Goal: Information Seeking & Learning: Learn about a topic

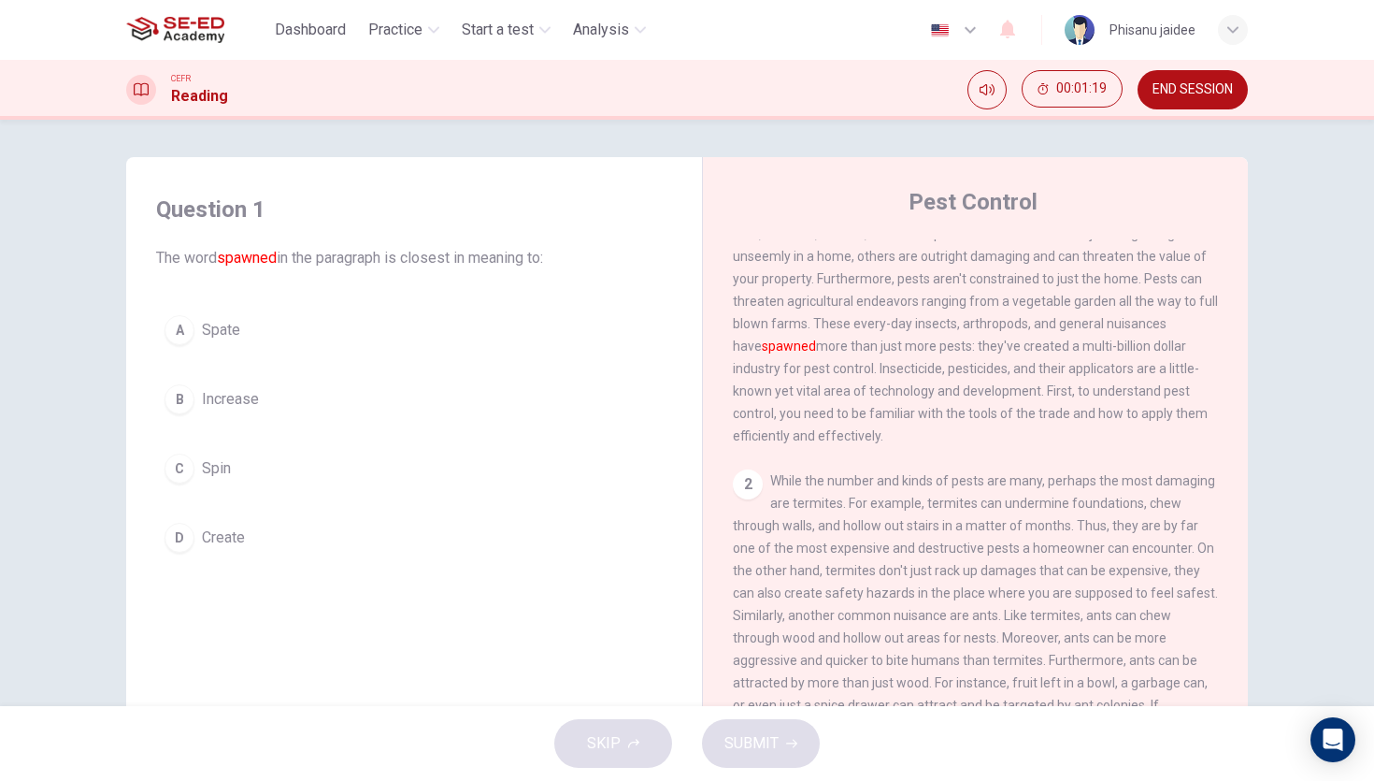
scroll to position [66, 0]
click at [253, 391] on span "Increase" at bounding box center [230, 399] width 57 height 22
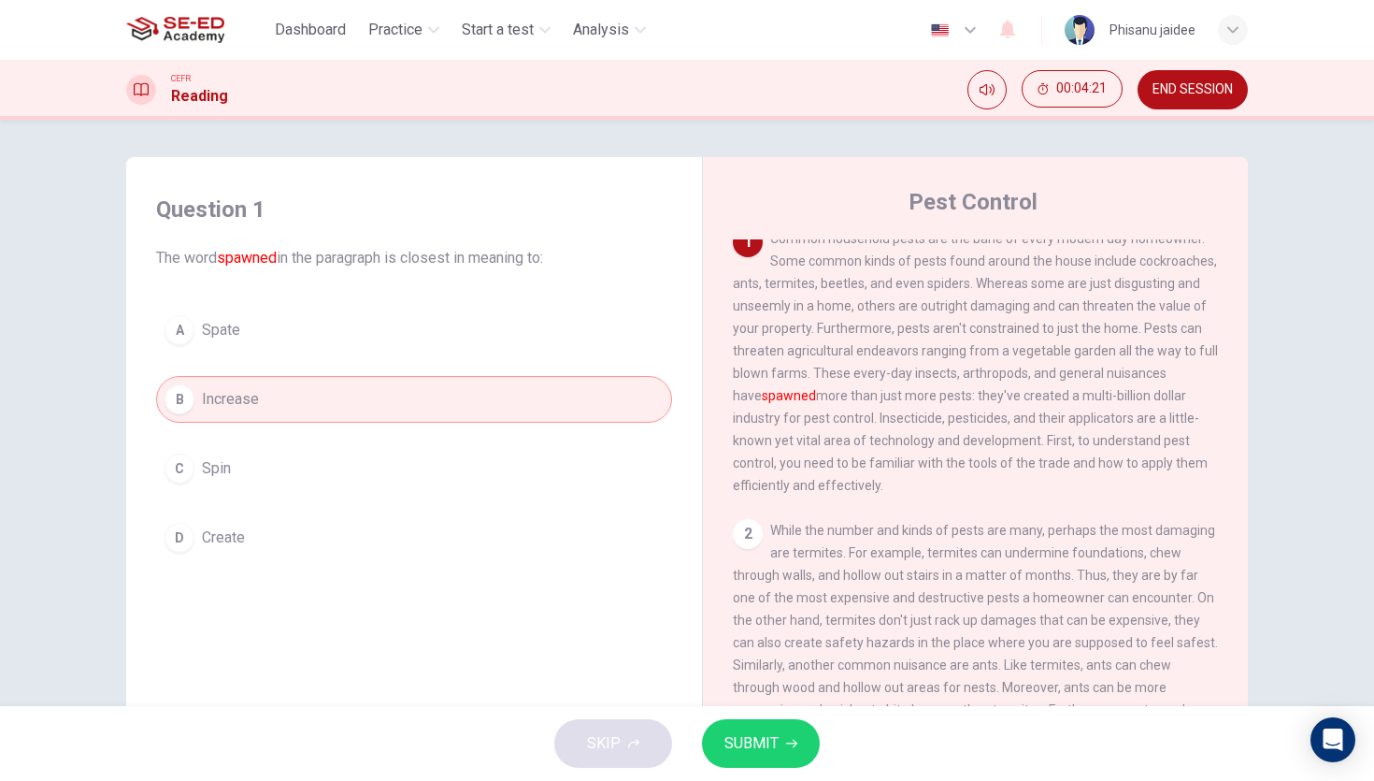
scroll to position [0, 0]
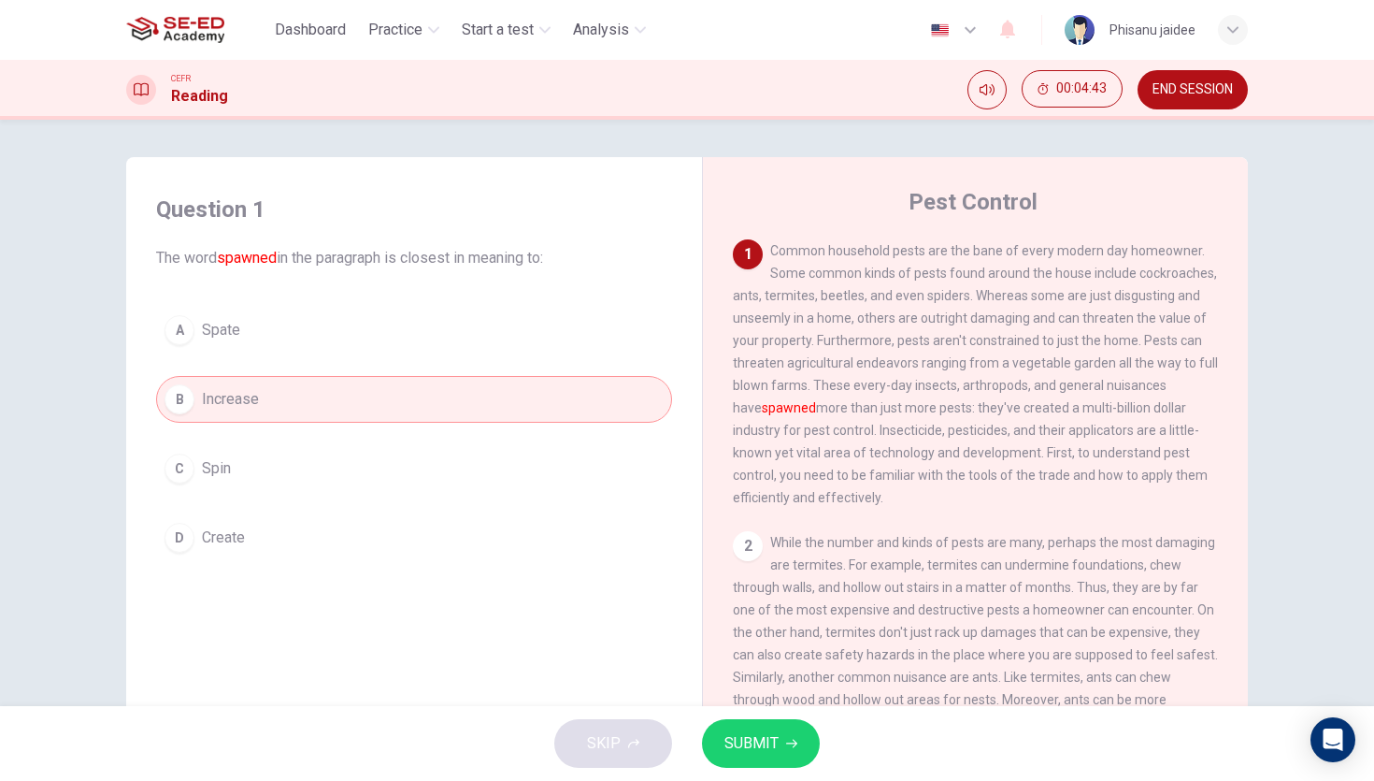
click at [756, 707] on span "SUBMIT" at bounding box center [752, 743] width 54 height 26
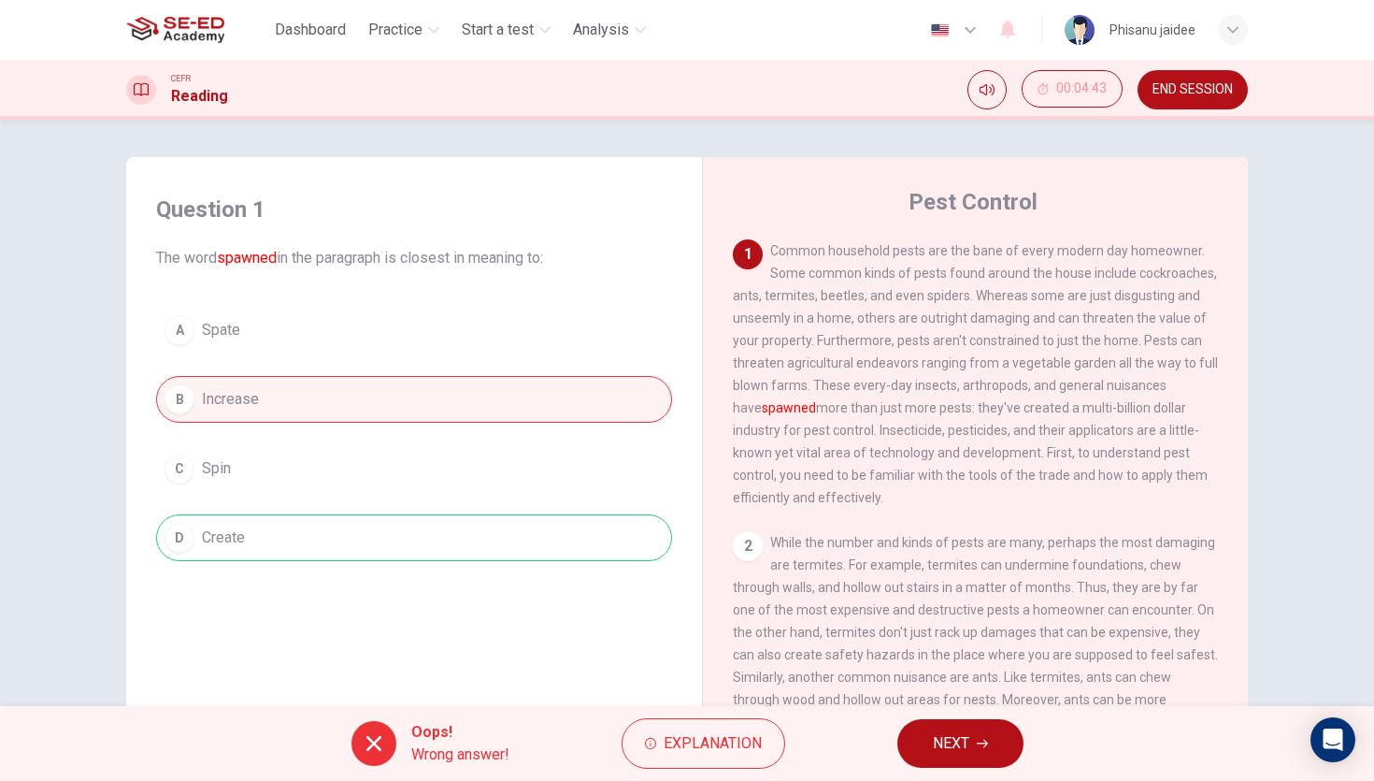
click at [1016, 365] on span "Common household pests are the bane of every modern day homeowner. Some common …" at bounding box center [975, 374] width 485 height 262
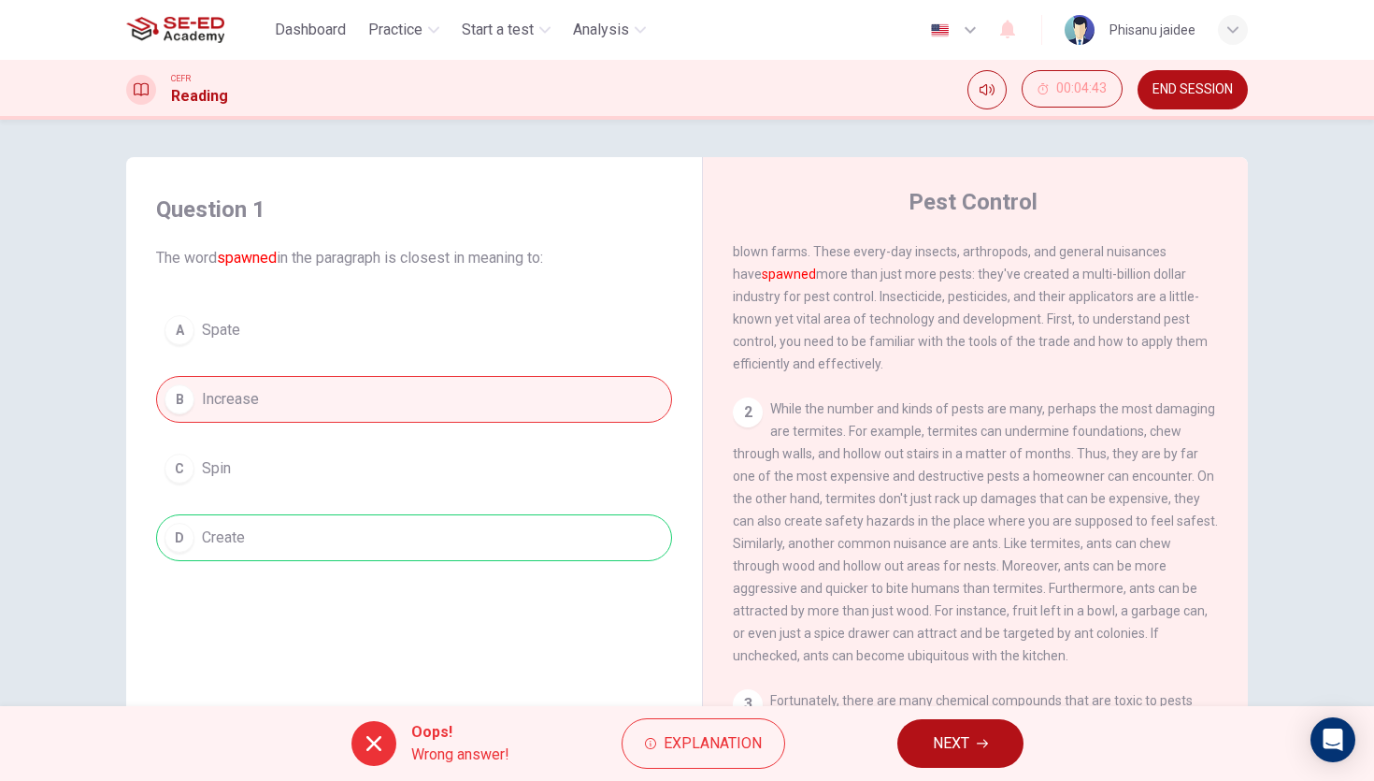
scroll to position [184, 0]
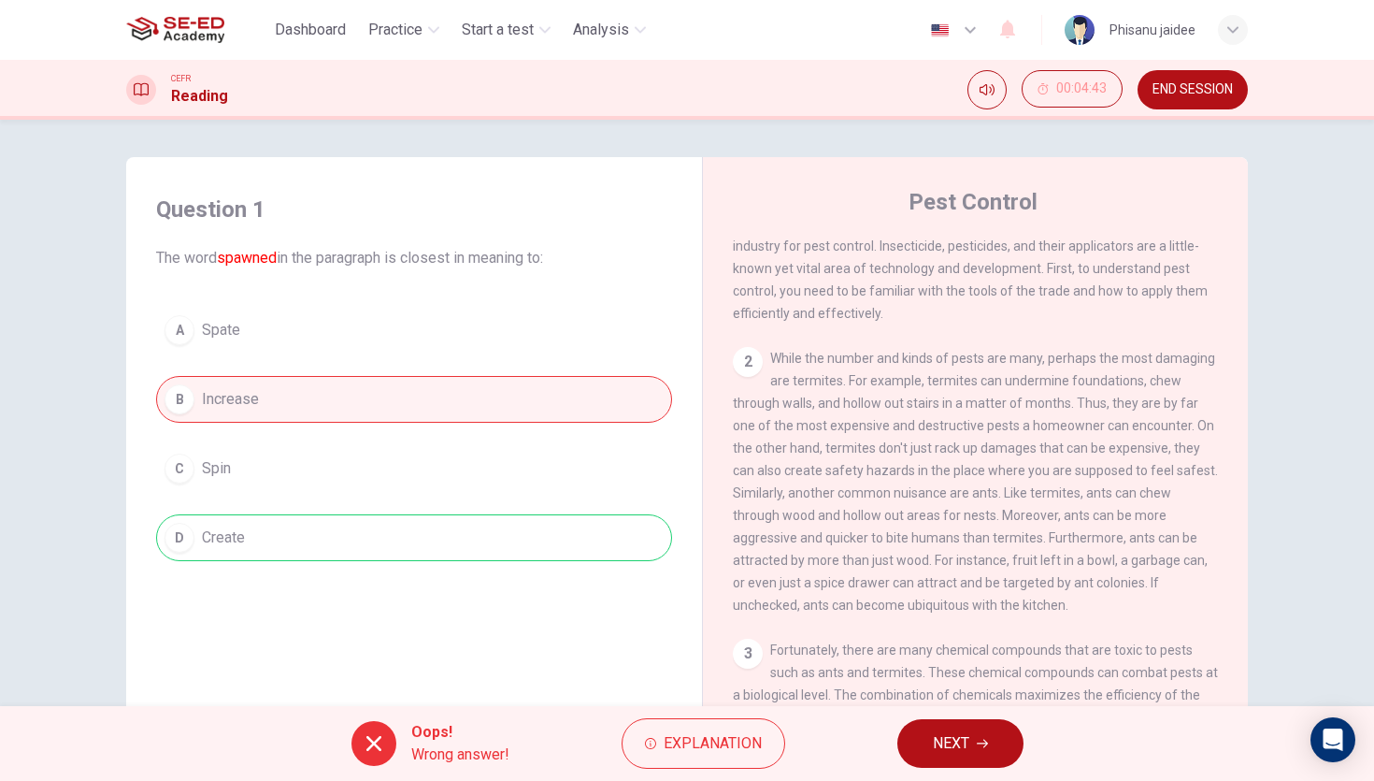
click at [943, 707] on span "NEXT" at bounding box center [951, 743] width 36 height 26
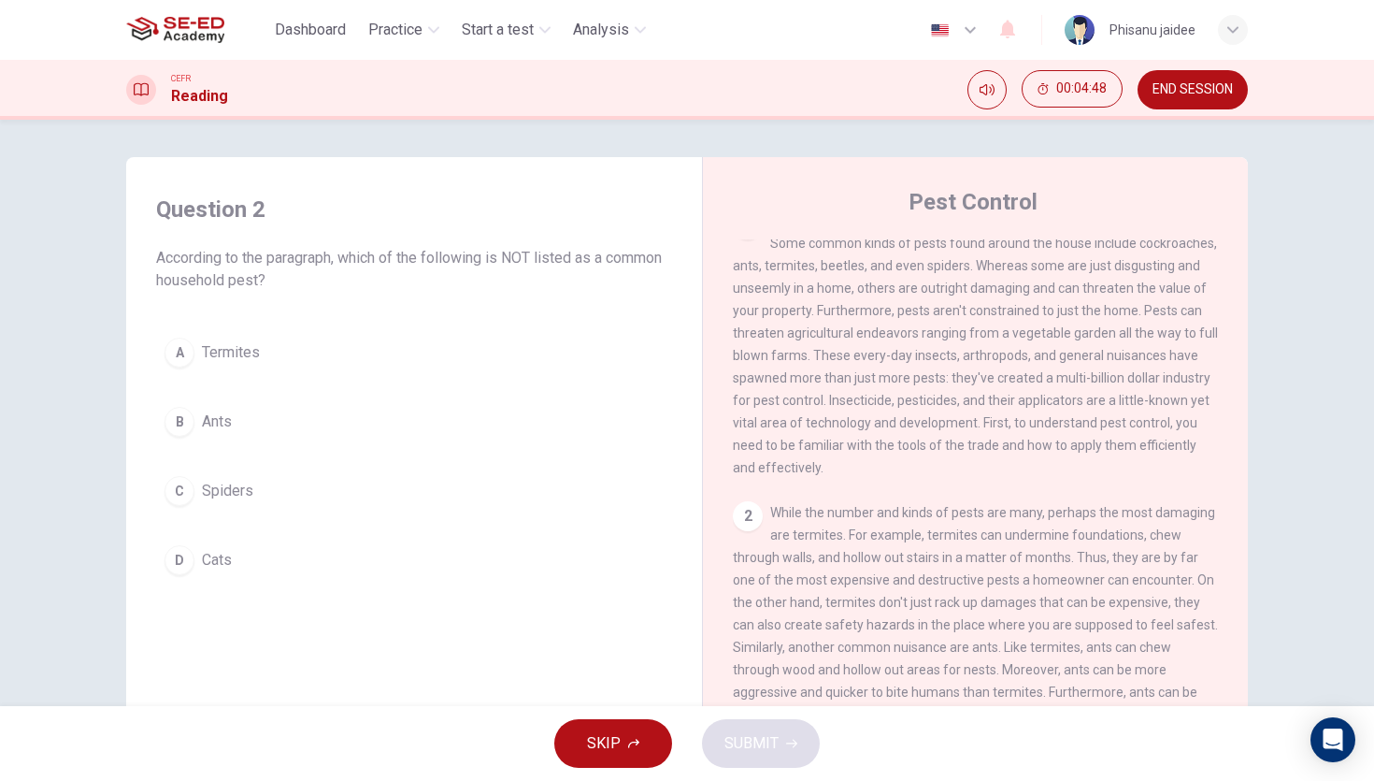
scroll to position [0, 0]
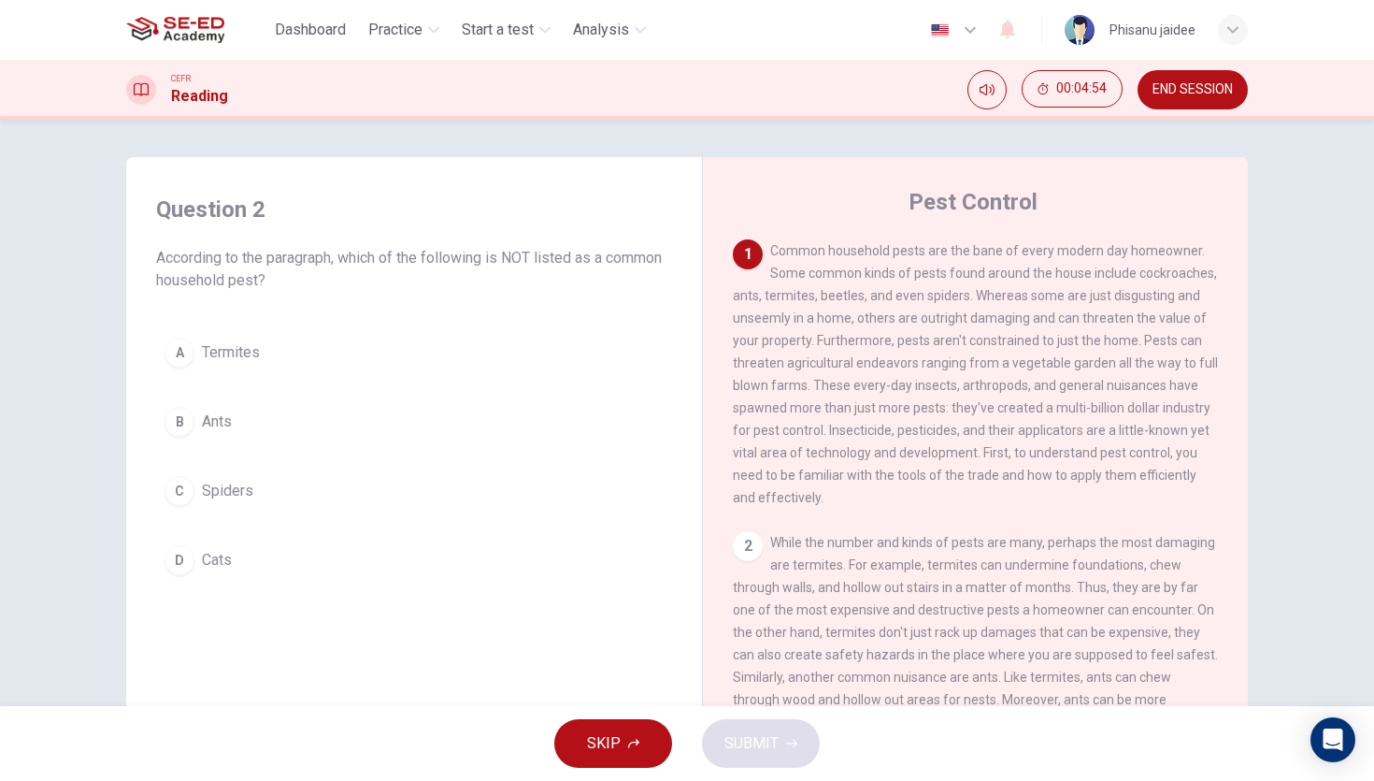
click at [433, 567] on button "D Cats" at bounding box center [414, 560] width 516 height 47
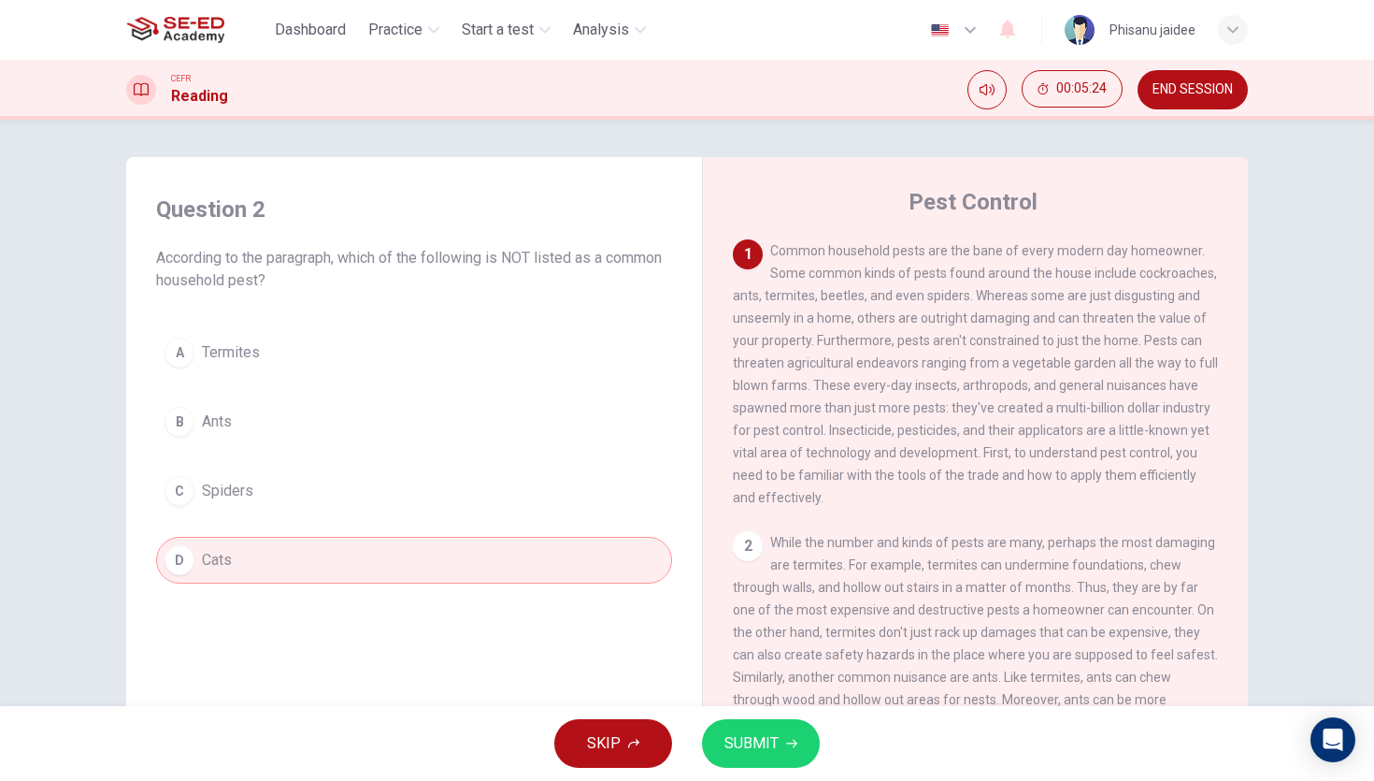
click at [739, 707] on span "SUBMIT" at bounding box center [752, 743] width 54 height 26
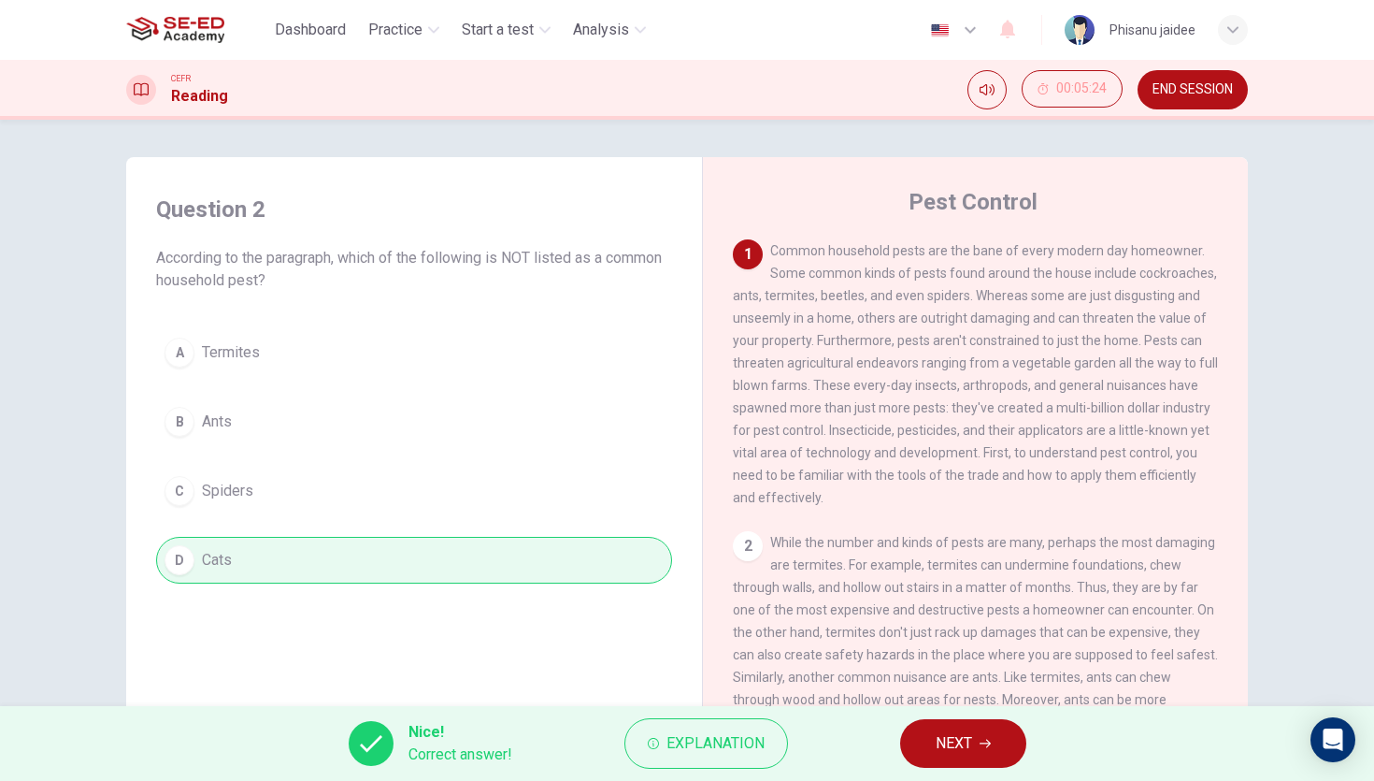
click at [956, 707] on span "NEXT" at bounding box center [954, 743] width 36 height 26
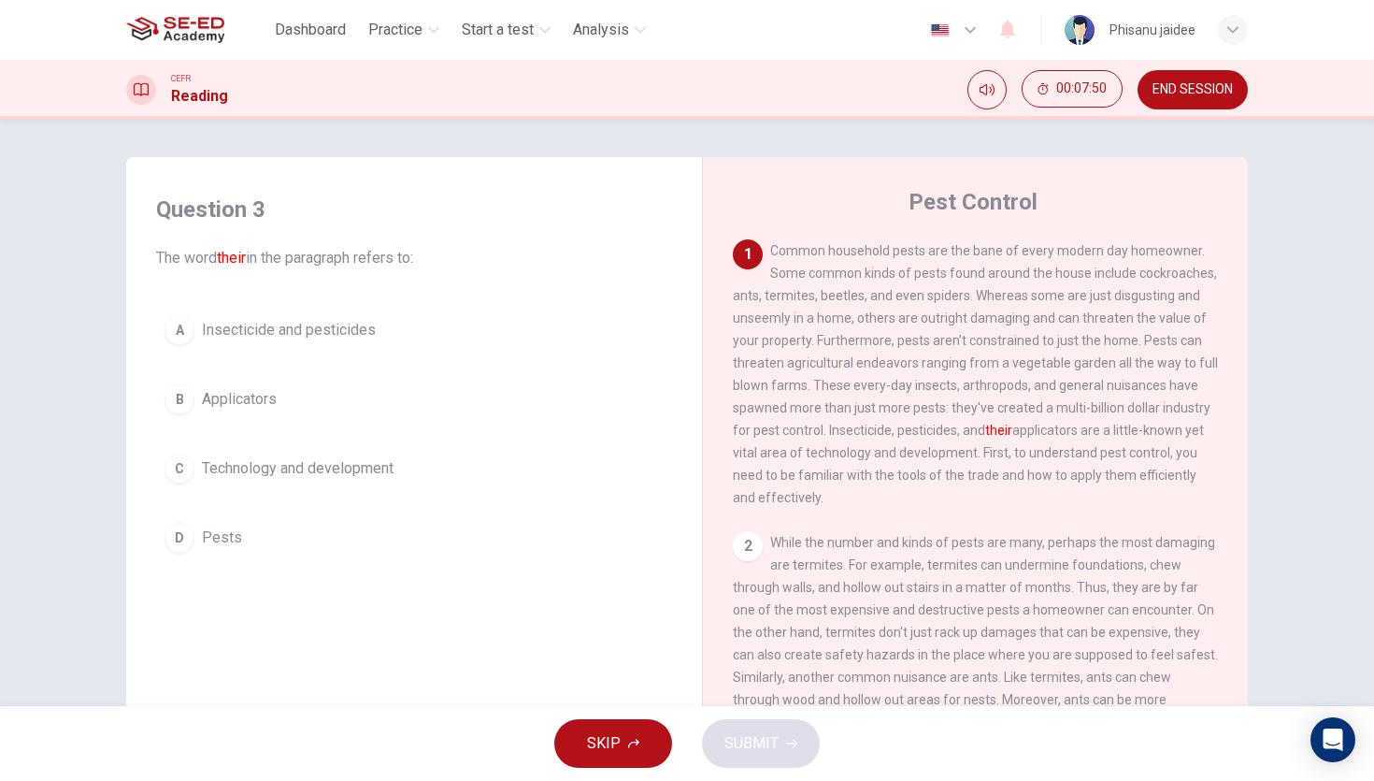
click at [254, 457] on span "Technology and development" at bounding box center [298, 468] width 192 height 22
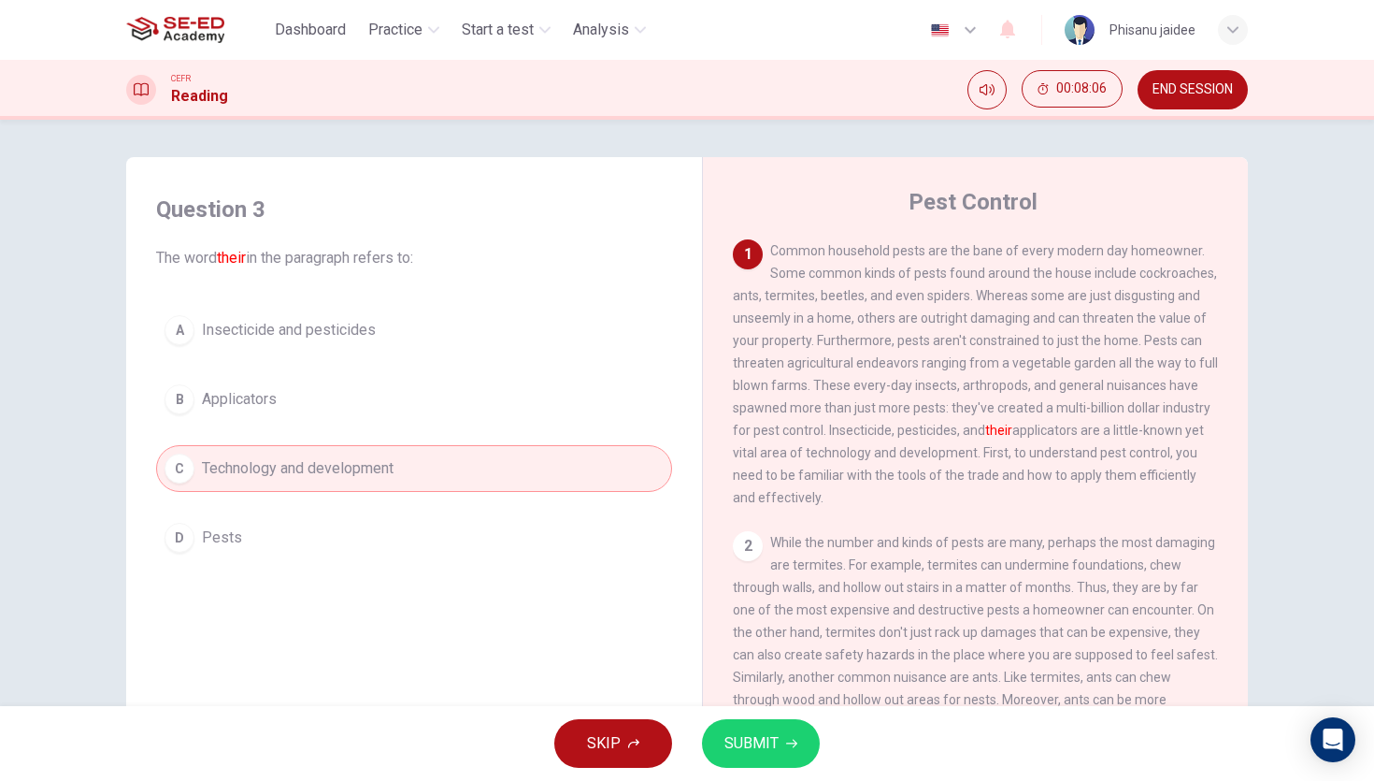
click at [393, 331] on button "A Insecticide and pesticides" at bounding box center [414, 330] width 516 height 47
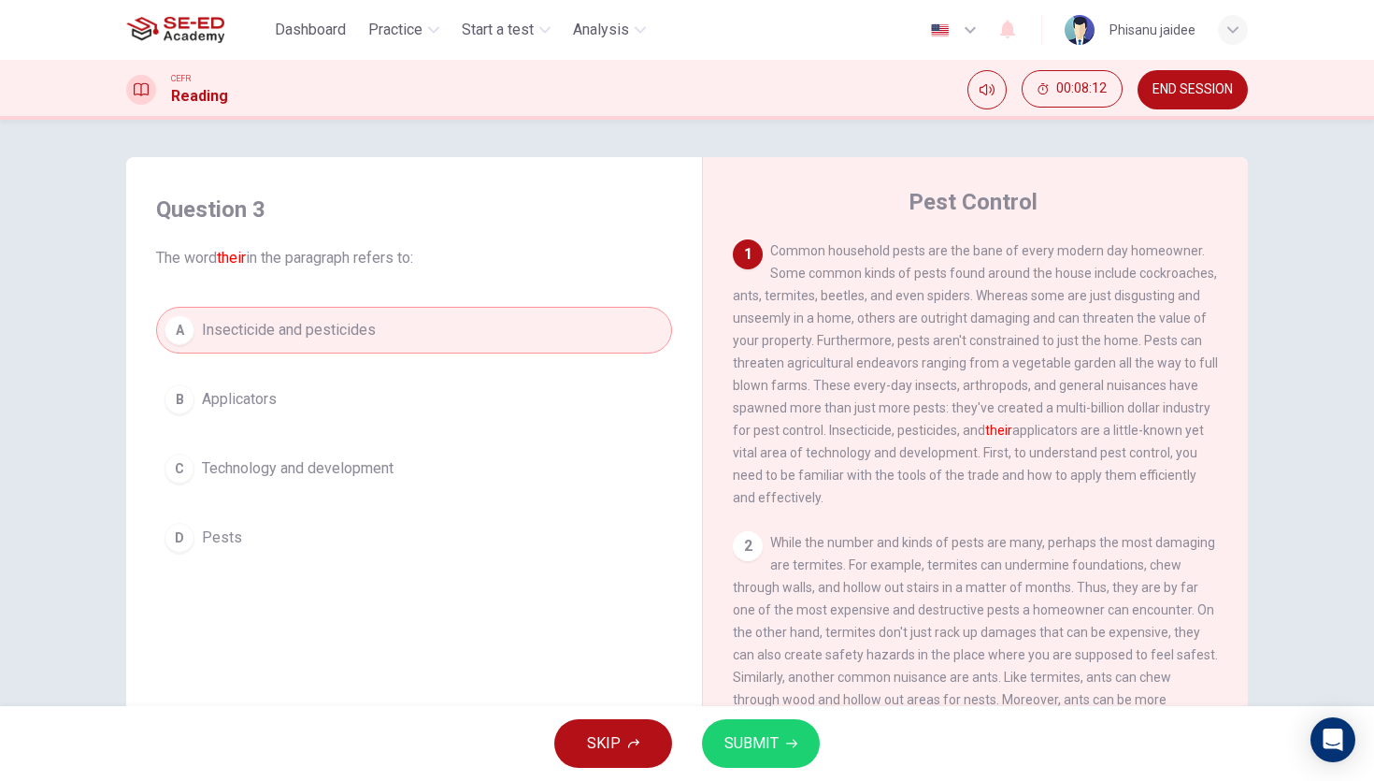
click at [760, 707] on span "SUBMIT" at bounding box center [752, 743] width 54 height 26
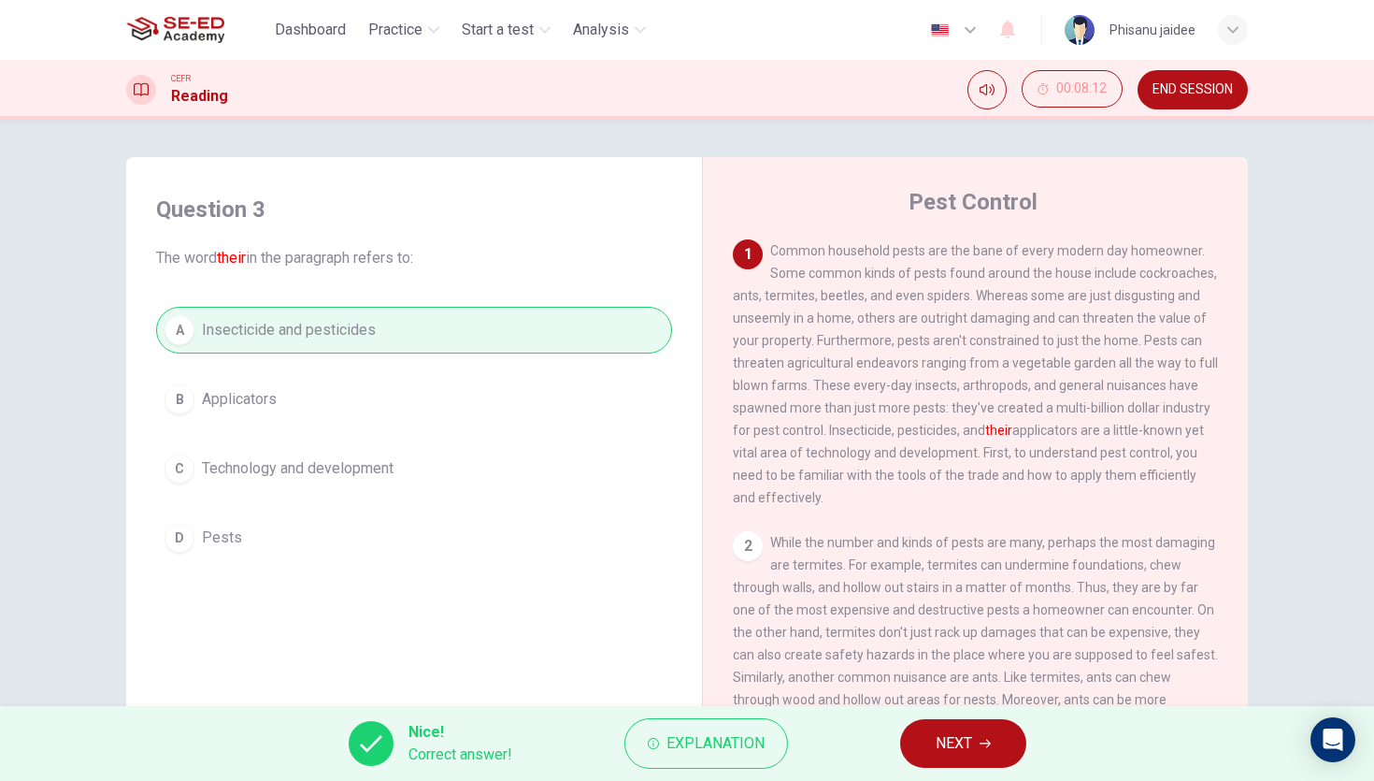
click at [977, 707] on button "NEXT" at bounding box center [963, 743] width 126 height 49
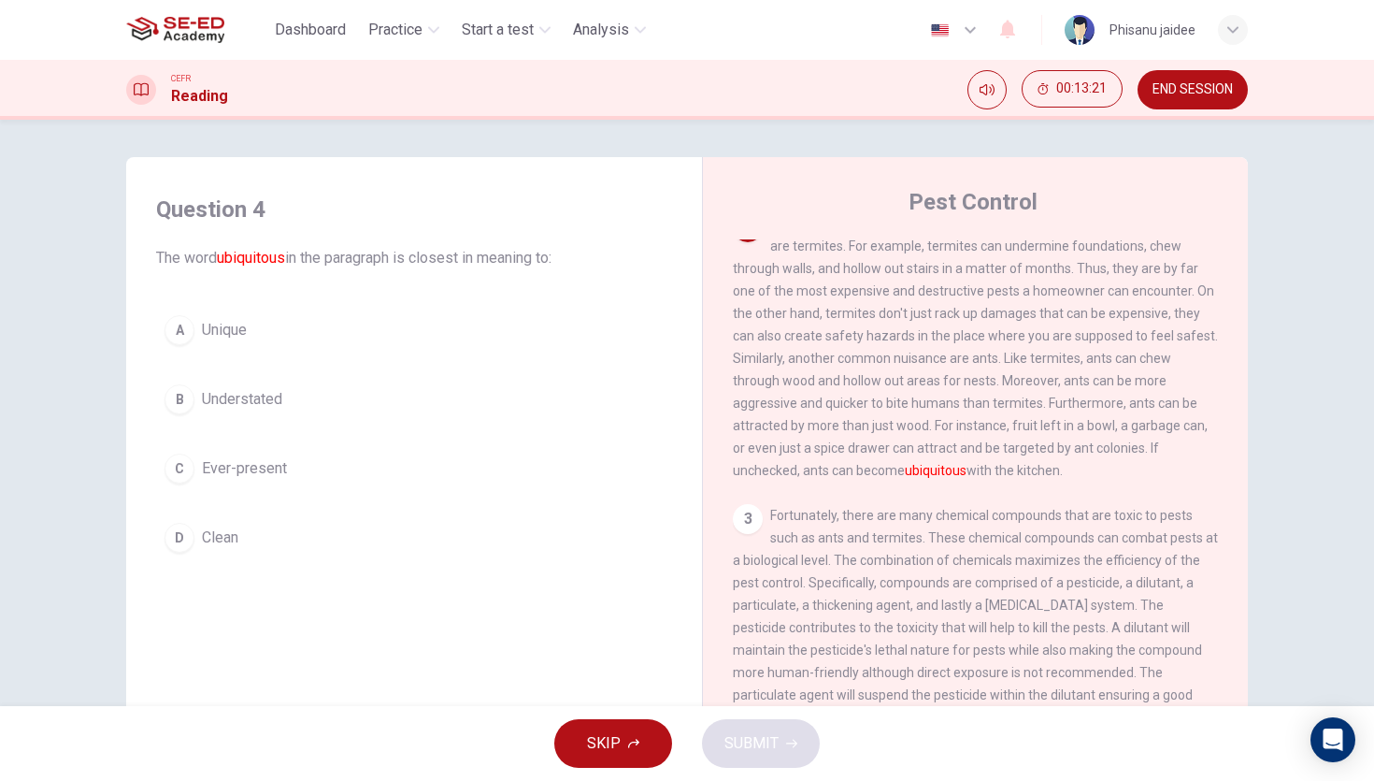
click at [249, 466] on span "Ever-present" at bounding box center [244, 468] width 85 height 22
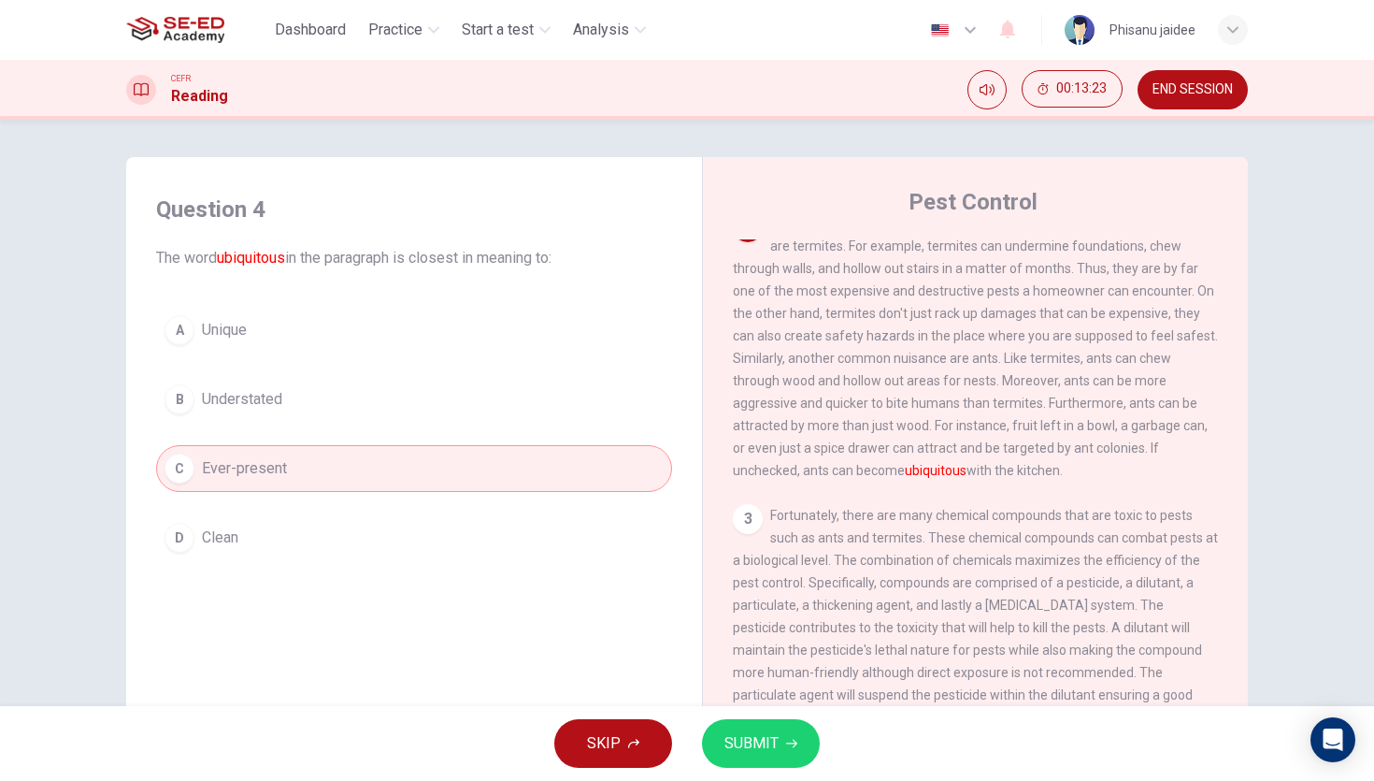
click at [756, 707] on span "SUBMIT" at bounding box center [752, 743] width 54 height 26
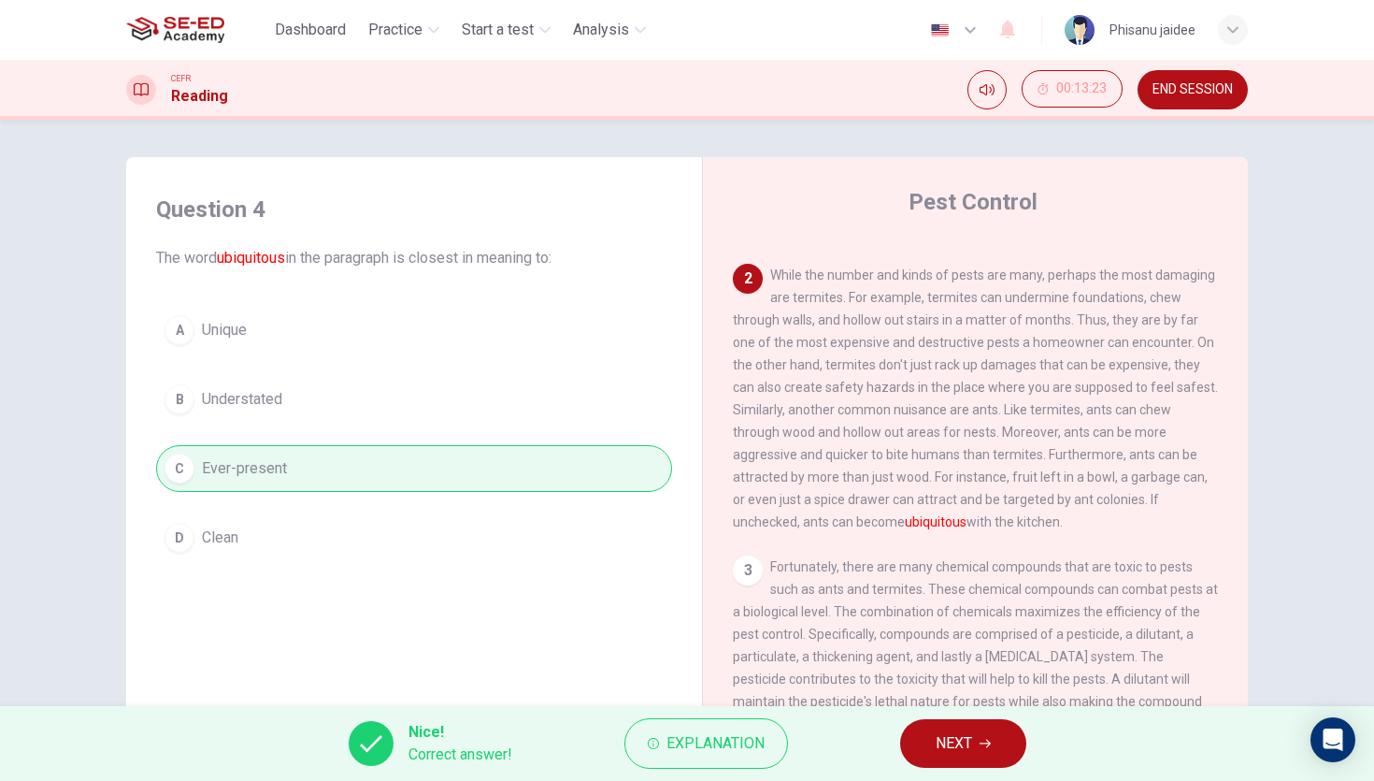
scroll to position [266, 0]
click at [927, 707] on button "NEXT" at bounding box center [963, 743] width 126 height 49
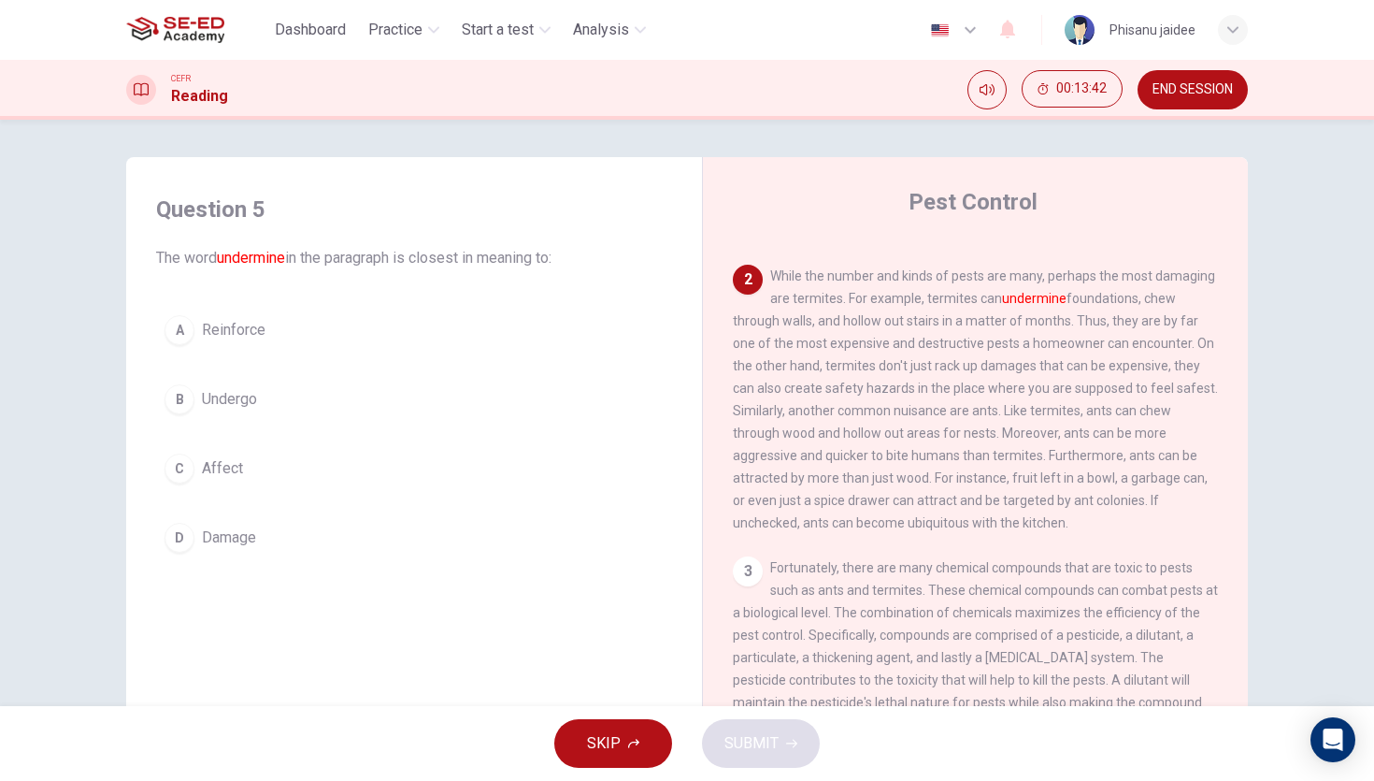
click at [273, 521] on button "D Damage" at bounding box center [414, 537] width 516 height 47
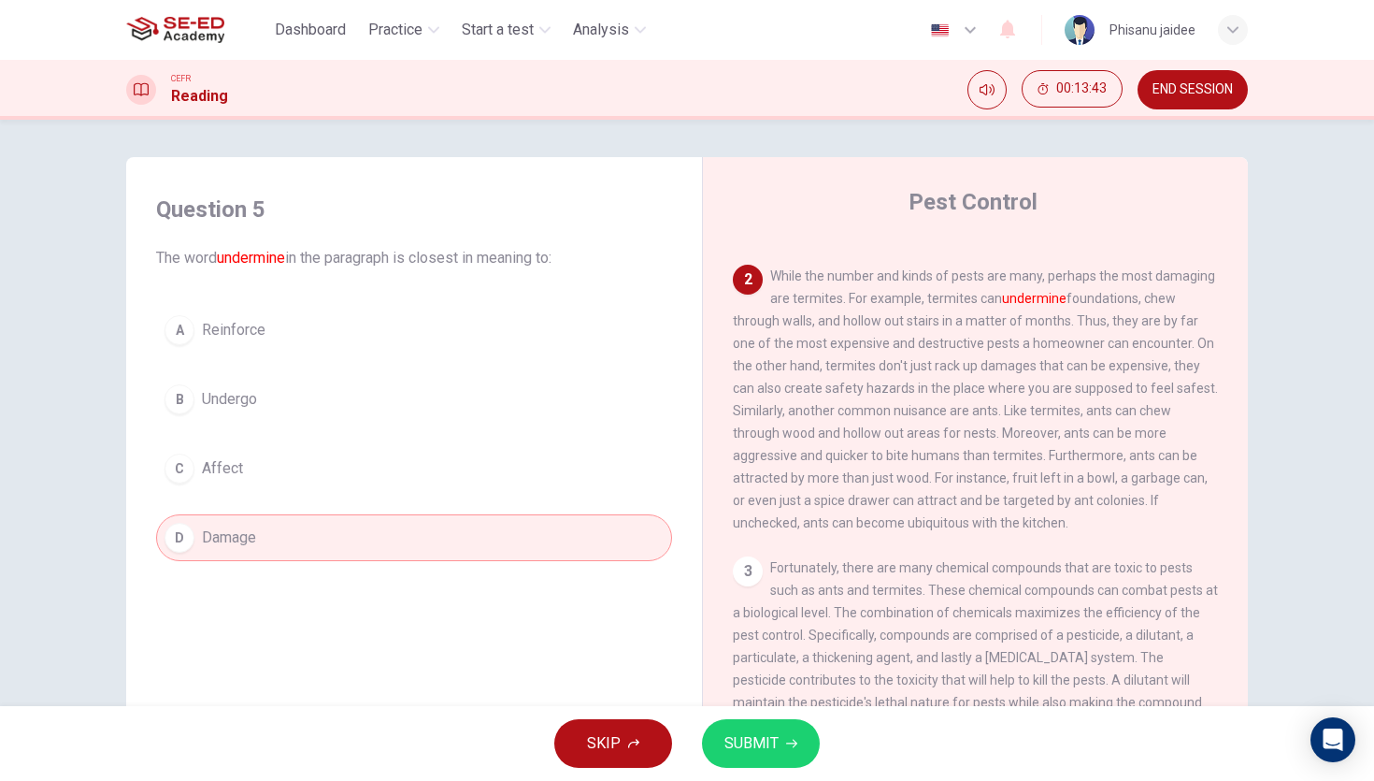
click at [767, 707] on span "SUBMIT" at bounding box center [752, 743] width 54 height 26
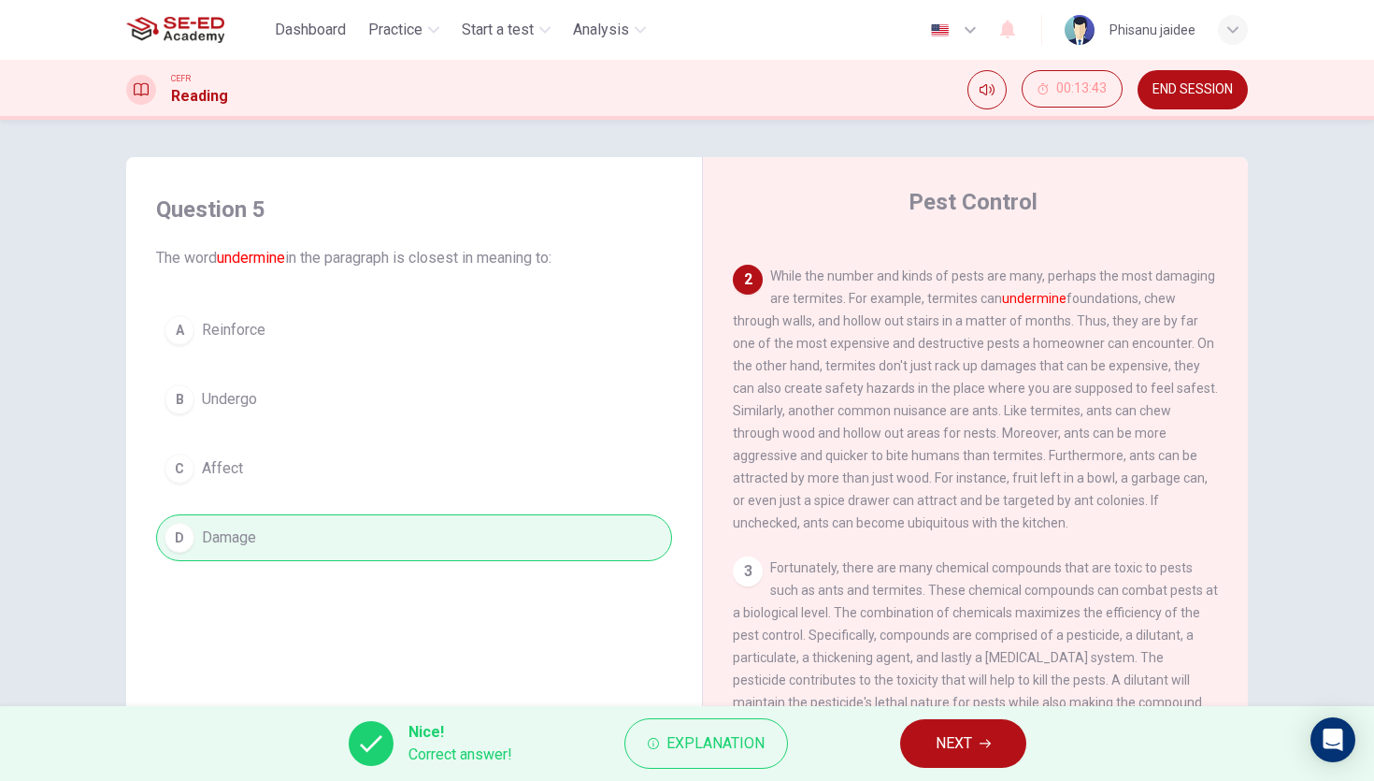
click at [1004, 707] on button "NEXT" at bounding box center [963, 743] width 126 height 49
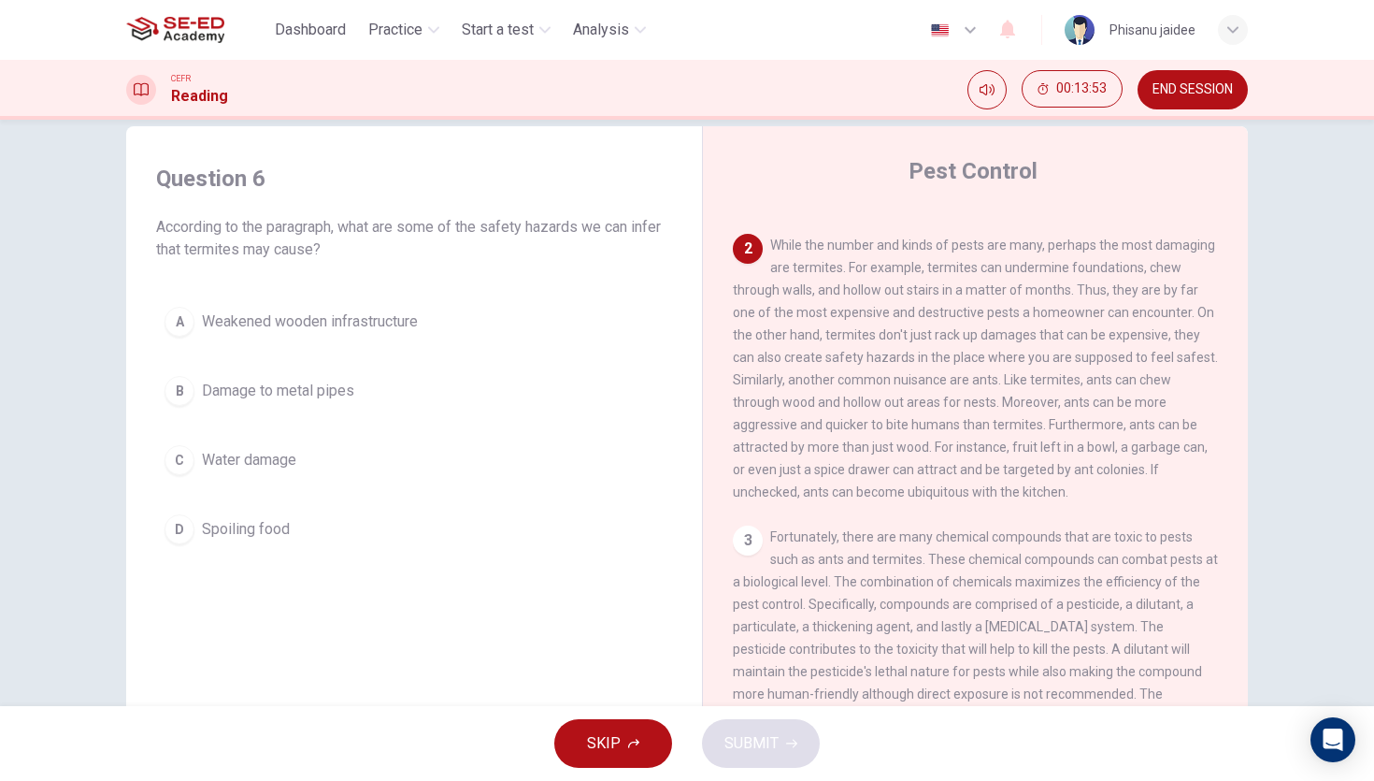
scroll to position [43, 0]
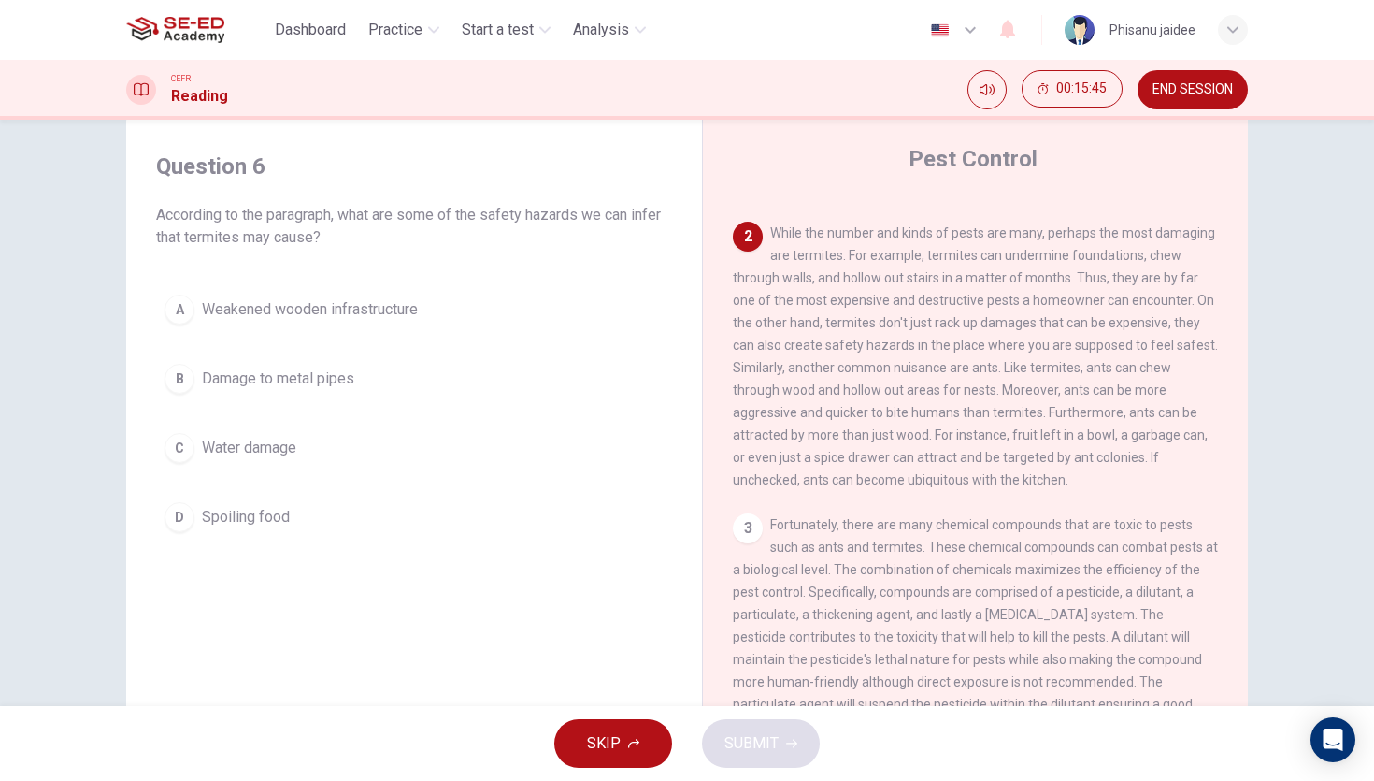
click at [342, 301] on span "Weakened wooden infrastructure" at bounding box center [310, 309] width 216 height 22
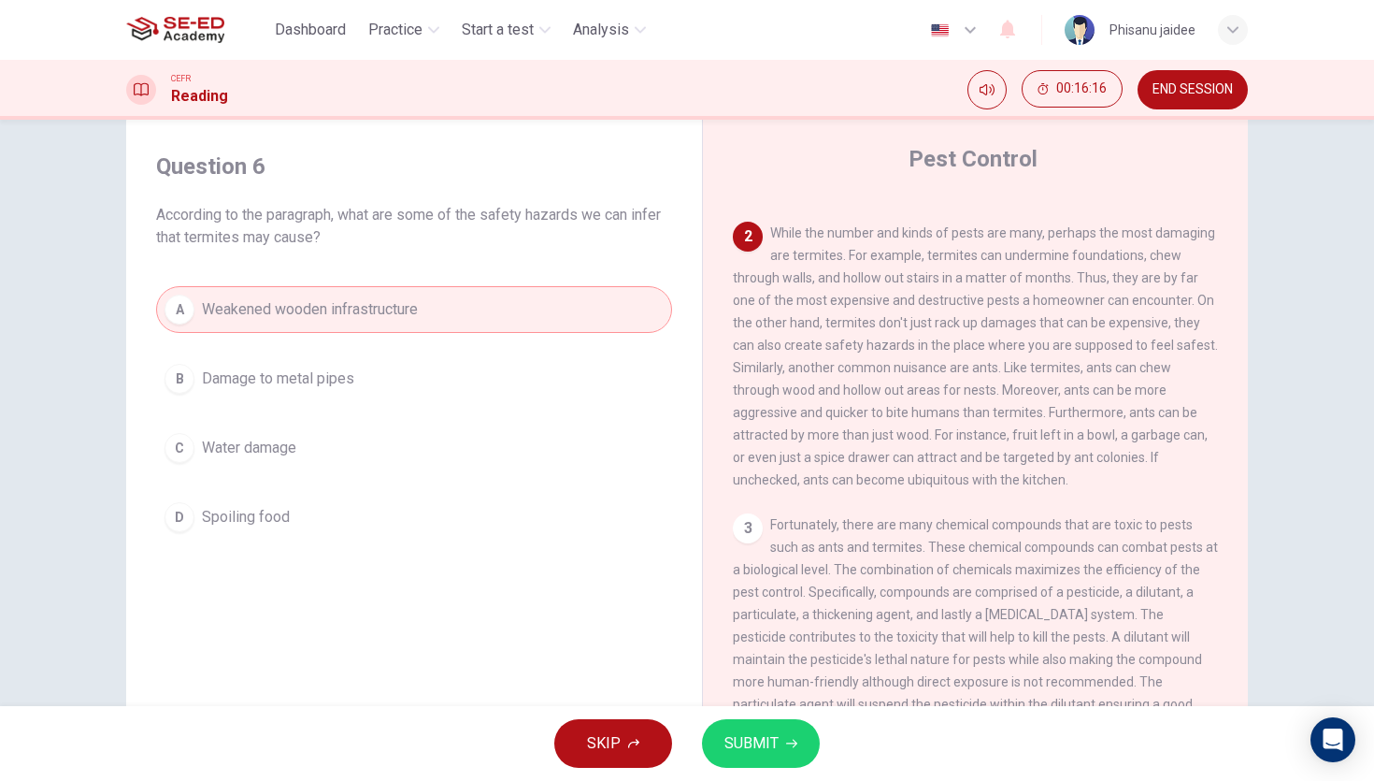
click at [759, 707] on span "SUBMIT" at bounding box center [752, 743] width 54 height 26
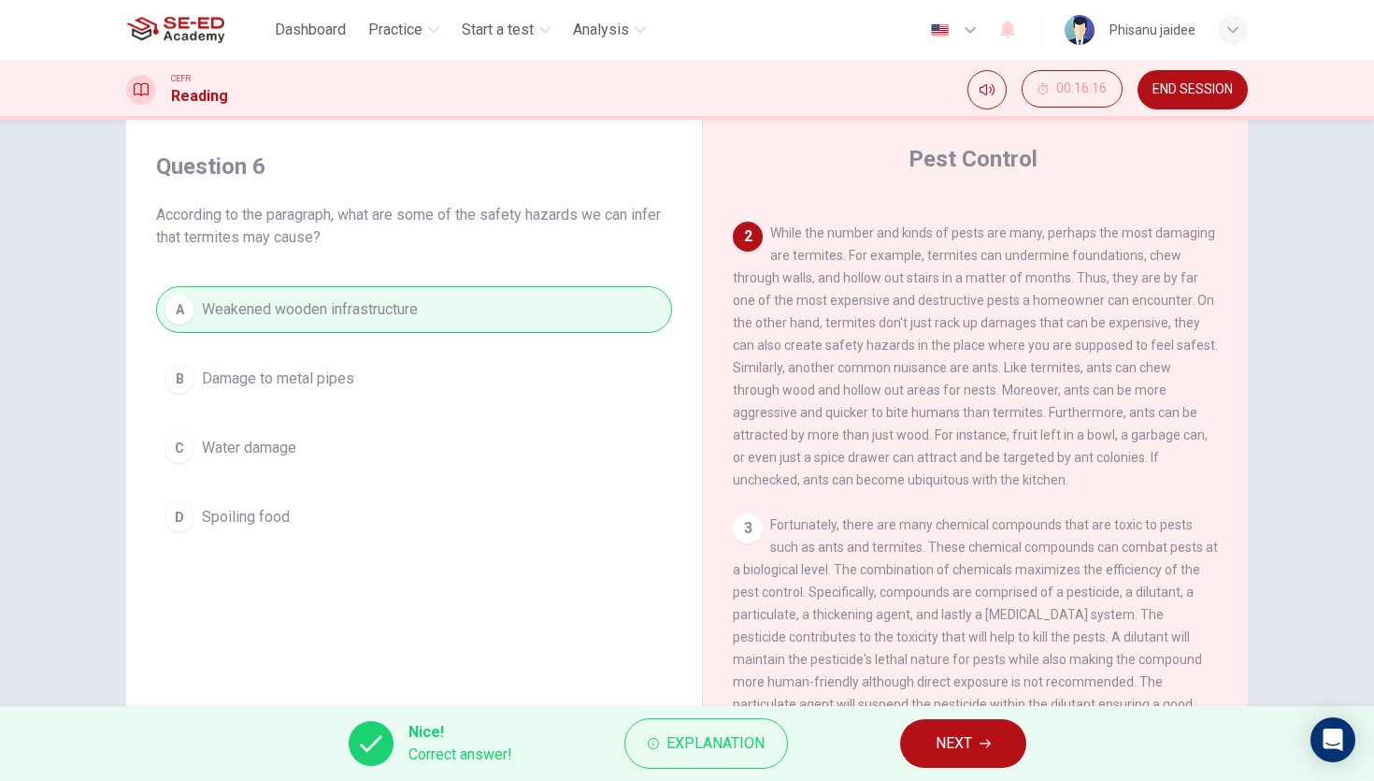
click at [948, 707] on span "NEXT" at bounding box center [954, 743] width 36 height 26
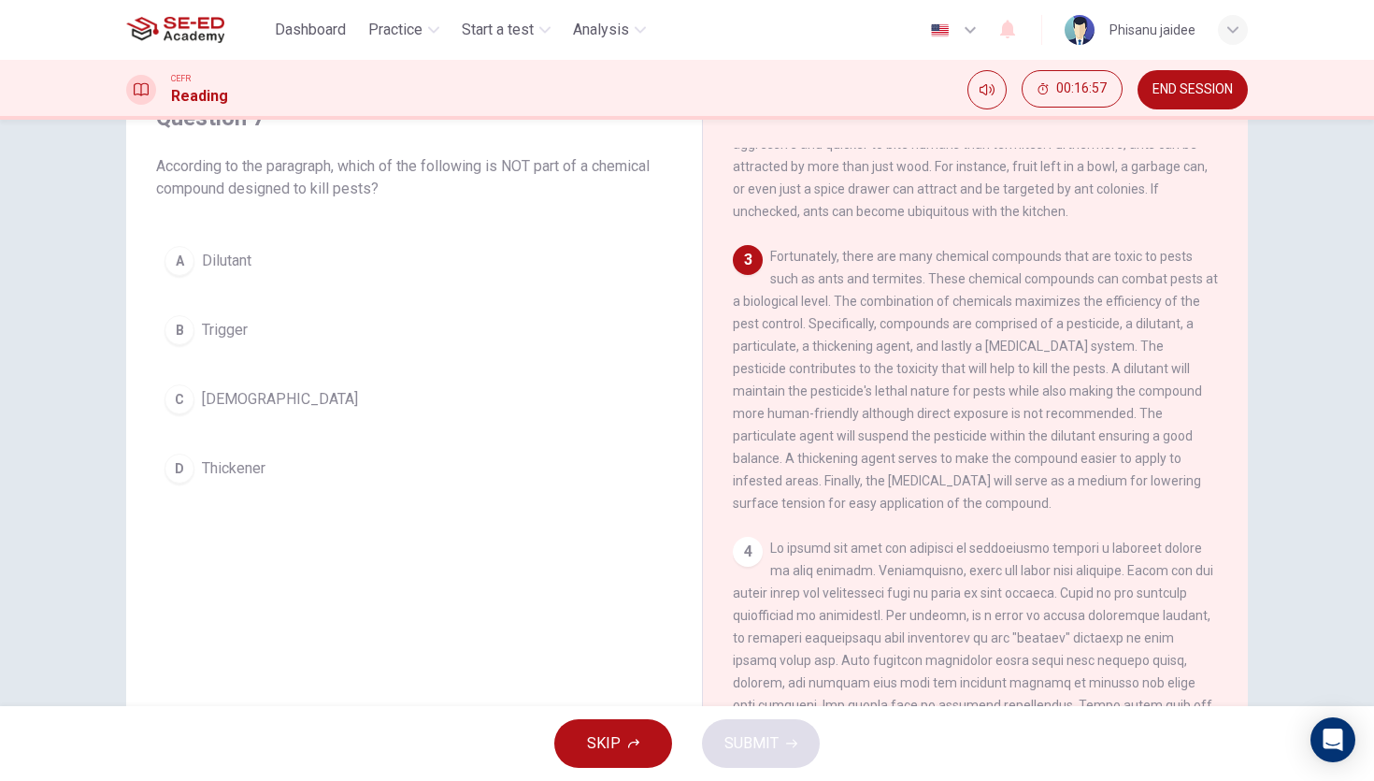
scroll to position [494, 0]
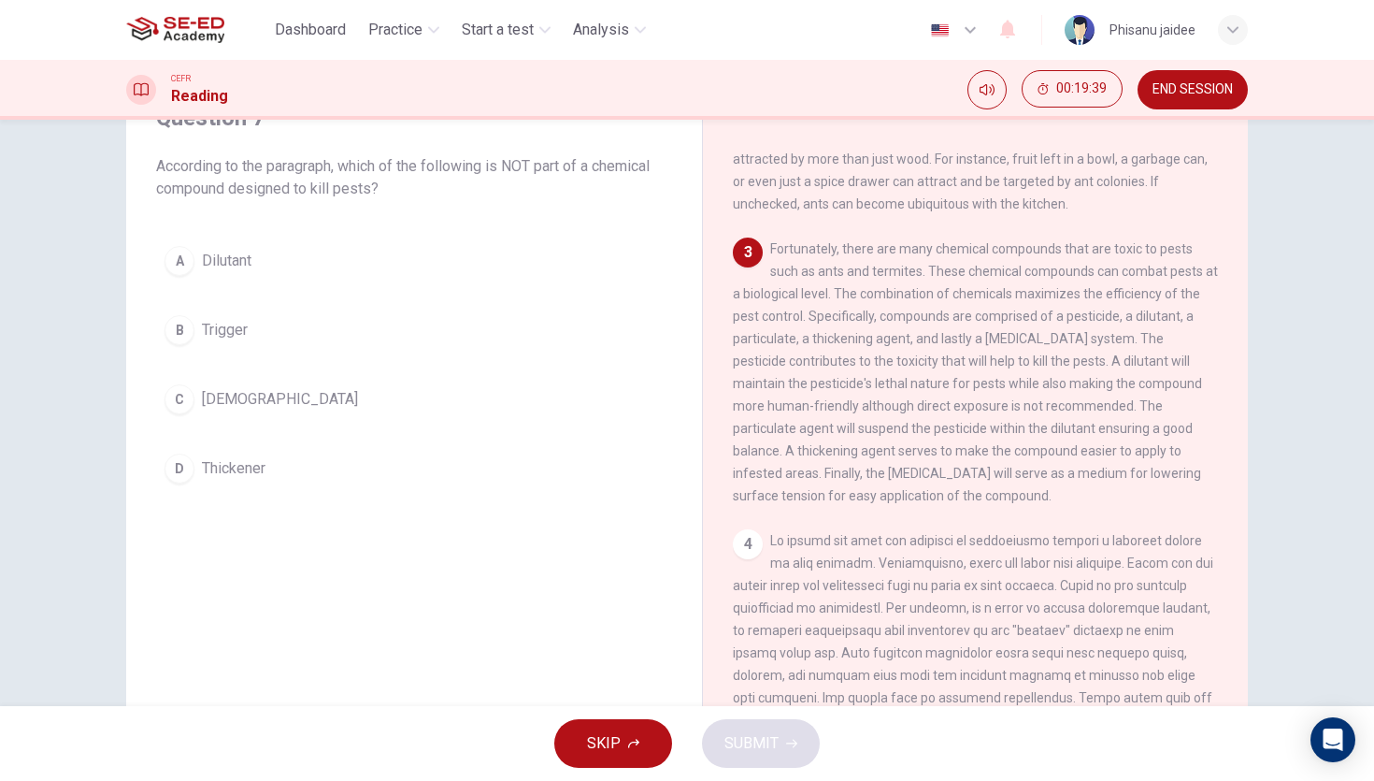
click at [222, 354] on div "A Dilutant B Trigger C [MEDICAL_DATA] D Thickener" at bounding box center [414, 364] width 516 height 254
click at [244, 339] on span "Trigger" at bounding box center [225, 330] width 46 height 22
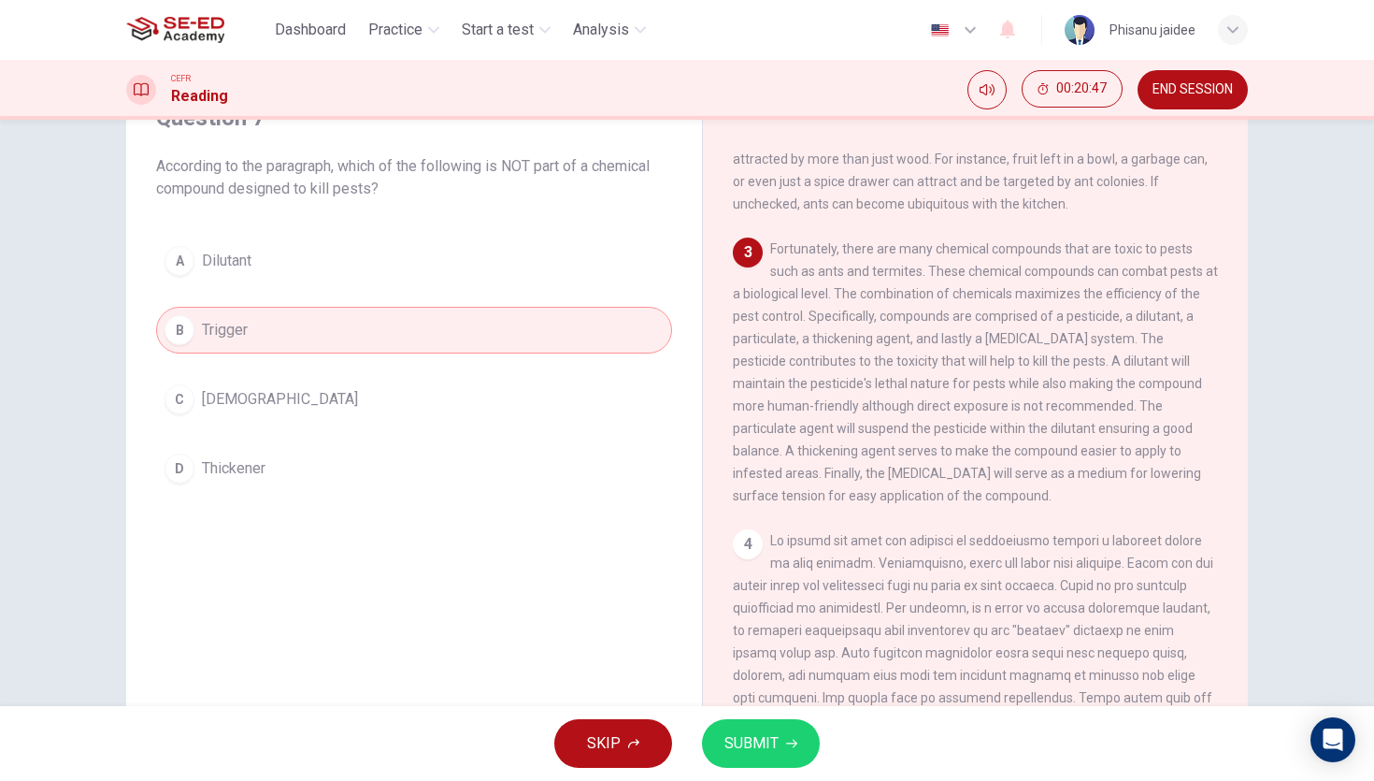
click at [754, 707] on span "SUBMIT" at bounding box center [752, 743] width 54 height 26
click at [746, 707] on span "SUBMIT" at bounding box center [752, 743] width 54 height 26
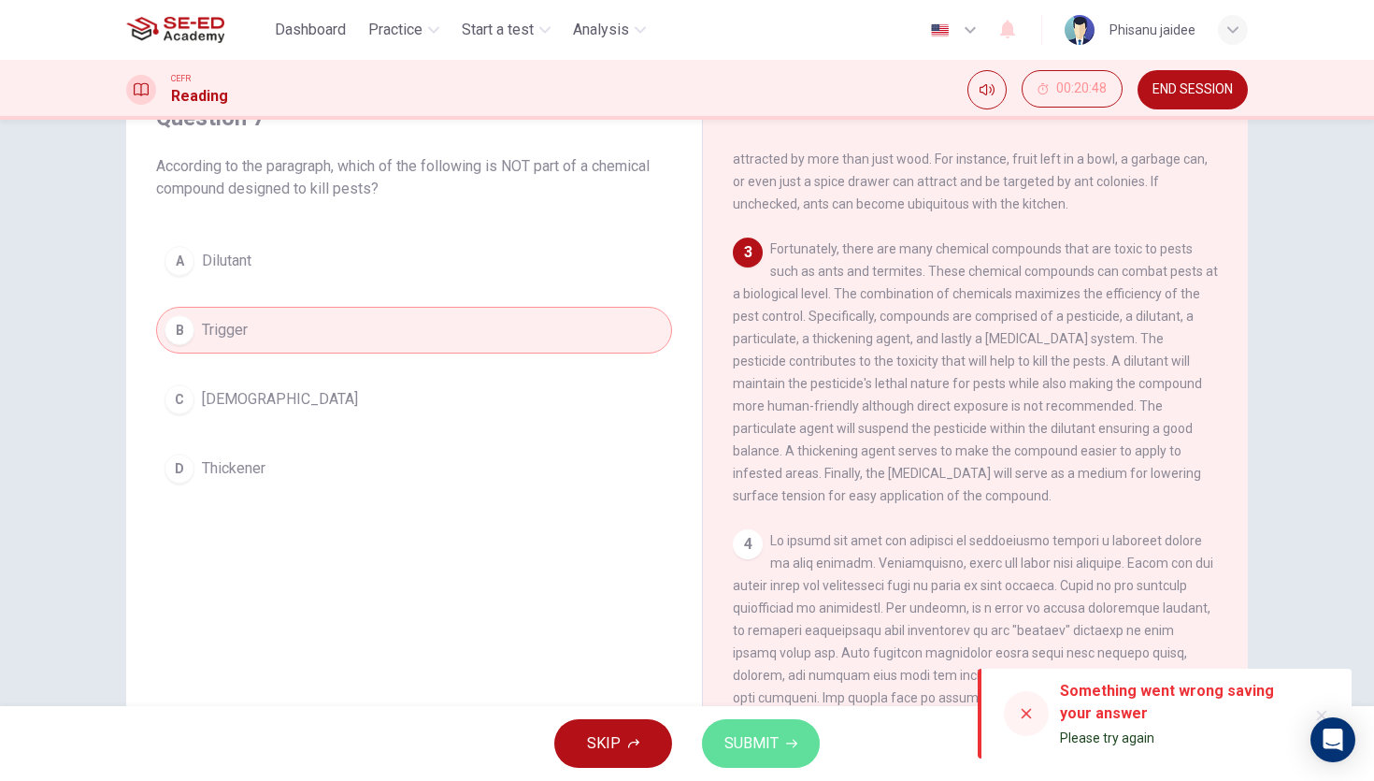
click at [746, 707] on span "SUBMIT" at bounding box center [752, 743] width 54 height 26
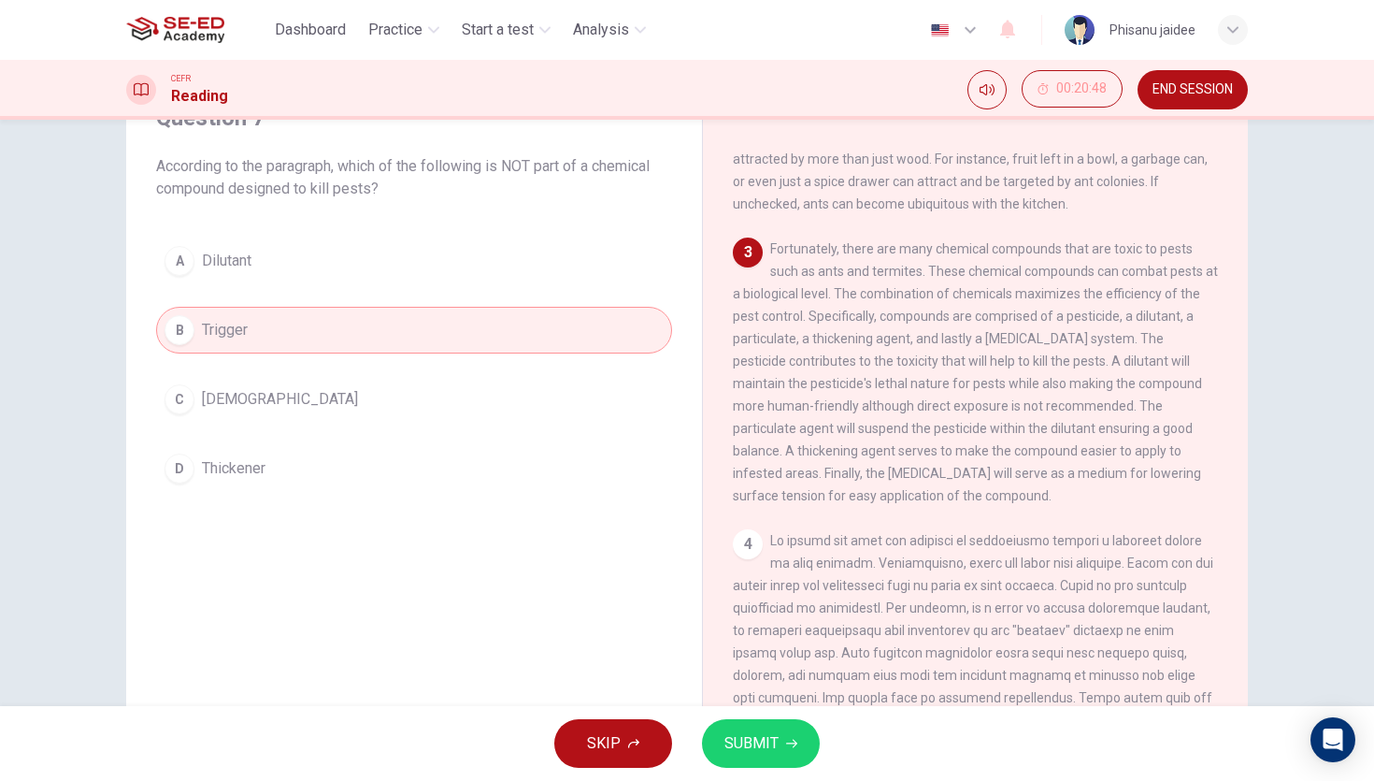
click at [1033, 424] on div "3 Fortunately, there are many chemical compounds that are toxic to pests such a…" at bounding box center [976, 371] width 486 height 269
click at [761, 707] on span "SUBMIT" at bounding box center [752, 743] width 54 height 26
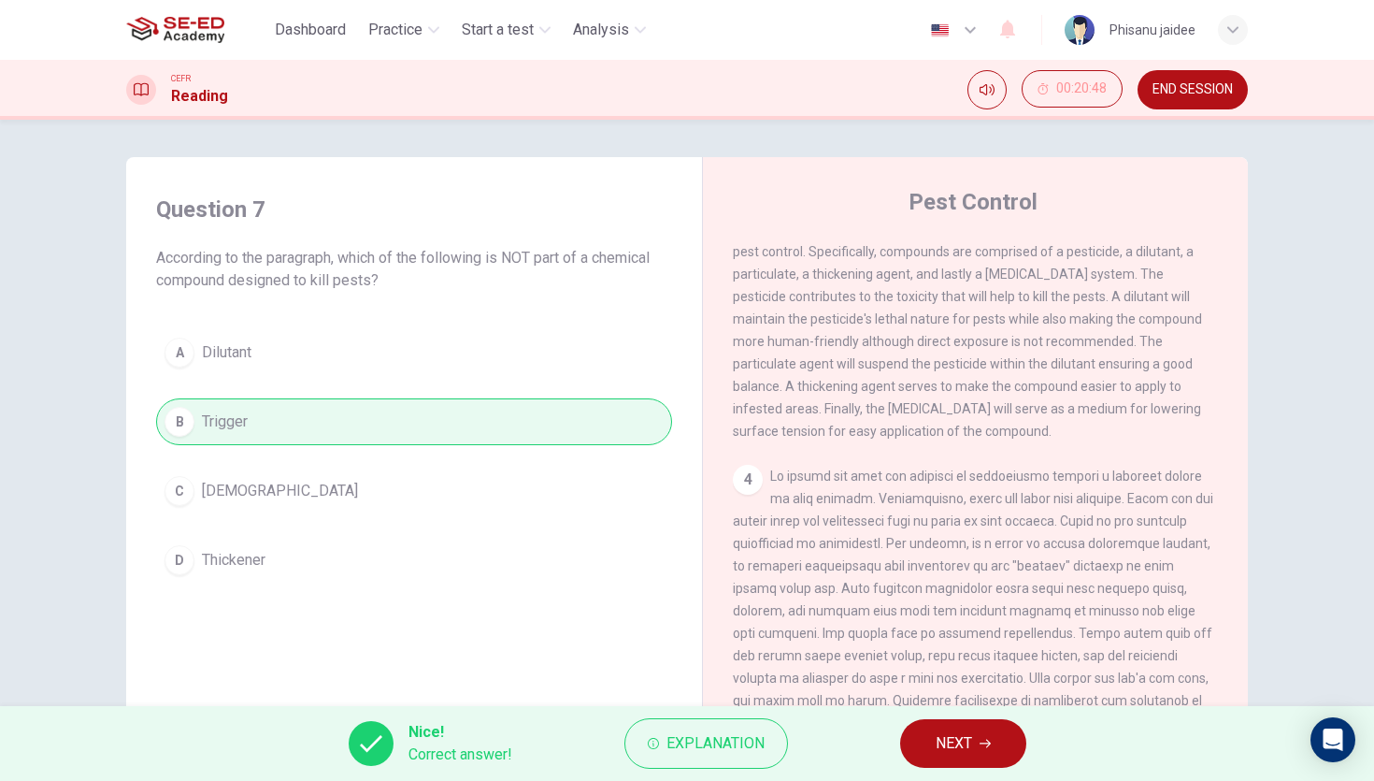
scroll to position [647, 0]
click at [955, 707] on span "NEXT" at bounding box center [954, 743] width 36 height 26
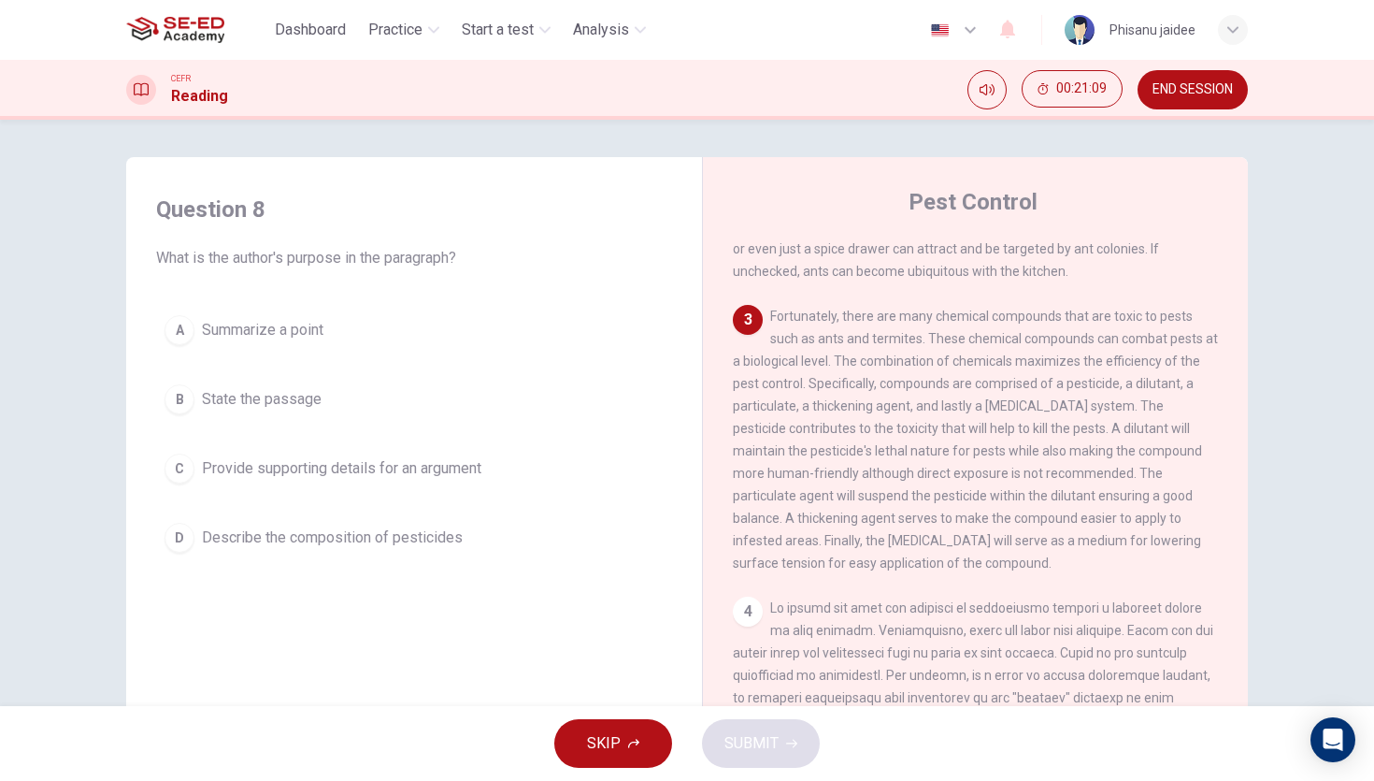
scroll to position [527, 0]
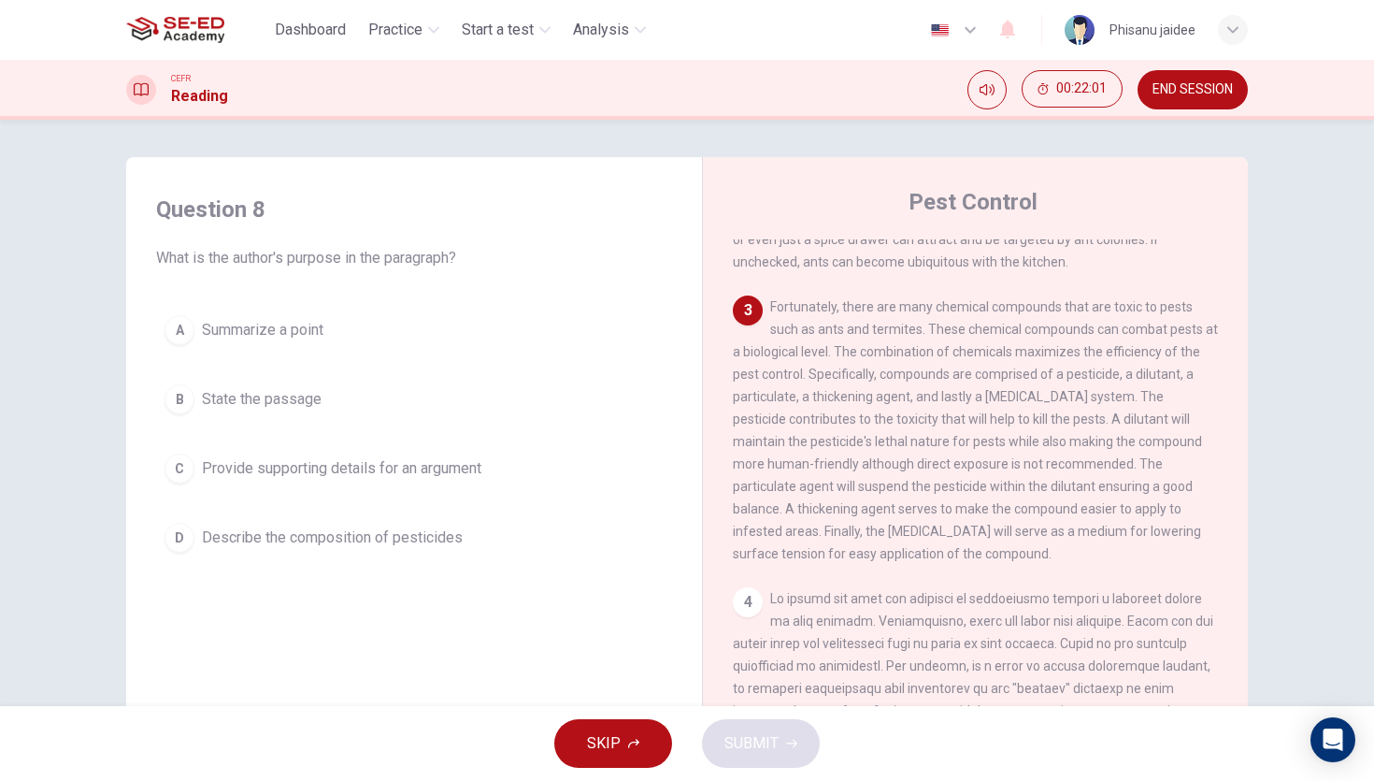
click at [390, 550] on button "D Describe the composition of pesticides" at bounding box center [414, 537] width 516 height 47
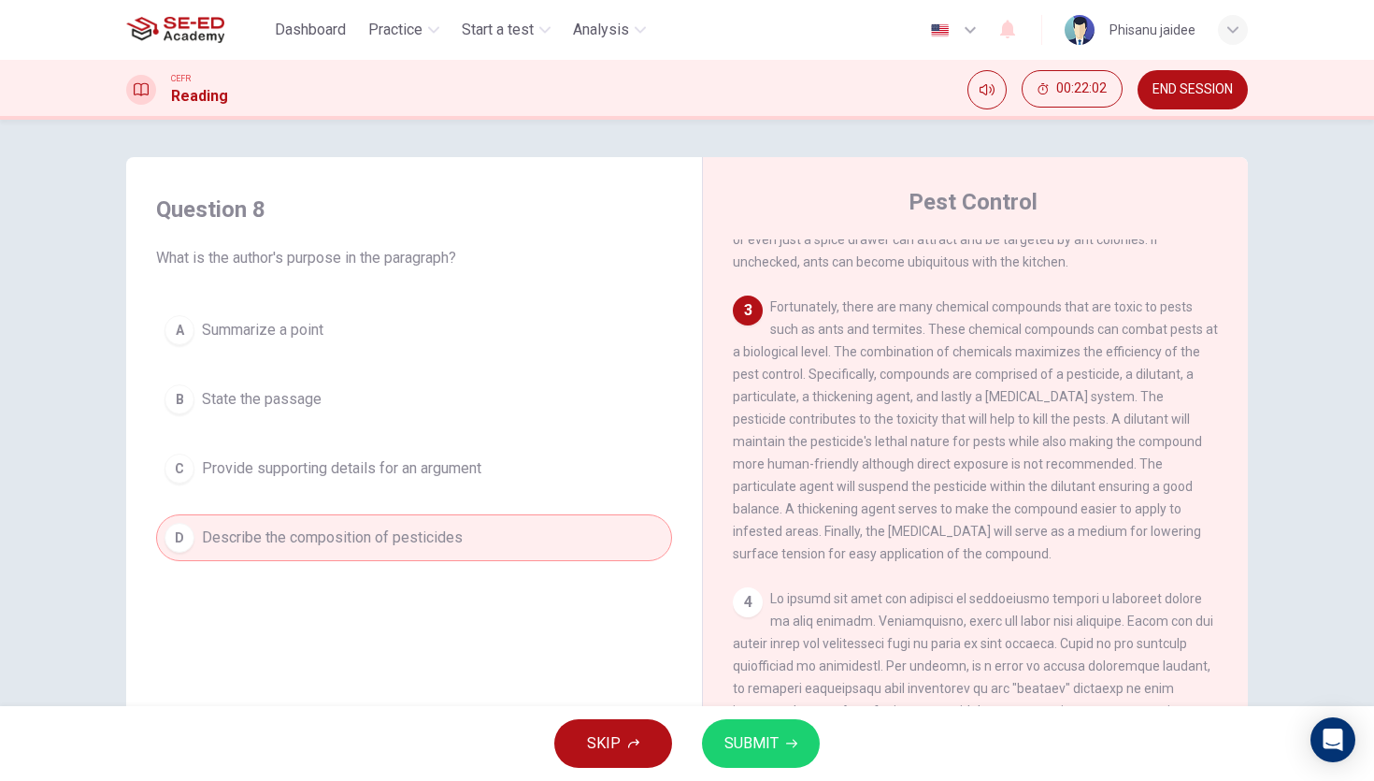
click at [780, 707] on button "SUBMIT" at bounding box center [761, 743] width 118 height 49
click at [759, 707] on span "SUBMIT" at bounding box center [752, 743] width 54 height 26
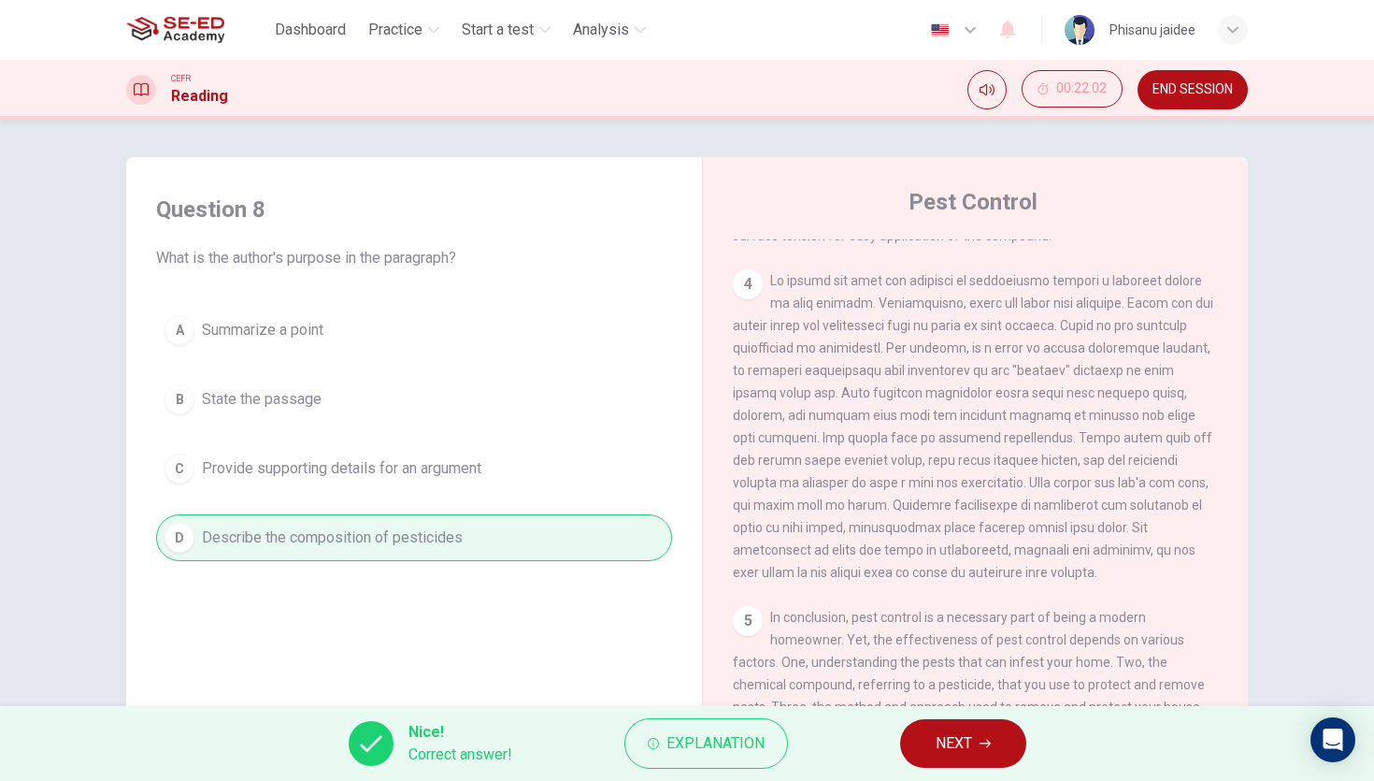
scroll to position [860, 0]
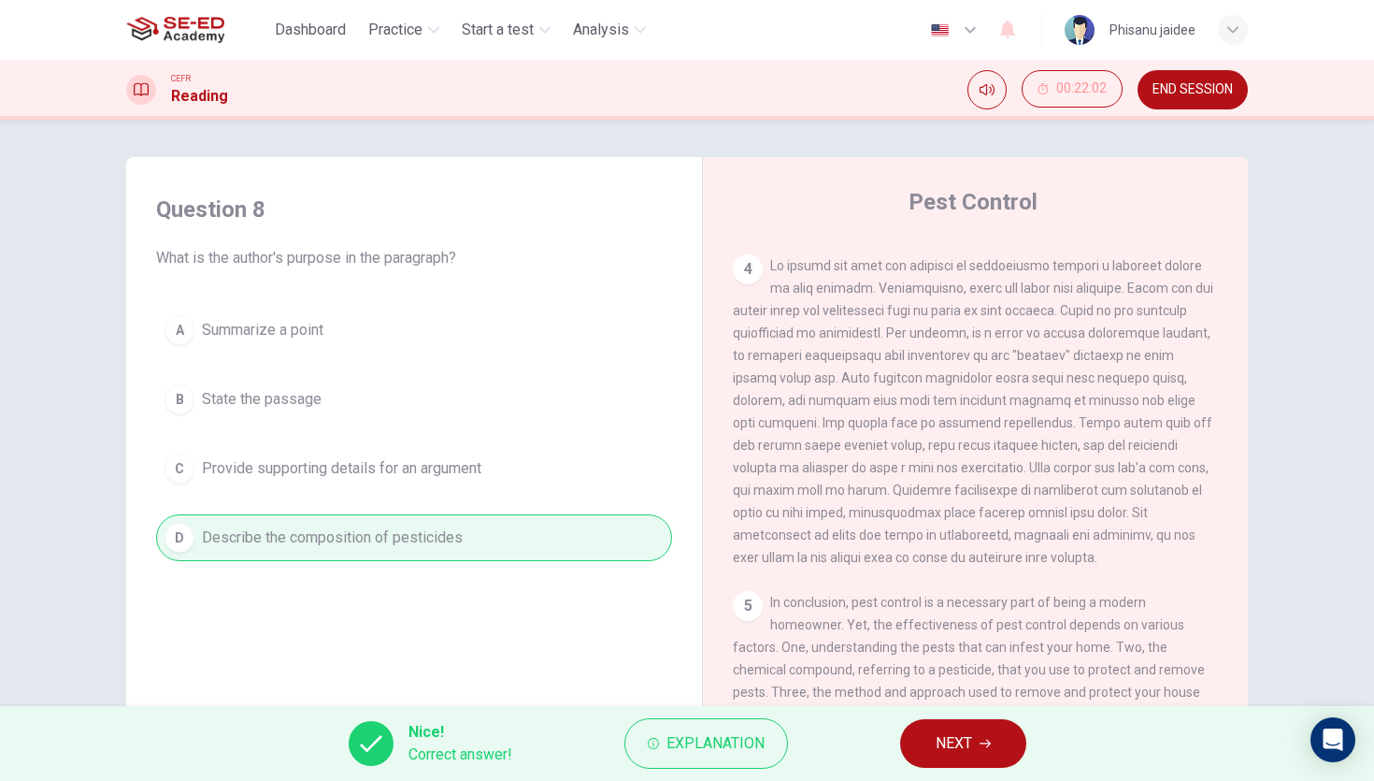
click at [950, 707] on button "NEXT" at bounding box center [963, 743] width 126 height 49
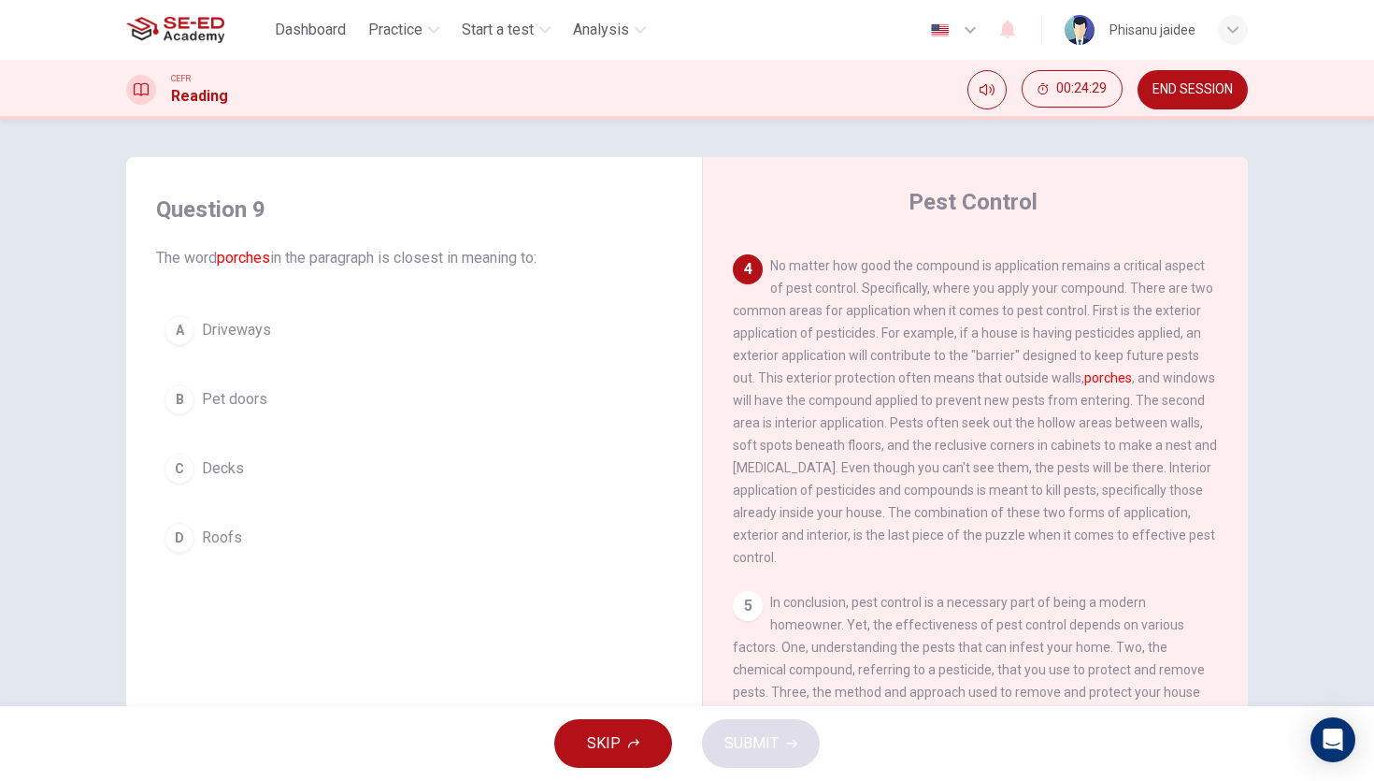
click at [234, 480] on button "C Decks" at bounding box center [414, 468] width 516 height 47
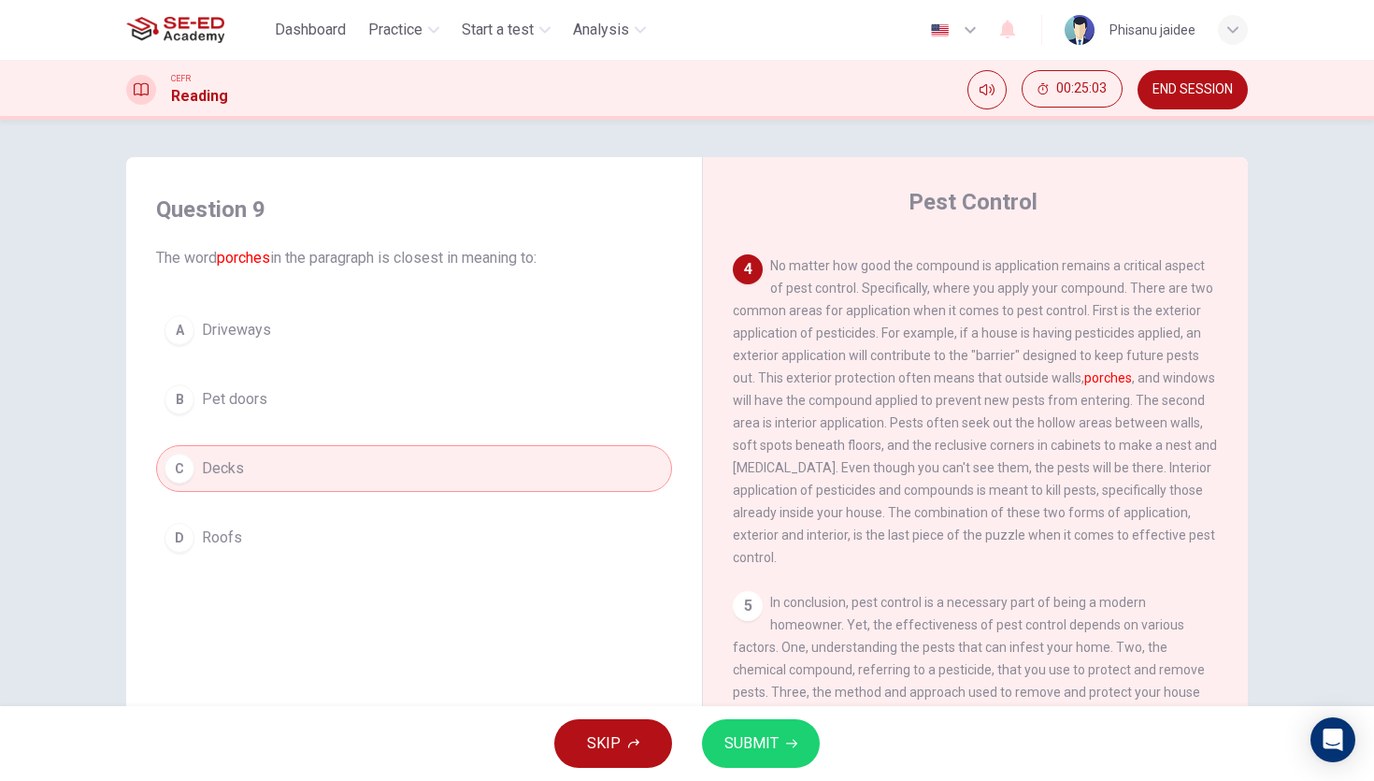
click at [789, 707] on button "SUBMIT" at bounding box center [761, 743] width 118 height 49
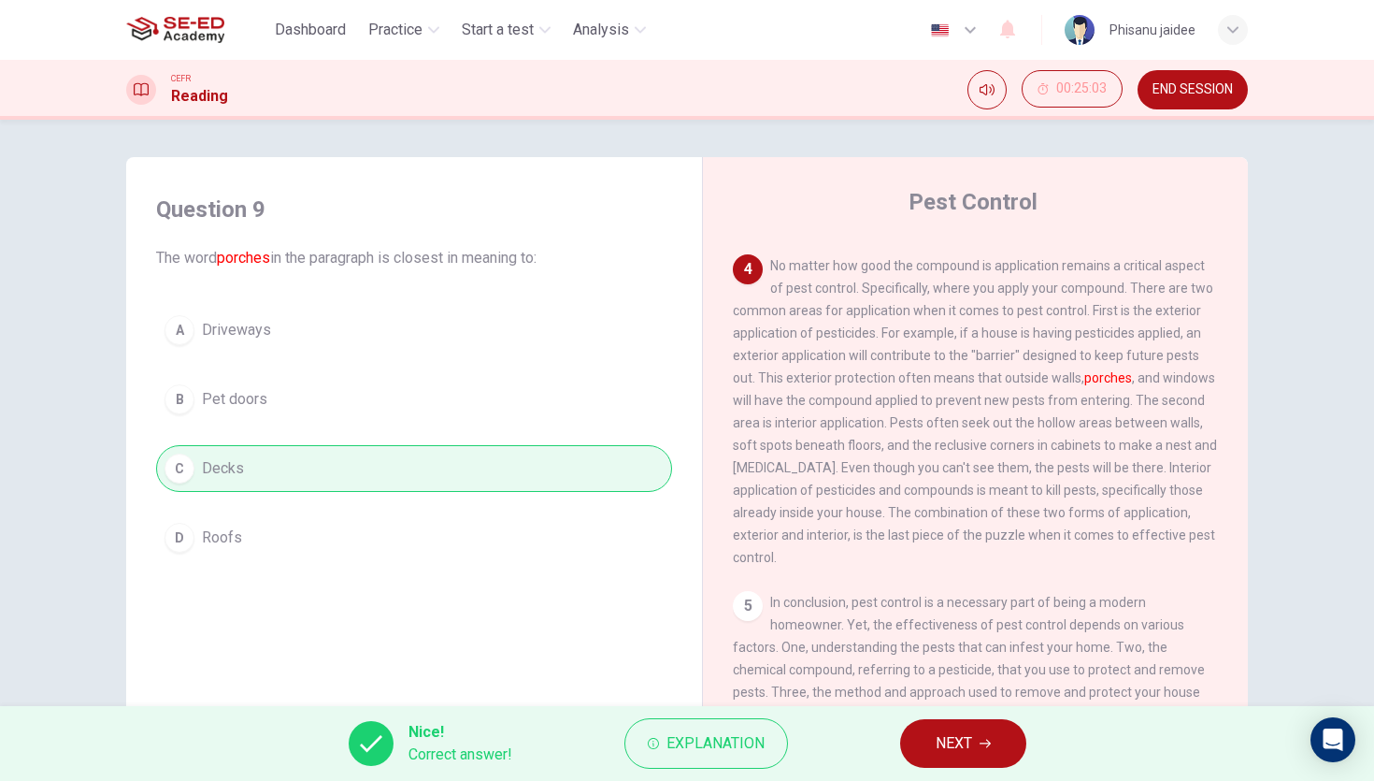
click at [953, 707] on span "NEXT" at bounding box center [954, 743] width 36 height 26
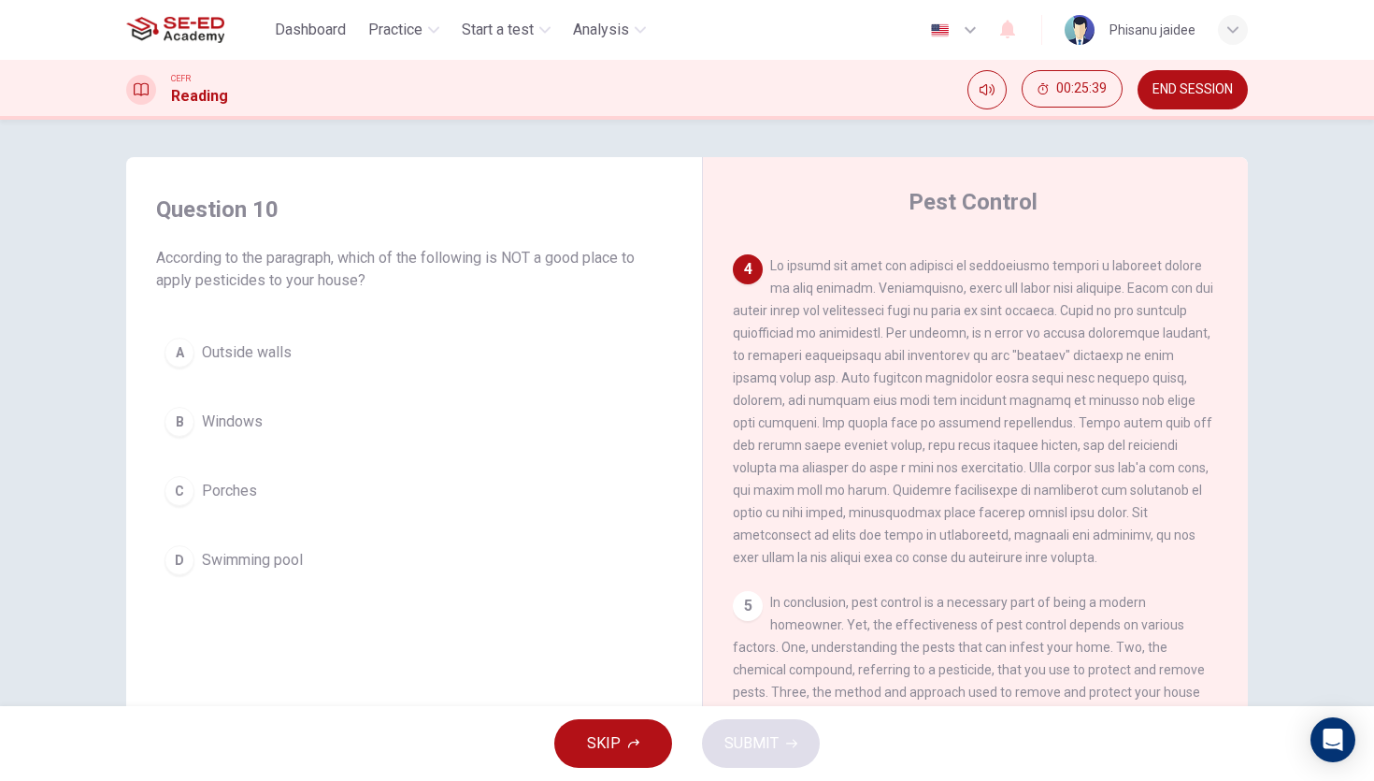
click at [929, 542] on div "4" at bounding box center [976, 411] width 486 height 314
click at [855, 567] on div "4" at bounding box center [976, 411] width 486 height 314
click at [301, 357] on button "A Outside walls" at bounding box center [414, 352] width 516 height 47
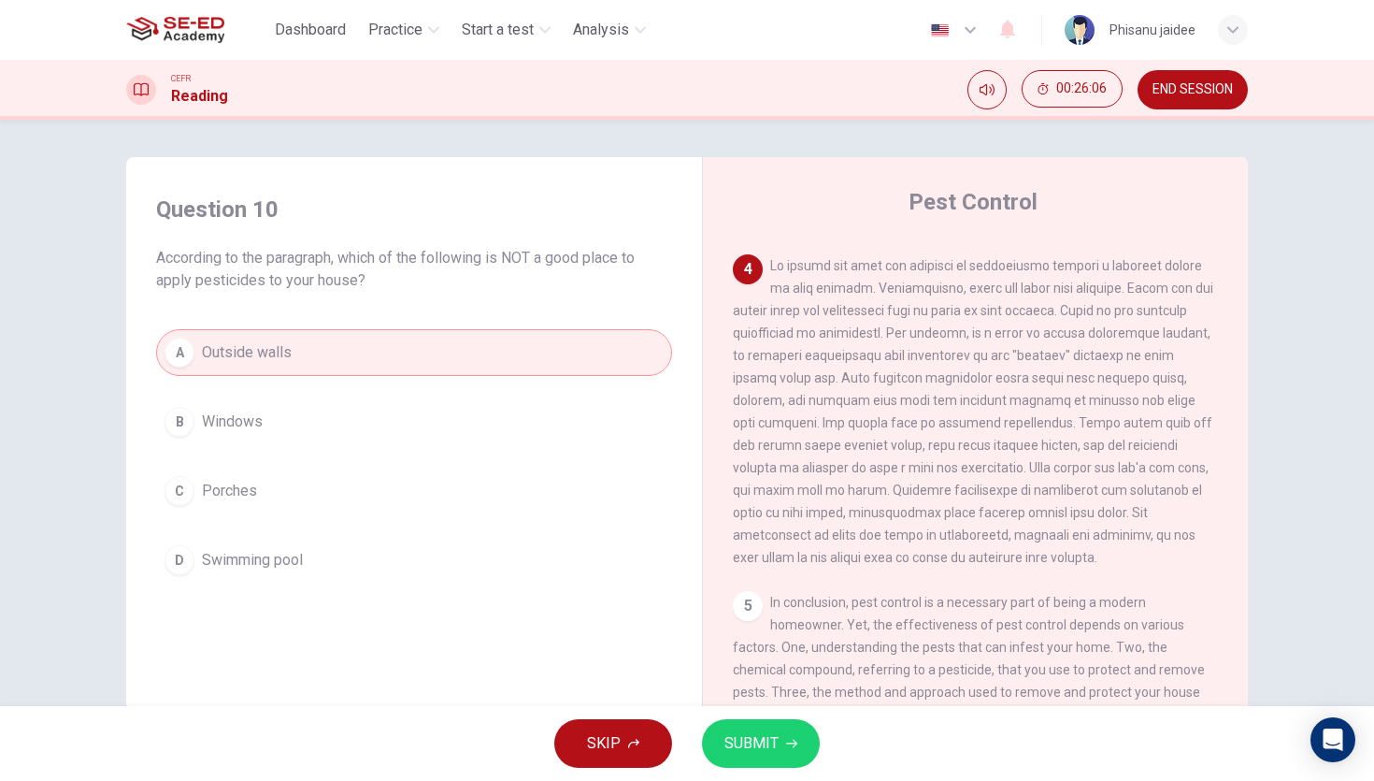
click at [300, 557] on span "Swimming pool" at bounding box center [252, 560] width 101 height 22
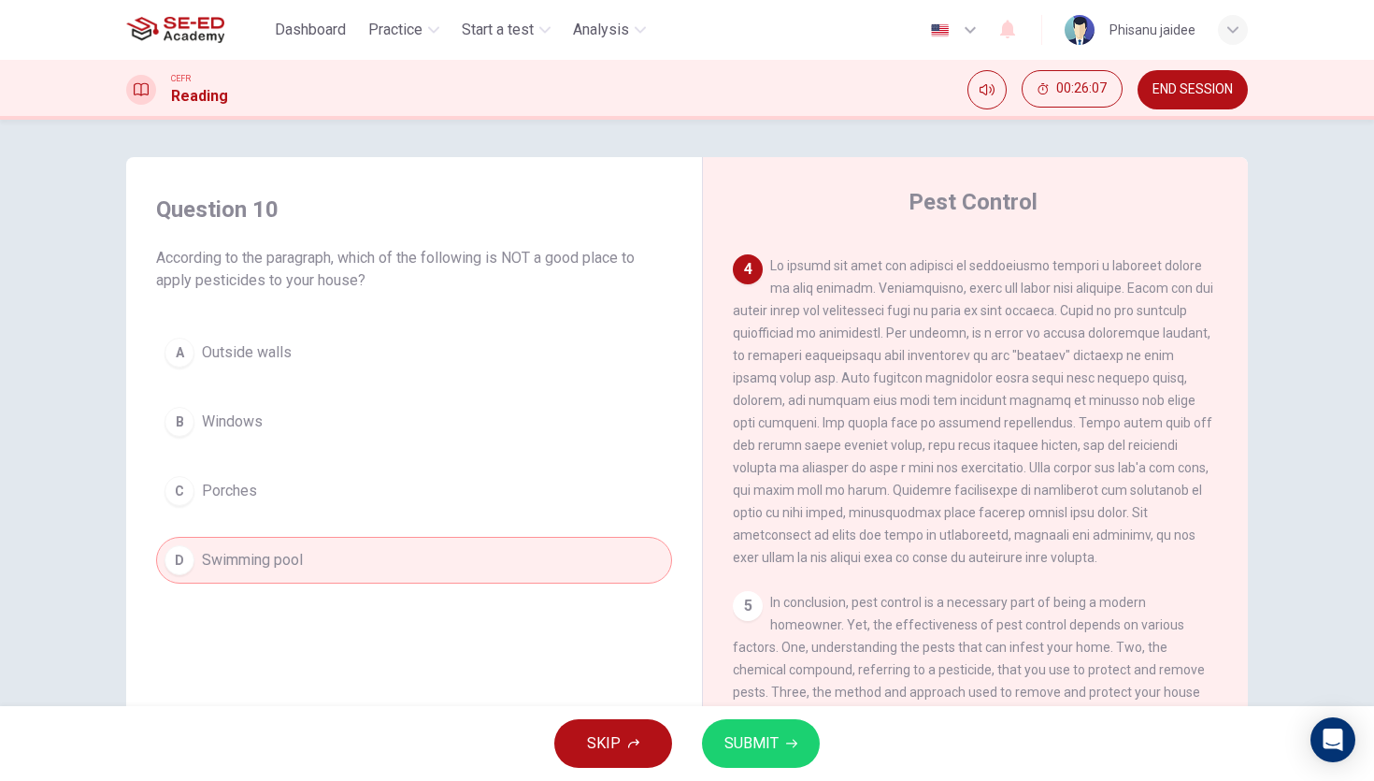
click at [760, 707] on span "SUBMIT" at bounding box center [752, 743] width 54 height 26
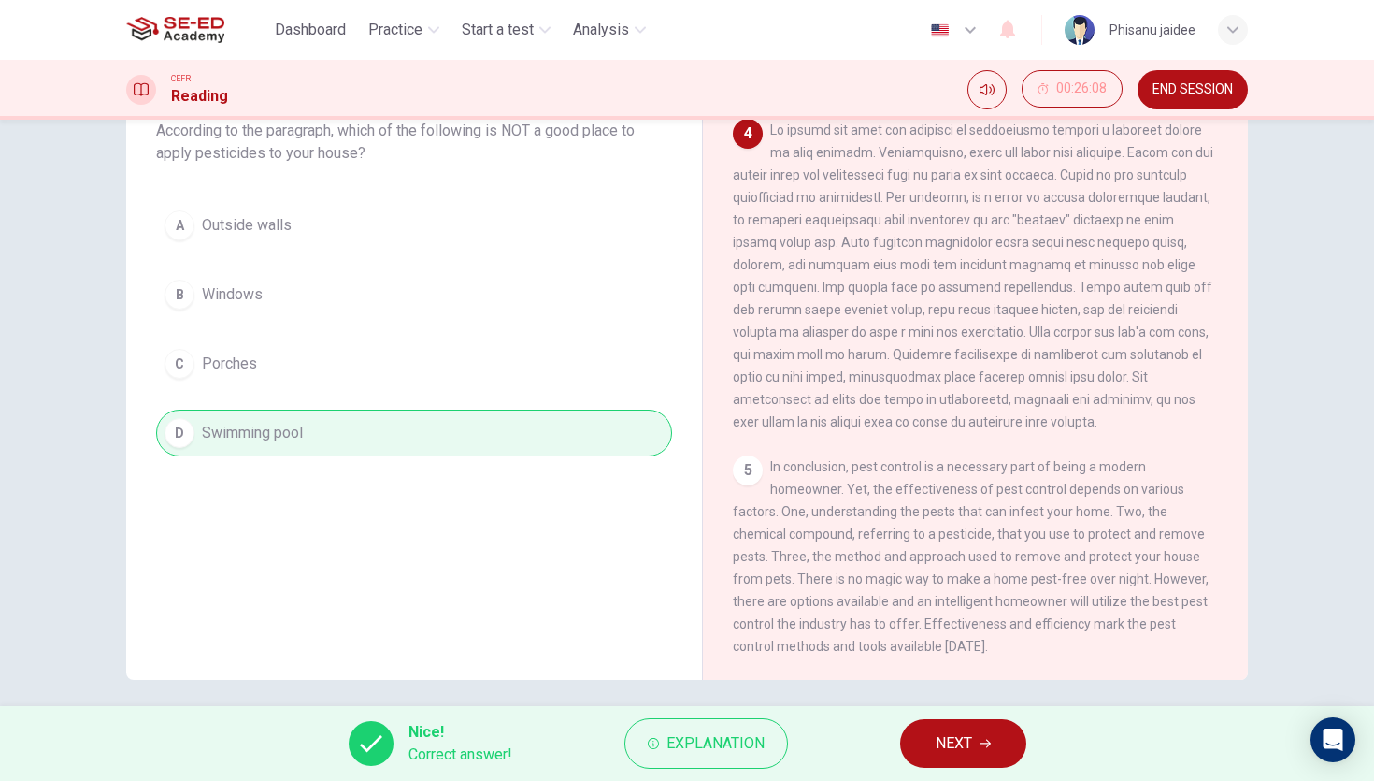
scroll to position [138, 0]
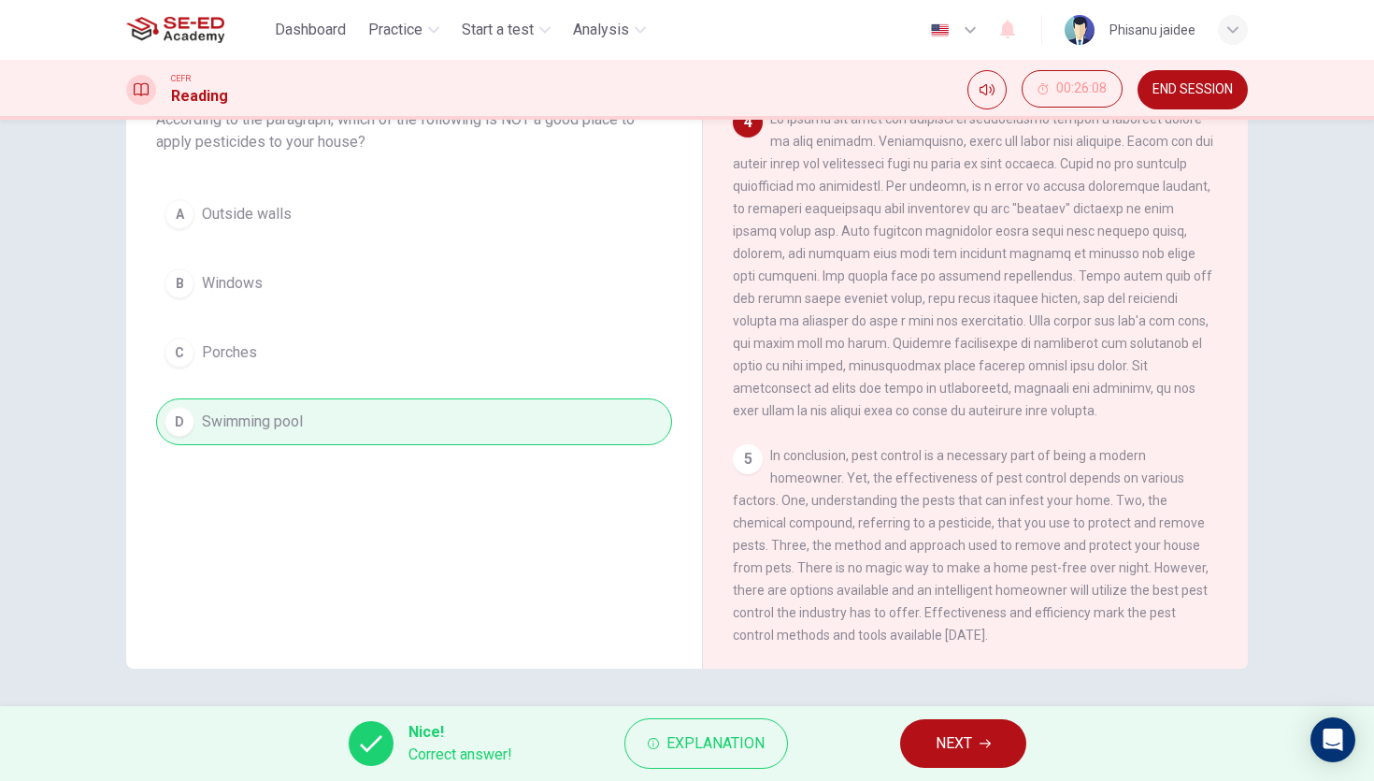
click at [936, 707] on button "NEXT" at bounding box center [963, 743] width 126 height 49
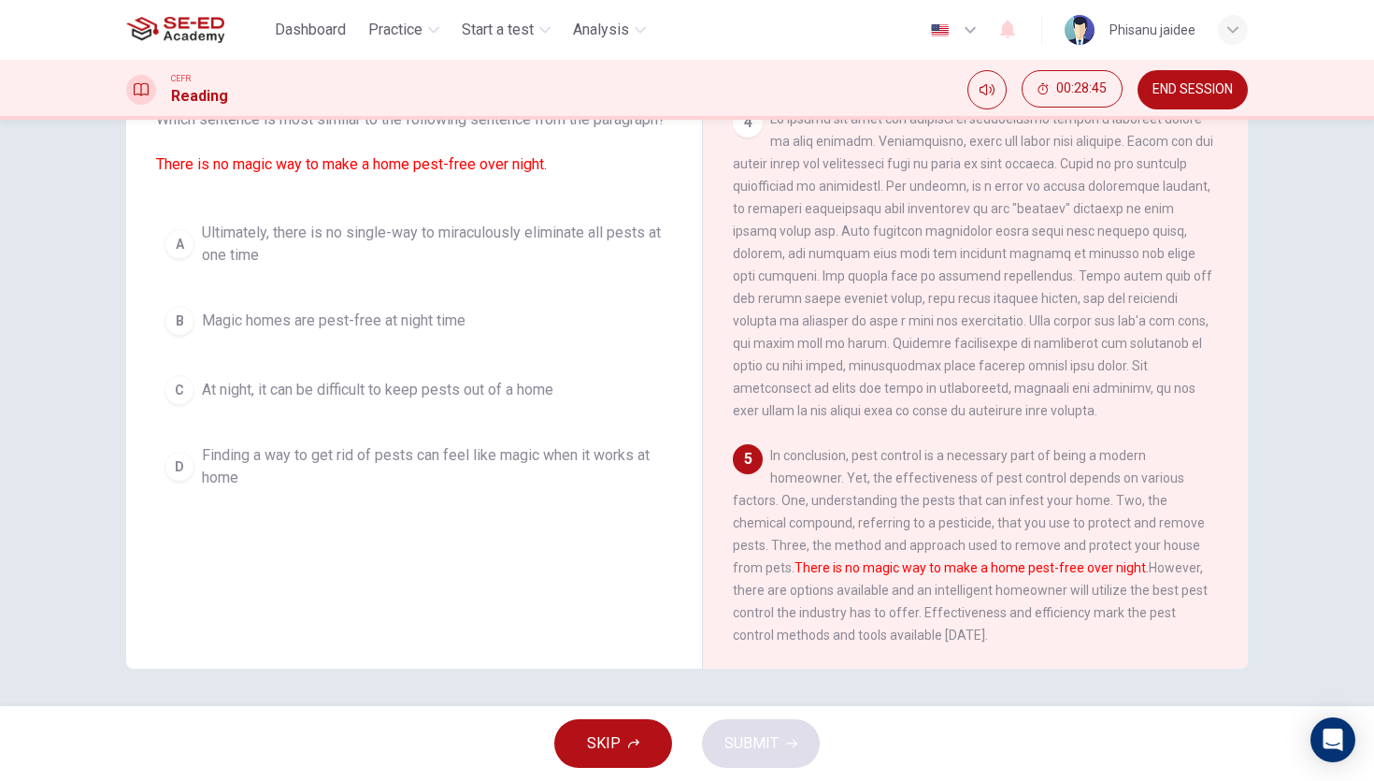
click at [511, 264] on span "Ultimately, there is no single-way to miraculously eliminate all pests at one t…" at bounding box center [433, 244] width 462 height 45
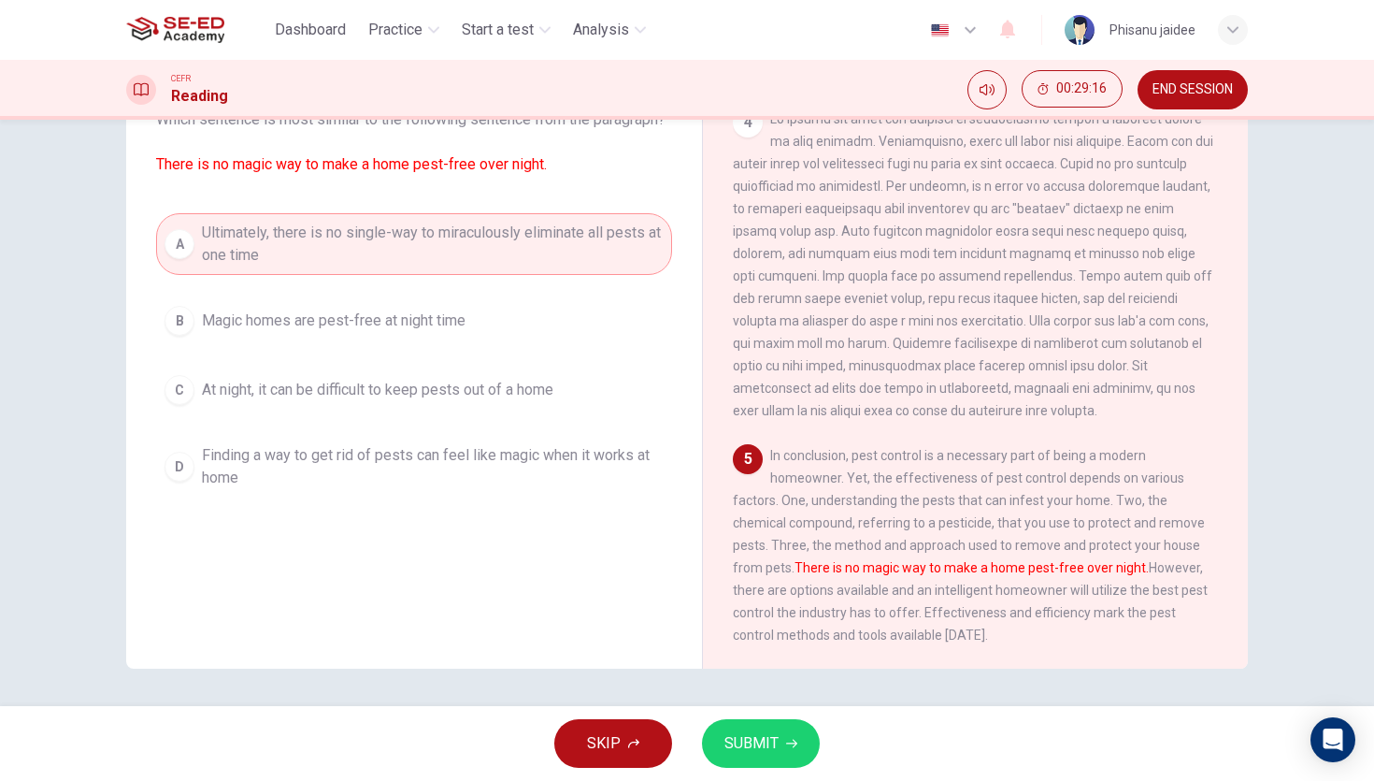
click at [763, 707] on div "SKIP SUBMIT" at bounding box center [687, 743] width 1374 height 75
click at [762, 707] on span "SUBMIT" at bounding box center [752, 743] width 54 height 26
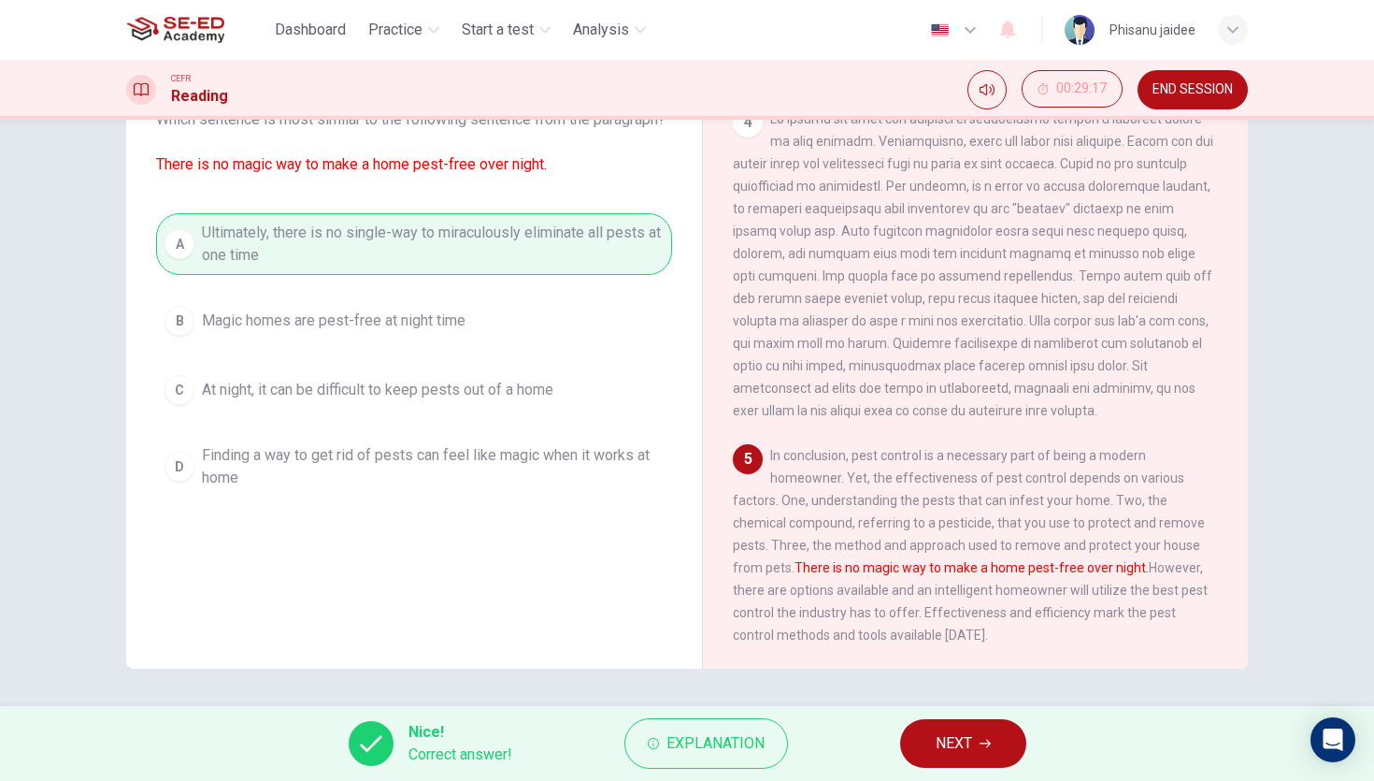
click at [924, 707] on button "NEXT" at bounding box center [963, 743] width 126 height 49
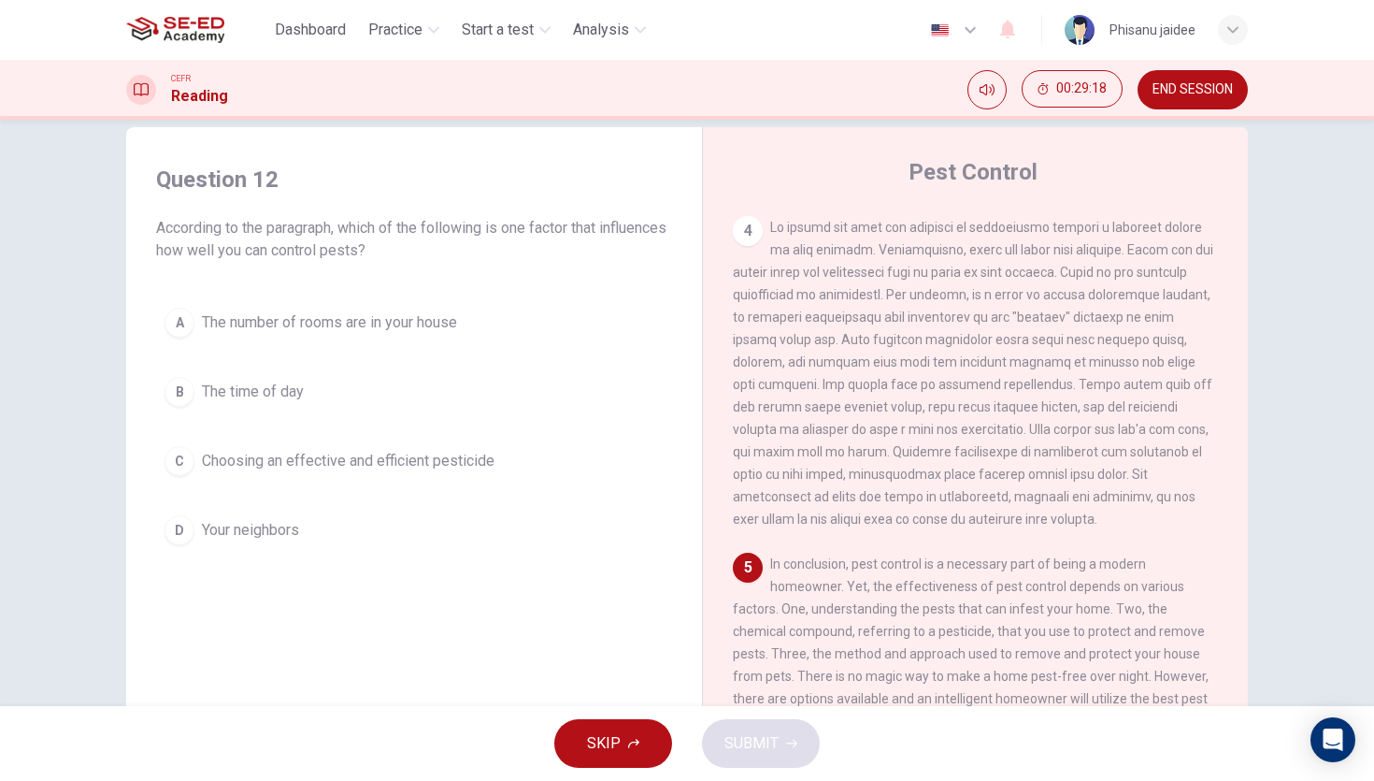
scroll to position [17, 0]
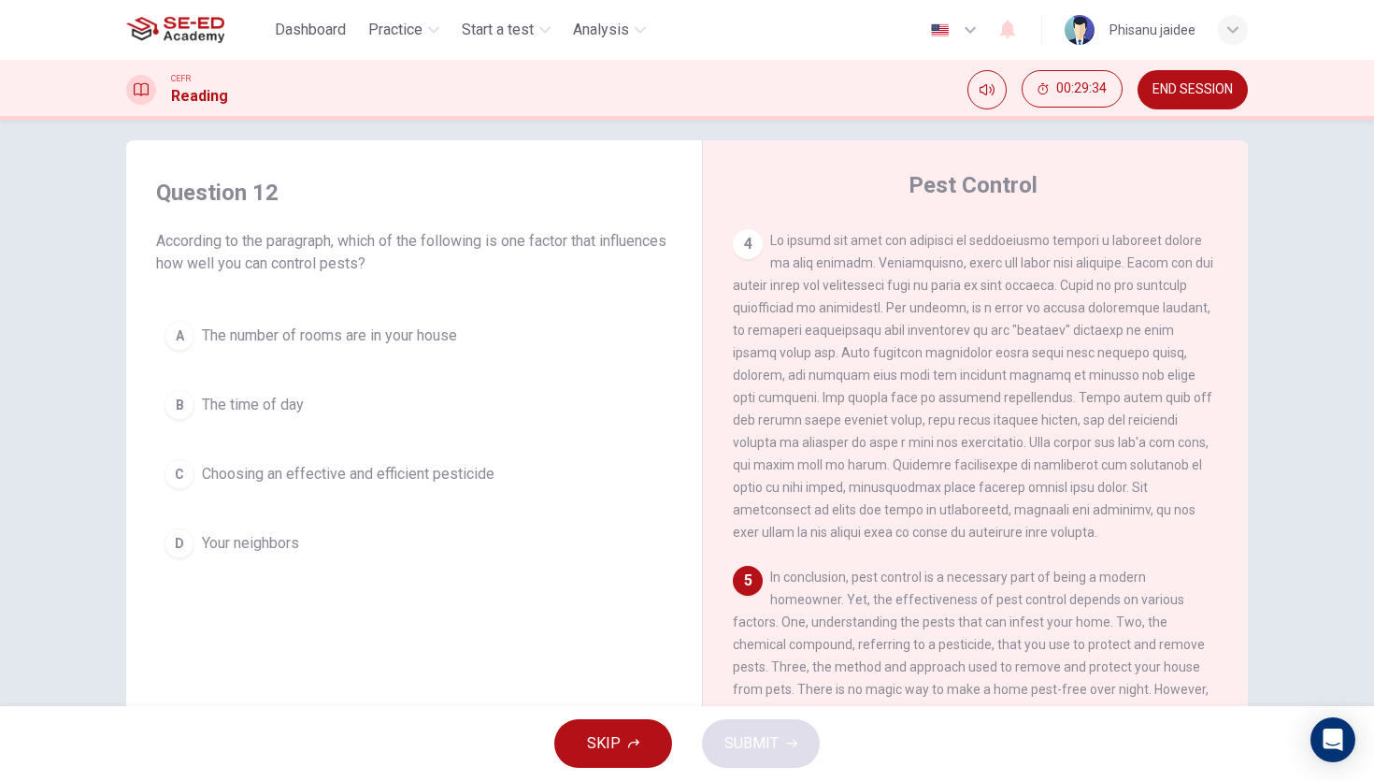
click at [358, 481] on span "Choosing an effective and efficient pesticide" at bounding box center [348, 474] width 293 height 22
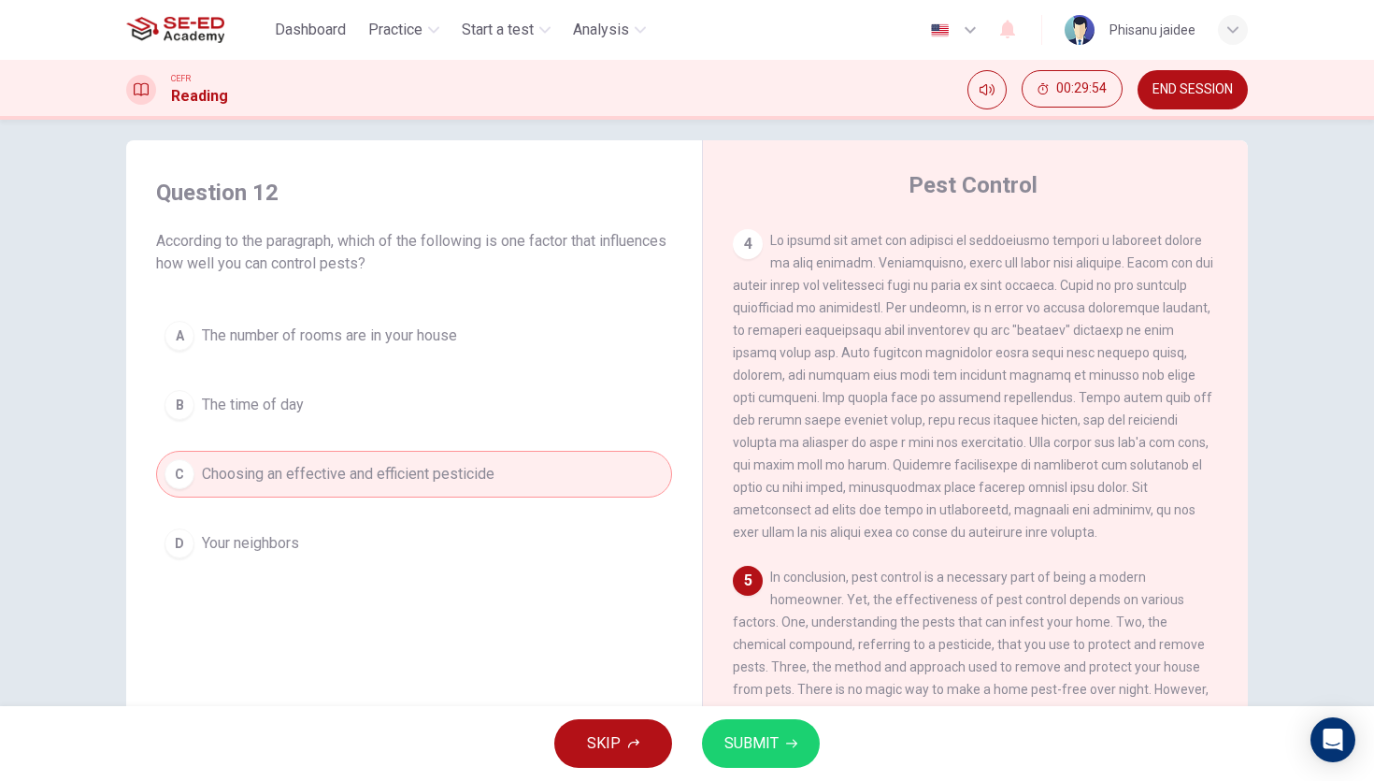
click at [755, 707] on span "SUBMIT" at bounding box center [752, 743] width 54 height 26
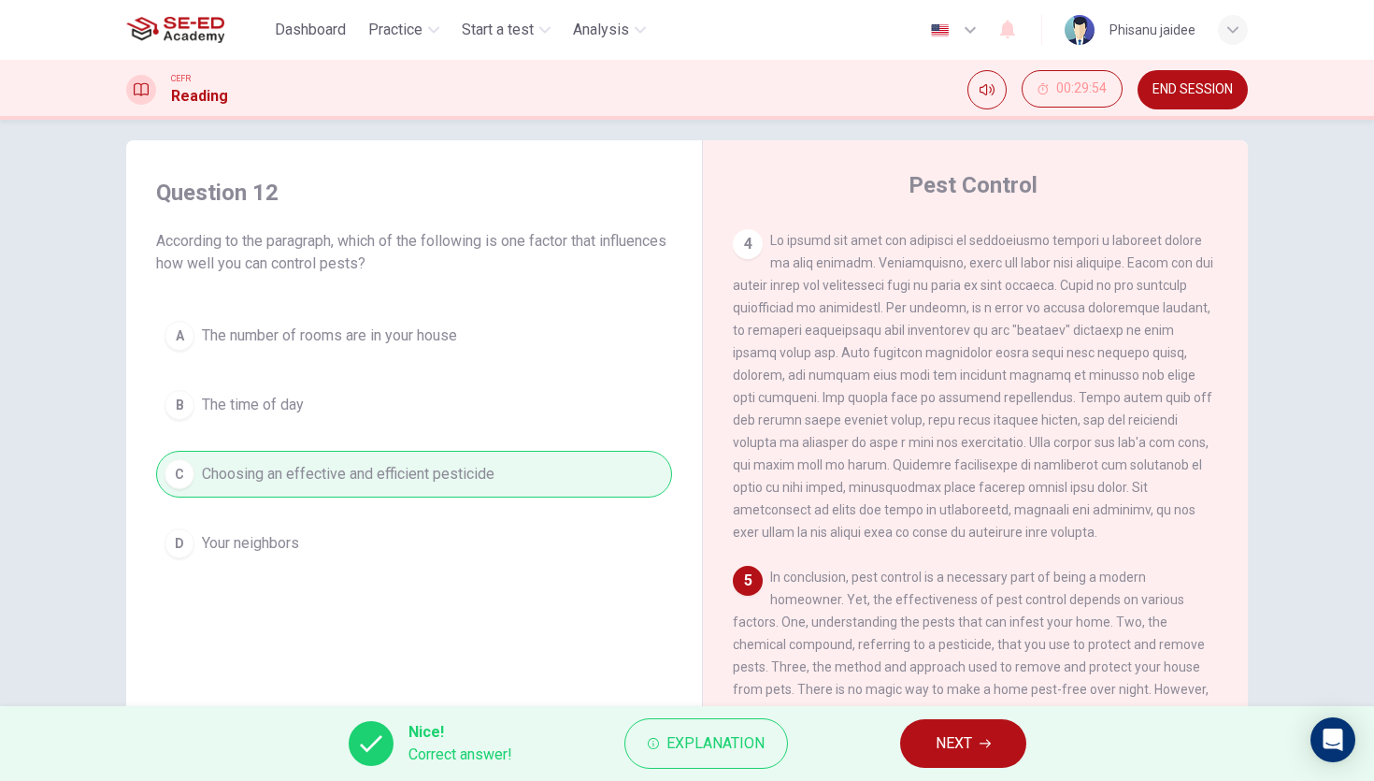
scroll to position [60, 0]
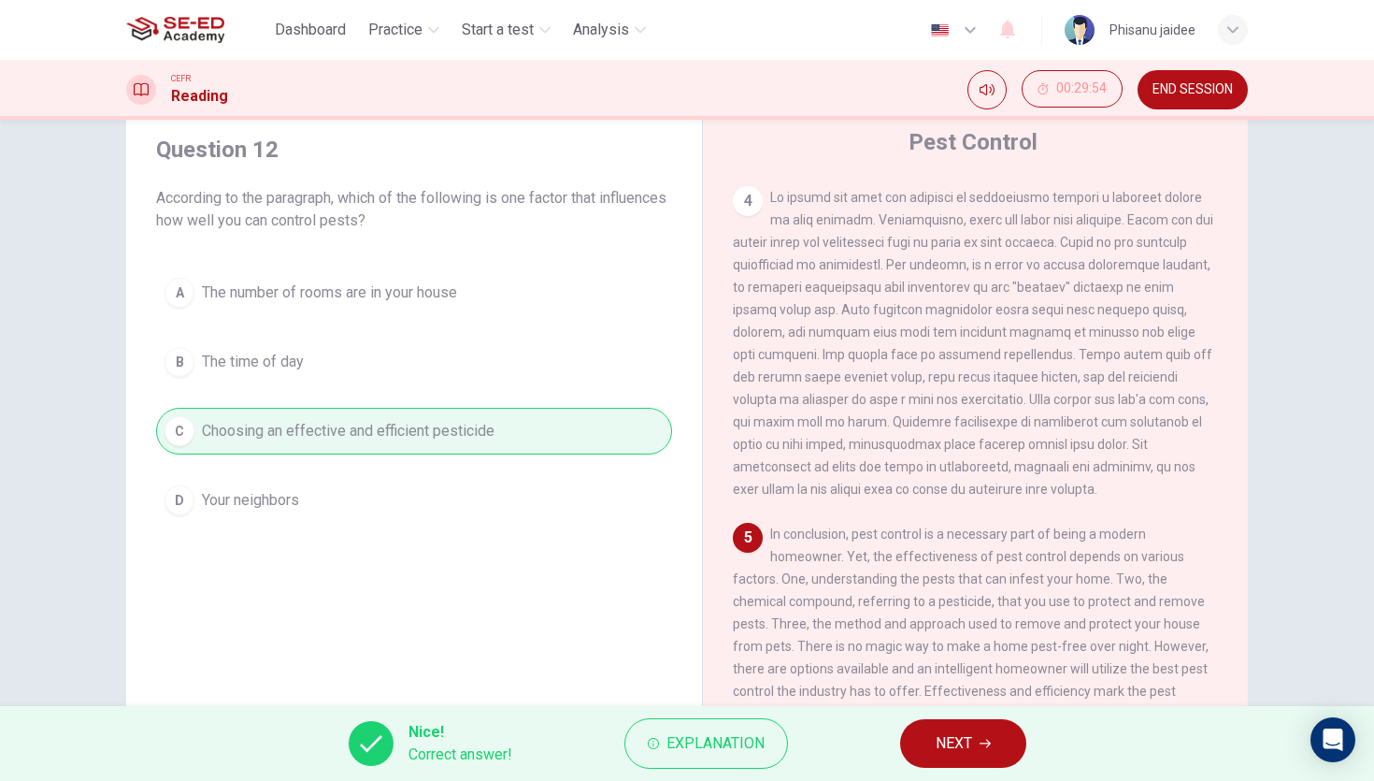
click at [952, 707] on button "NEXT" at bounding box center [963, 743] width 126 height 49
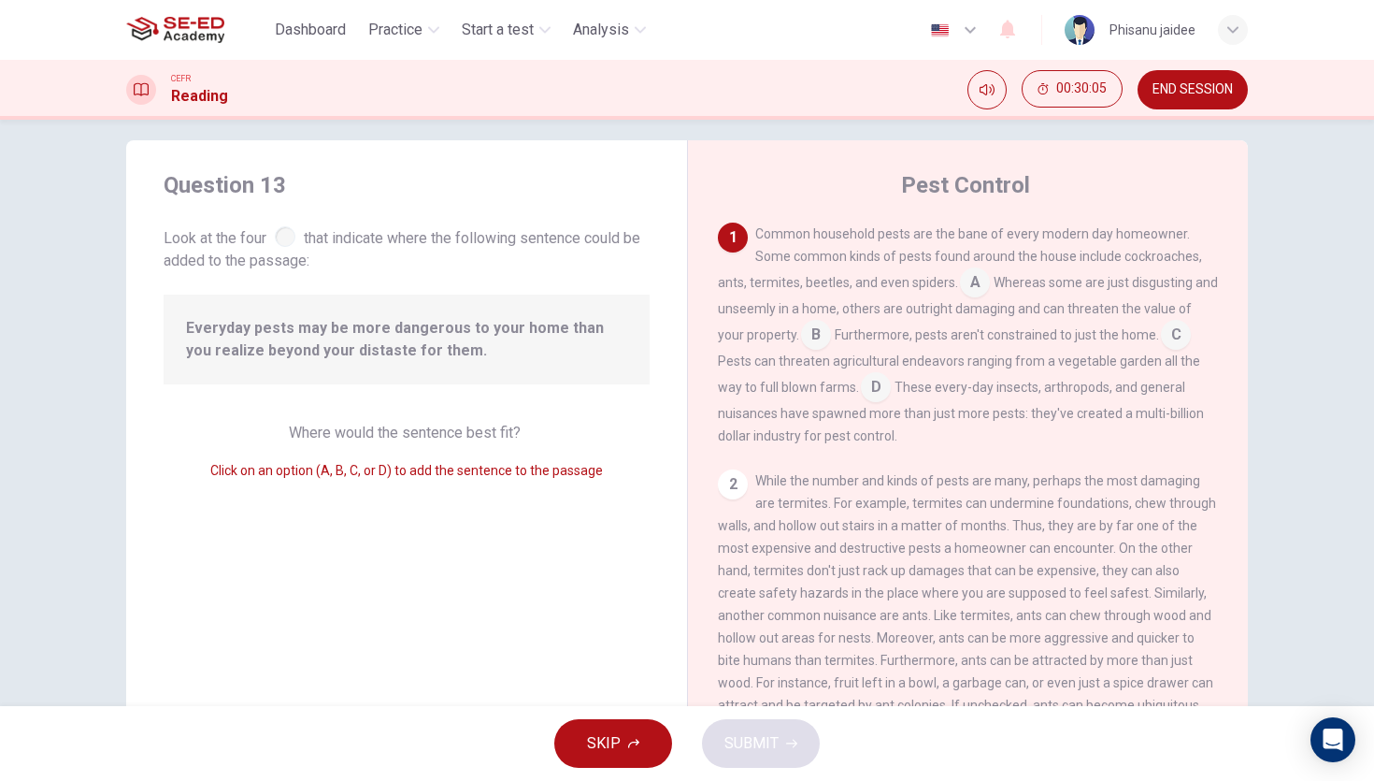
scroll to position [16, 0]
click at [960, 279] on input at bounding box center [975, 285] width 30 height 30
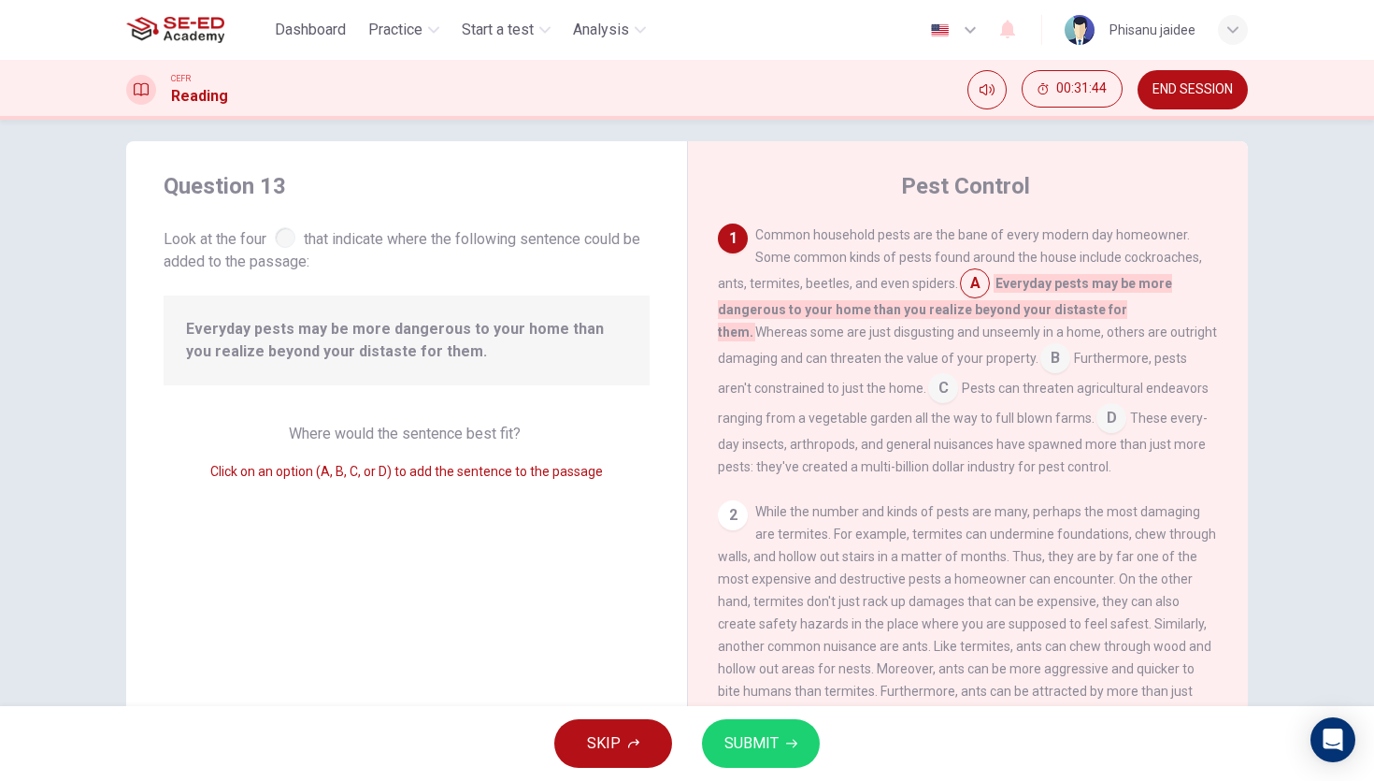
click at [1041, 352] on input at bounding box center [1056, 360] width 30 height 30
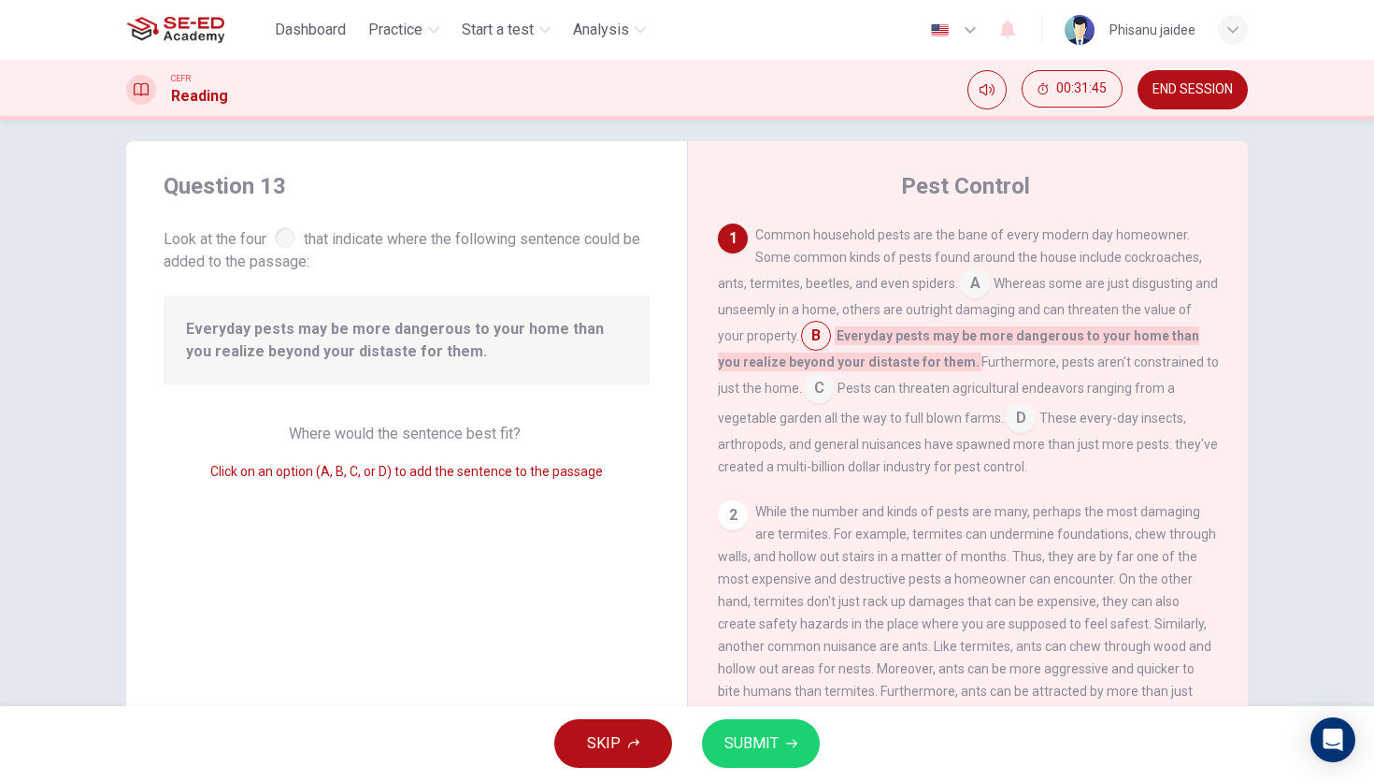
click at [960, 291] on input at bounding box center [975, 285] width 30 height 30
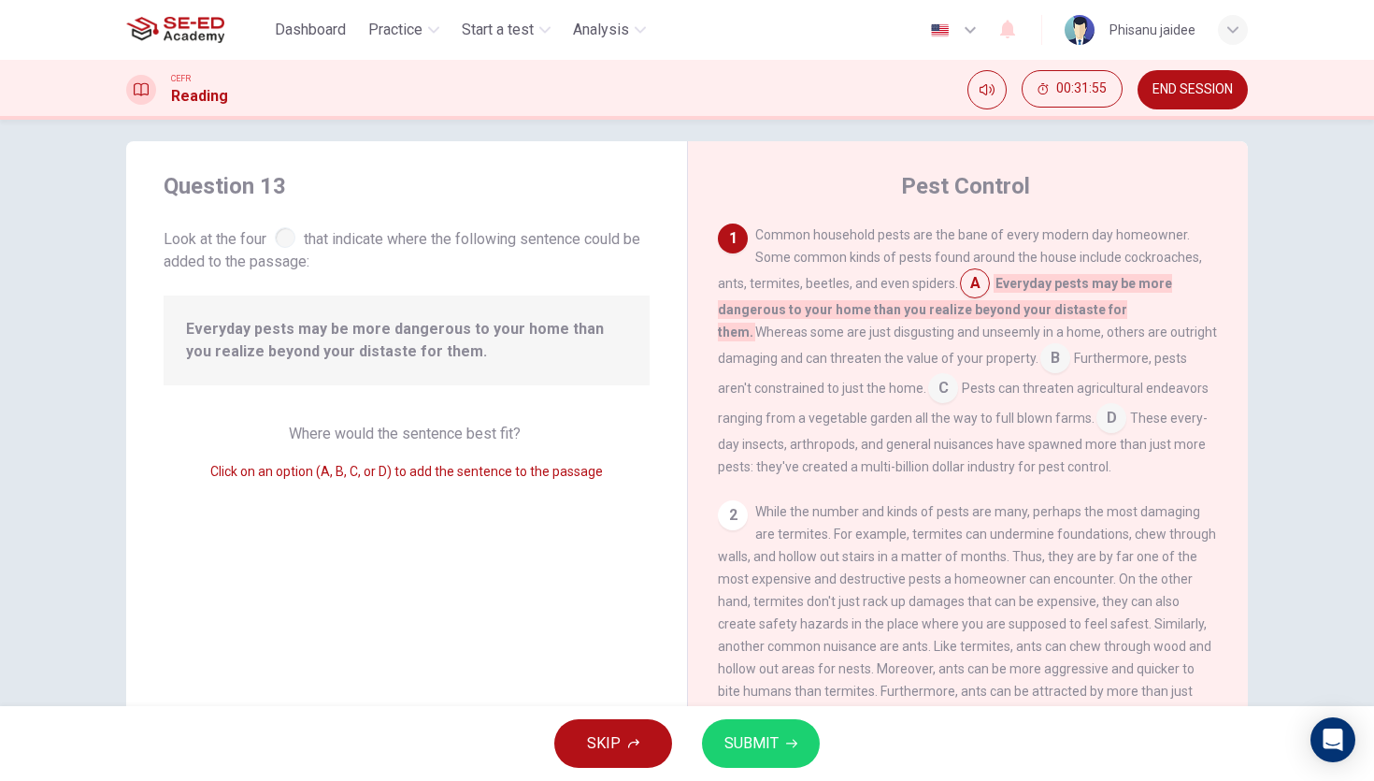
click at [1041, 346] on input at bounding box center [1056, 360] width 30 height 30
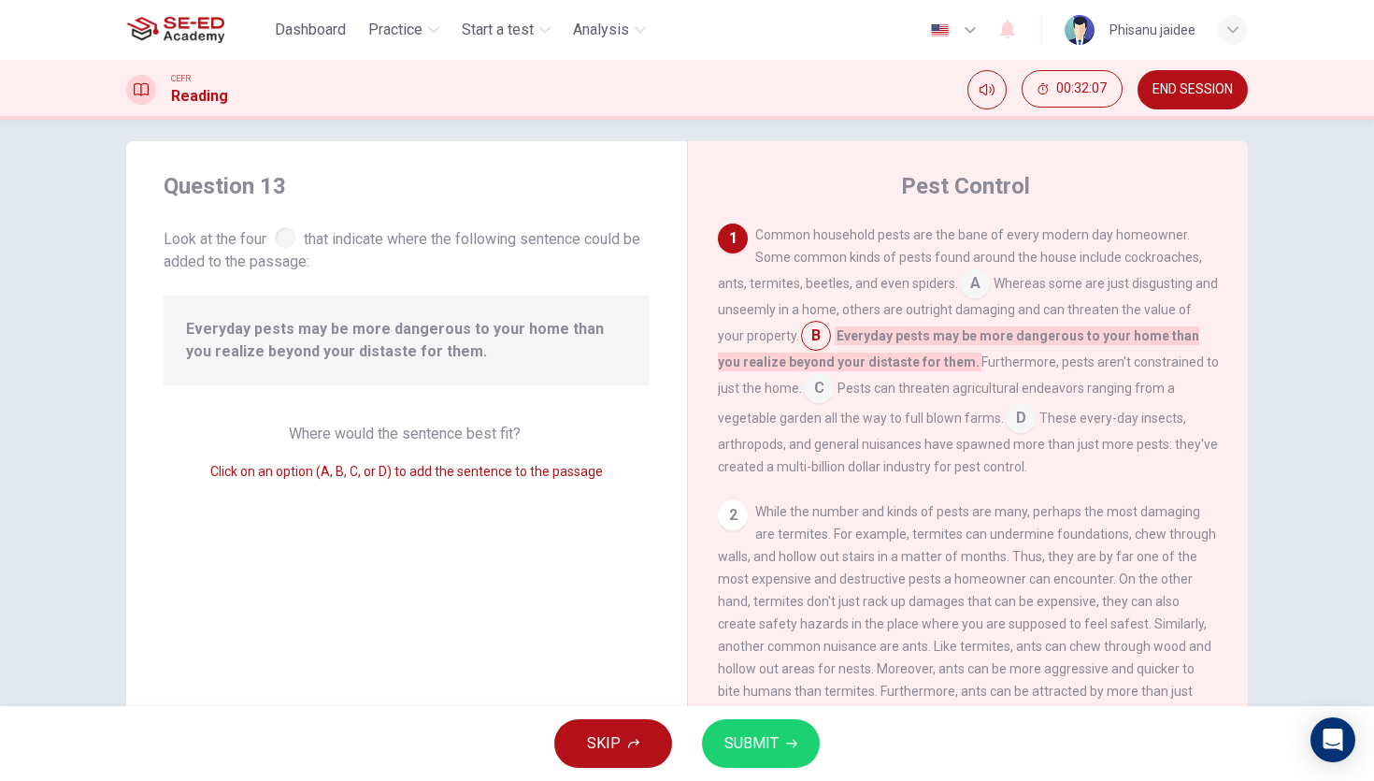
click at [804, 381] on input at bounding box center [819, 390] width 30 height 30
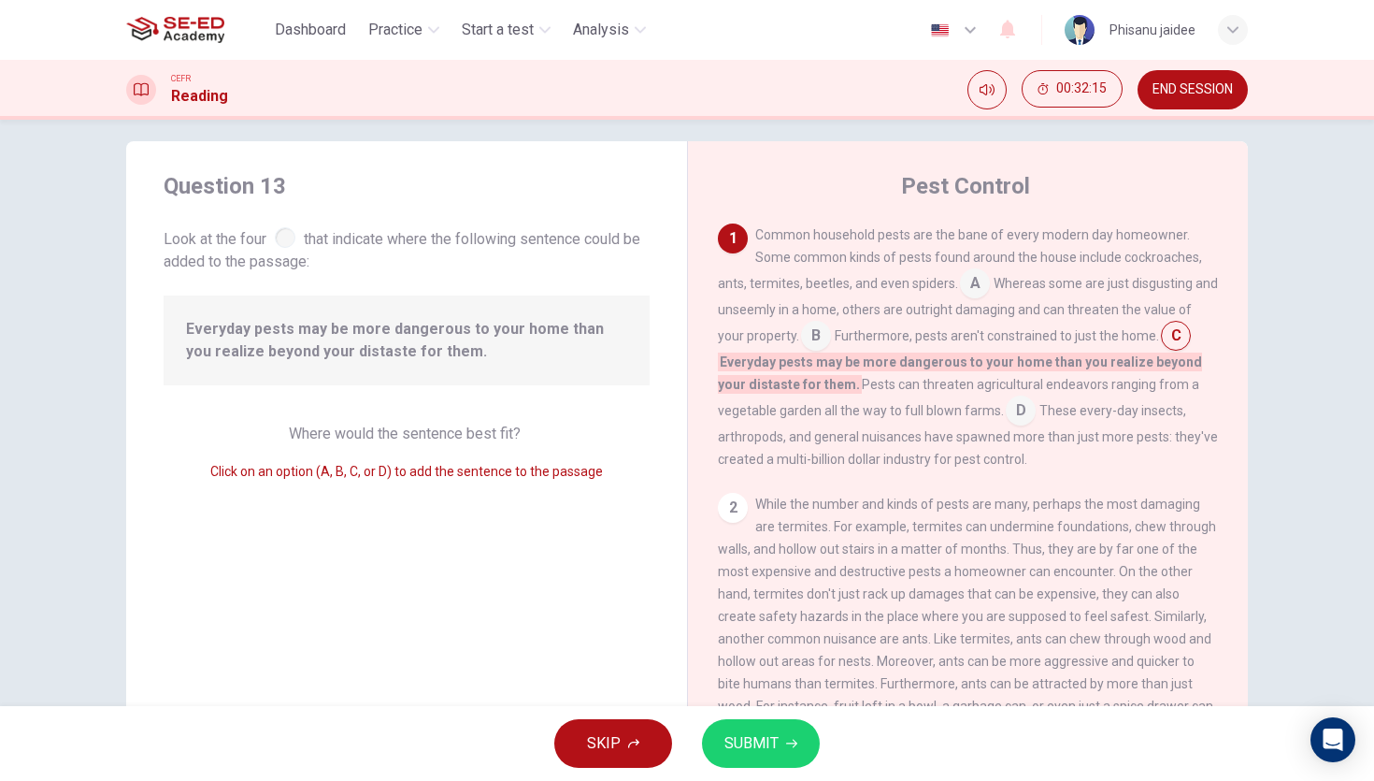
click at [1006, 414] on input at bounding box center [1021, 412] width 30 height 30
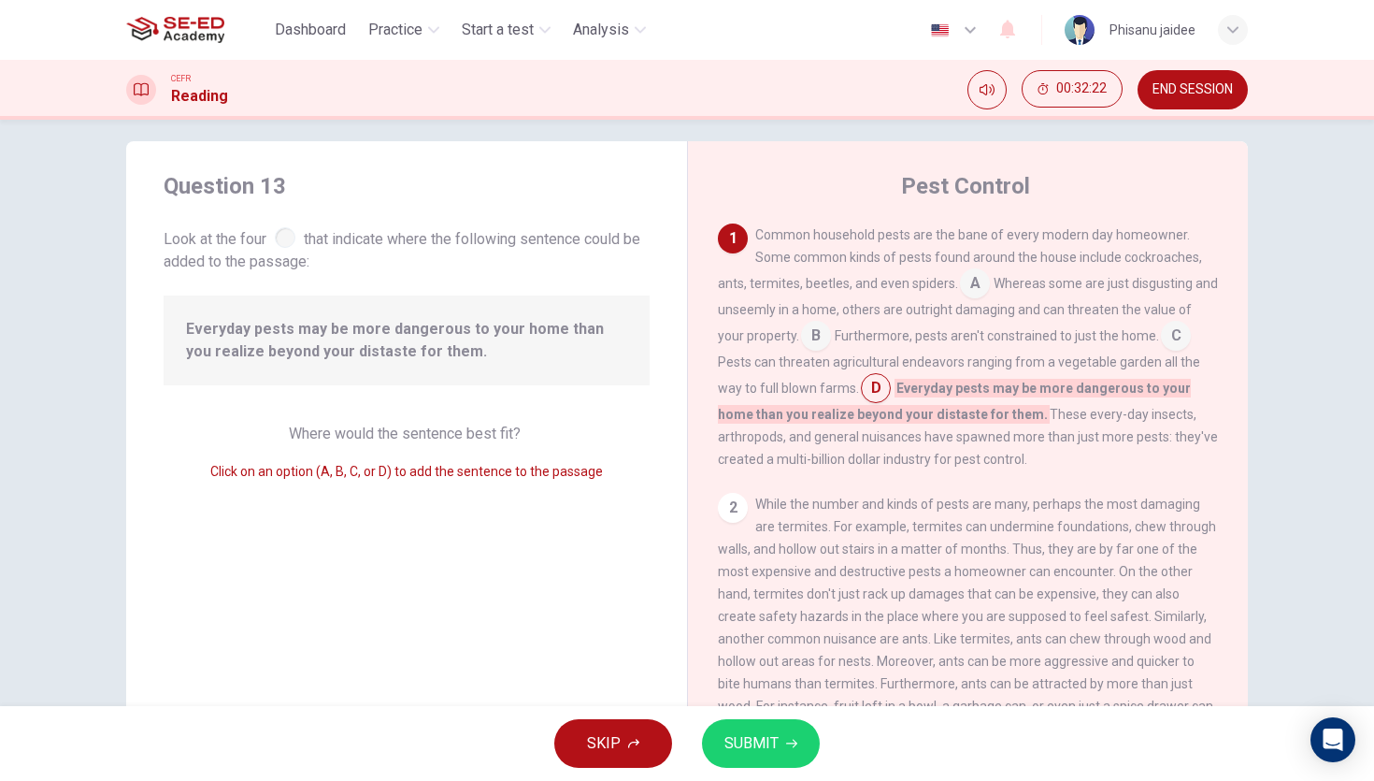
click at [1161, 352] on input at bounding box center [1176, 338] width 30 height 30
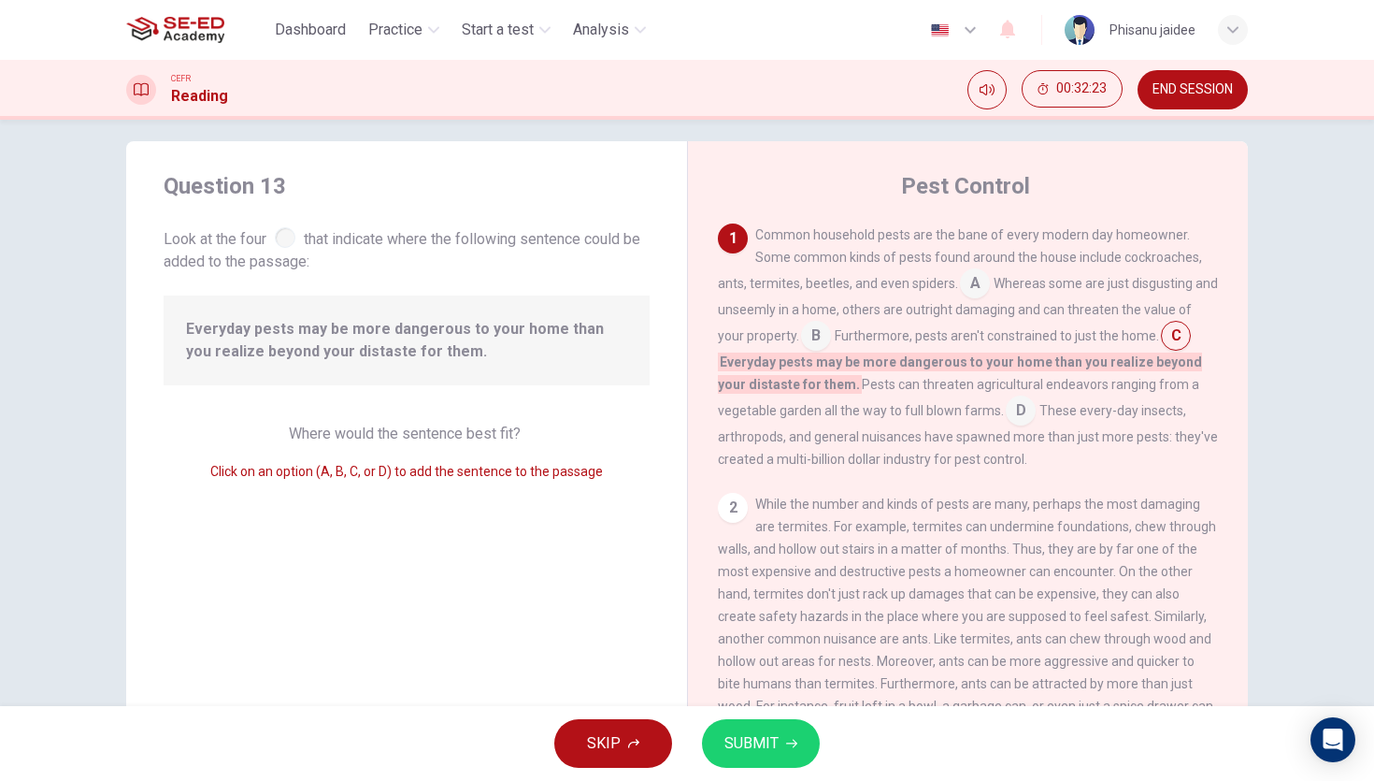
click at [750, 707] on button "SUBMIT" at bounding box center [761, 743] width 118 height 49
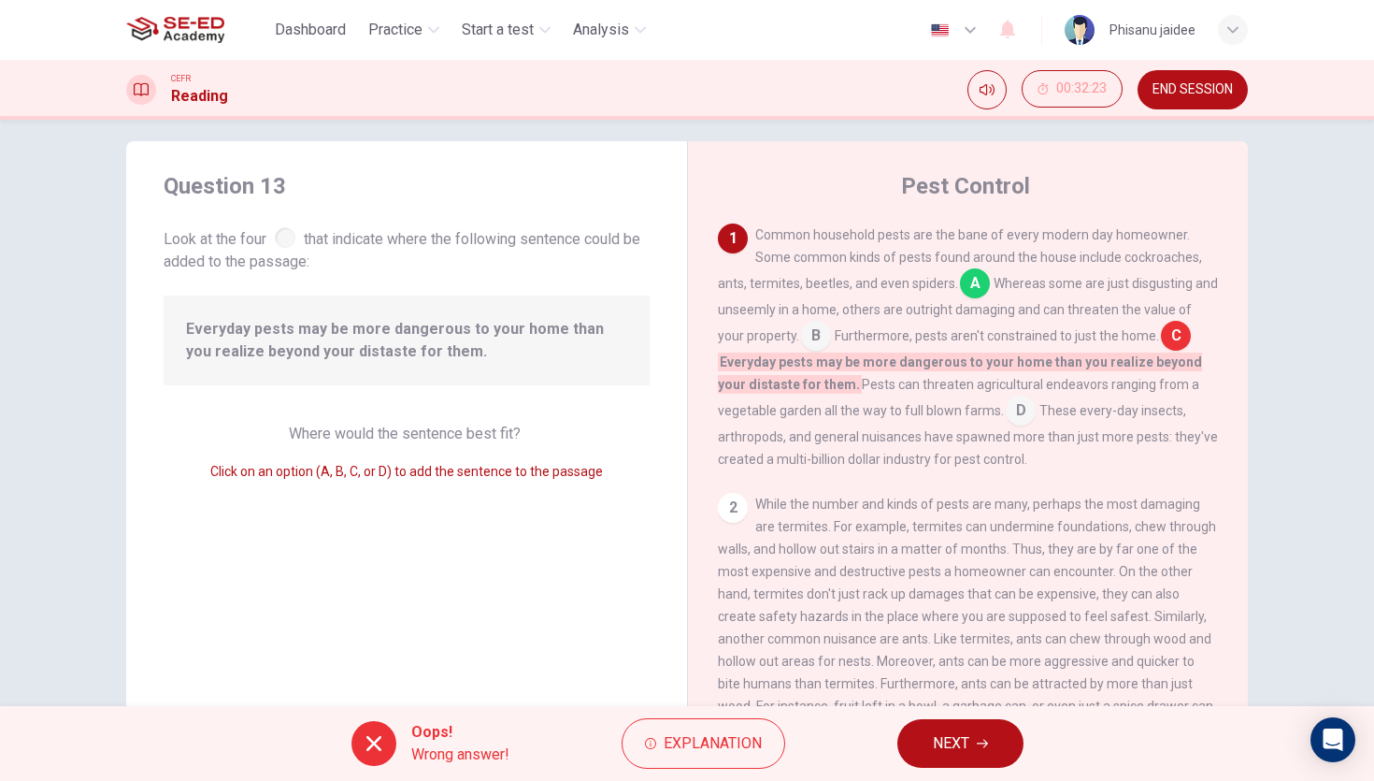
click at [928, 707] on button "NEXT" at bounding box center [961, 743] width 126 height 49
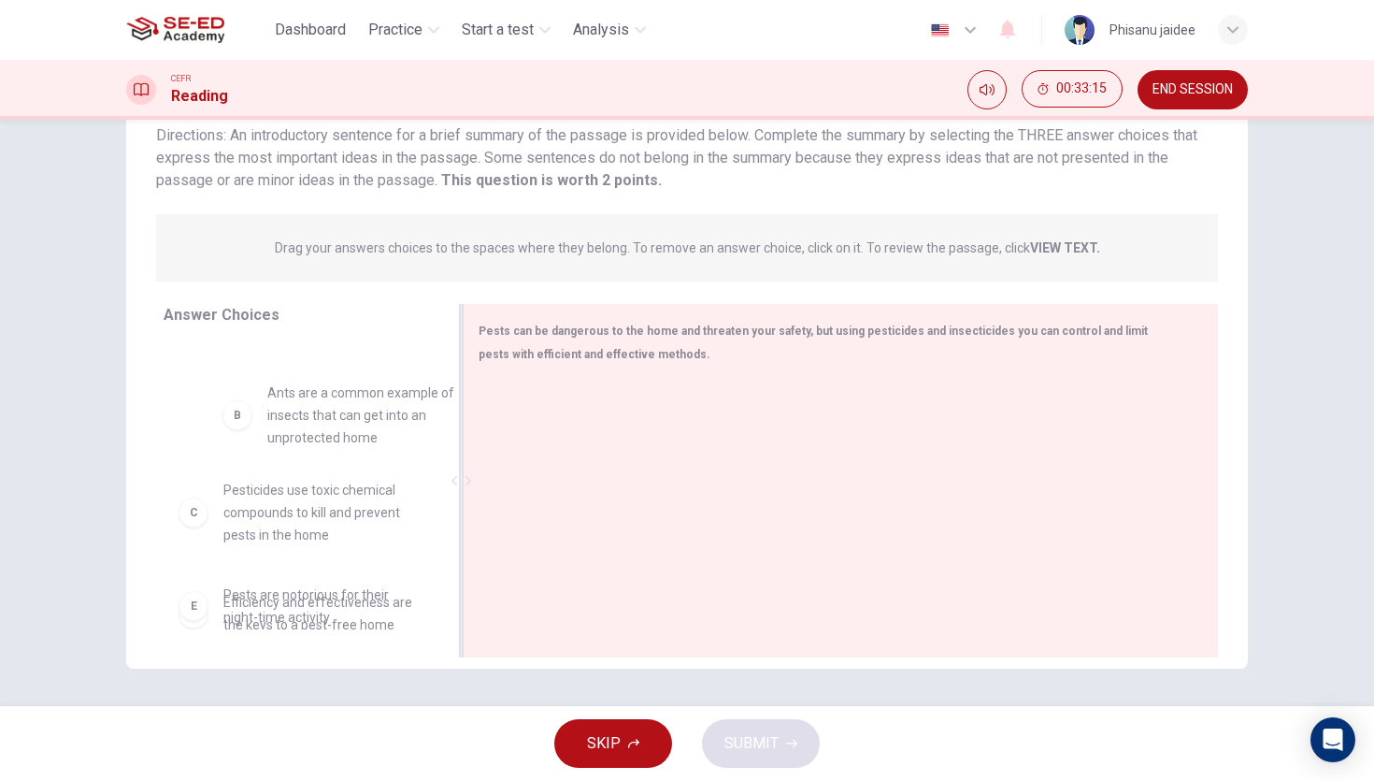
scroll to position [86, 0]
drag, startPoint x: 344, startPoint y: 442, endPoint x: 665, endPoint y: 416, distance: 321.7
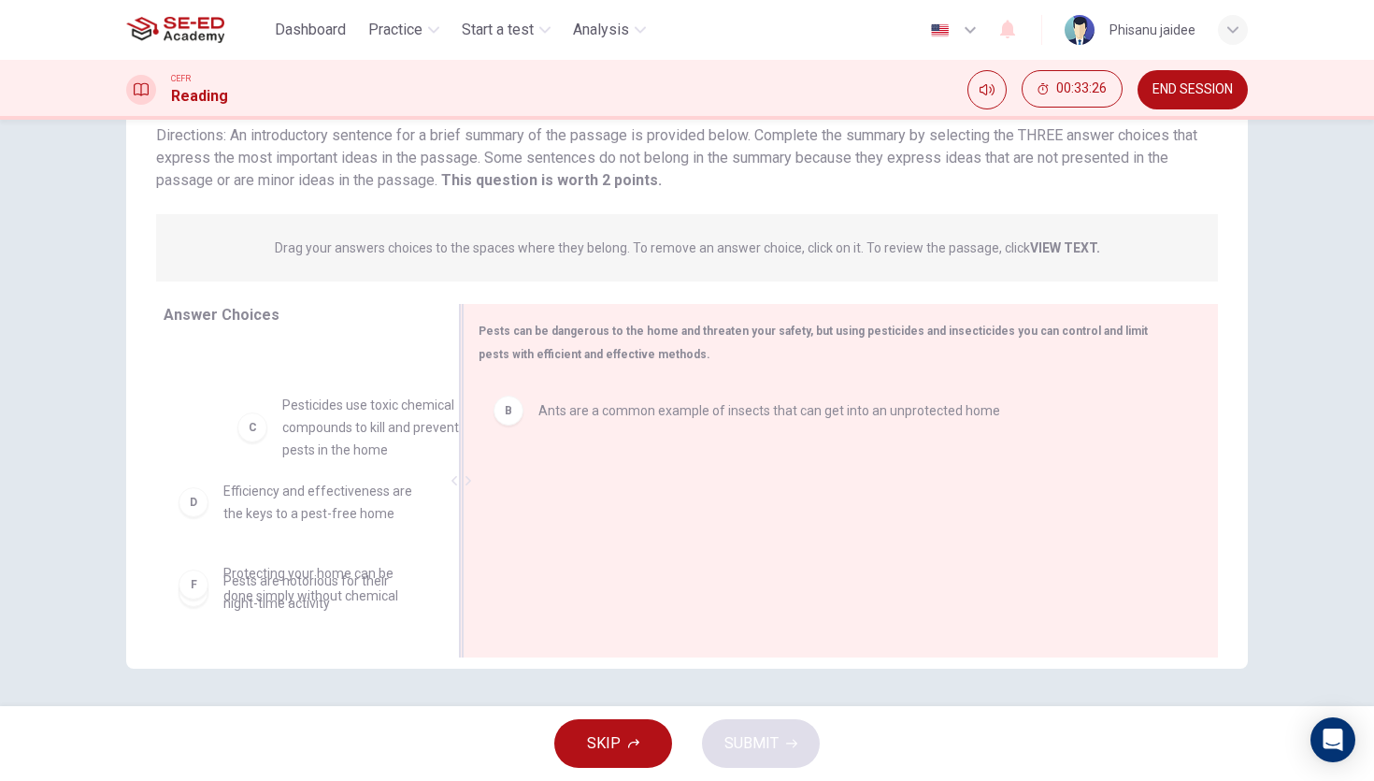
drag, startPoint x: 309, startPoint y: 421, endPoint x: 567, endPoint y: 462, distance: 261.3
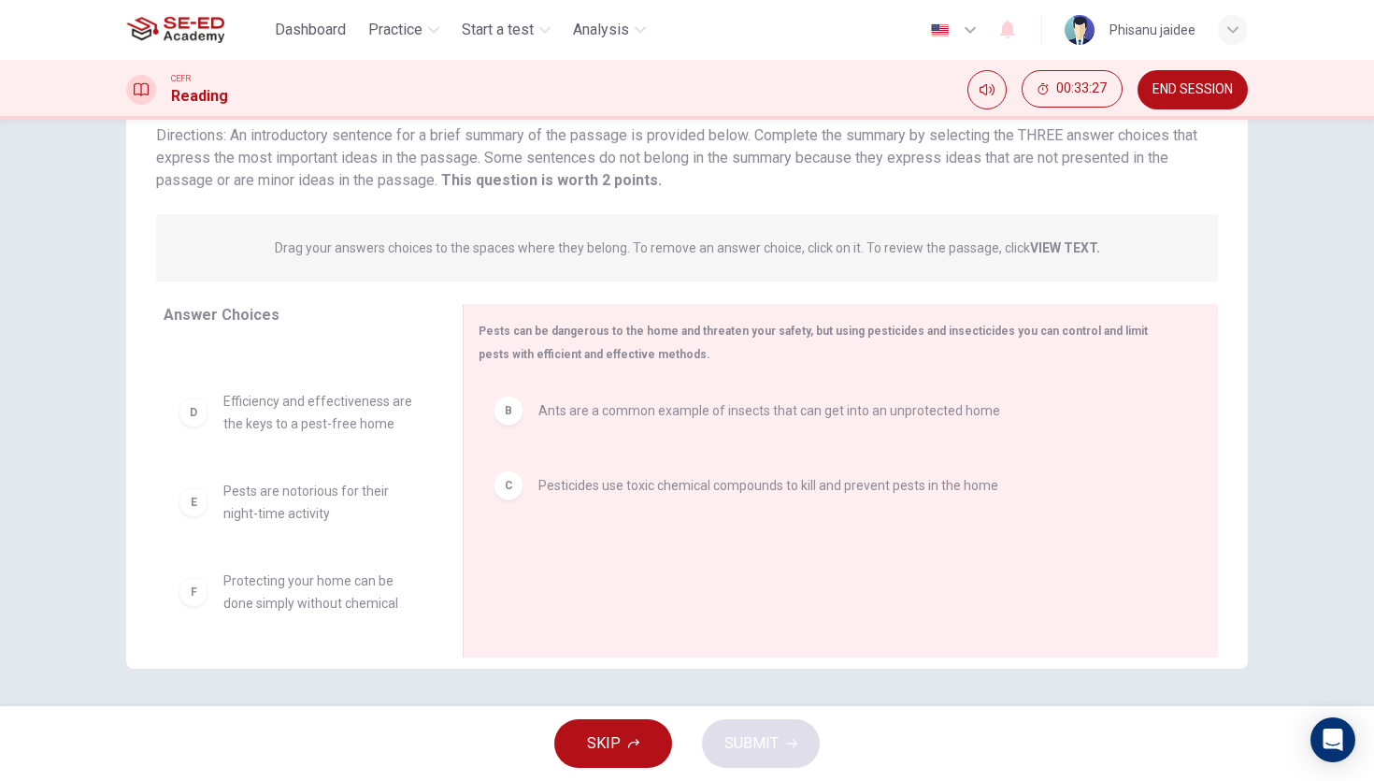
scroll to position [79, 0]
drag, startPoint x: 301, startPoint y: 423, endPoint x: 651, endPoint y: 519, distance: 362.7
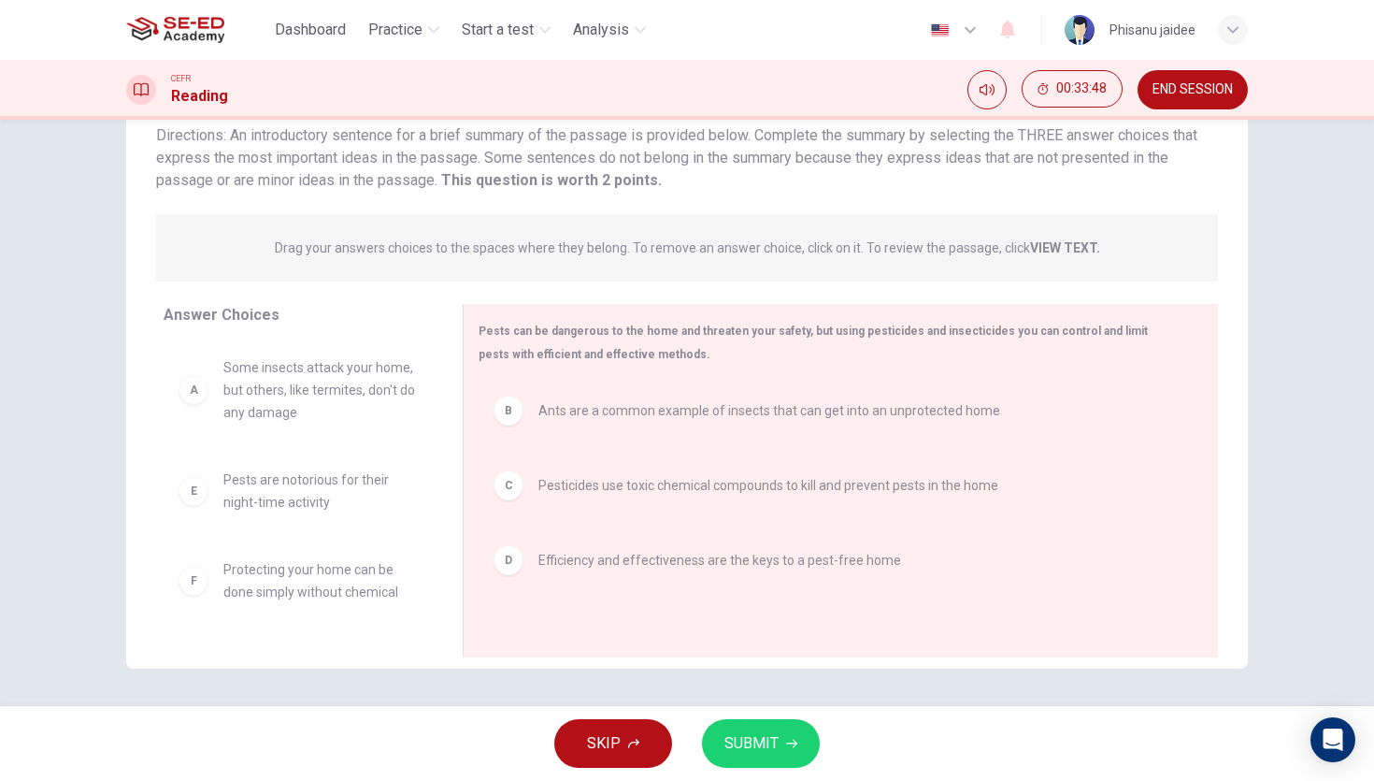
scroll to position [0, 0]
click at [736, 707] on span "SUBMIT" at bounding box center [752, 743] width 54 height 26
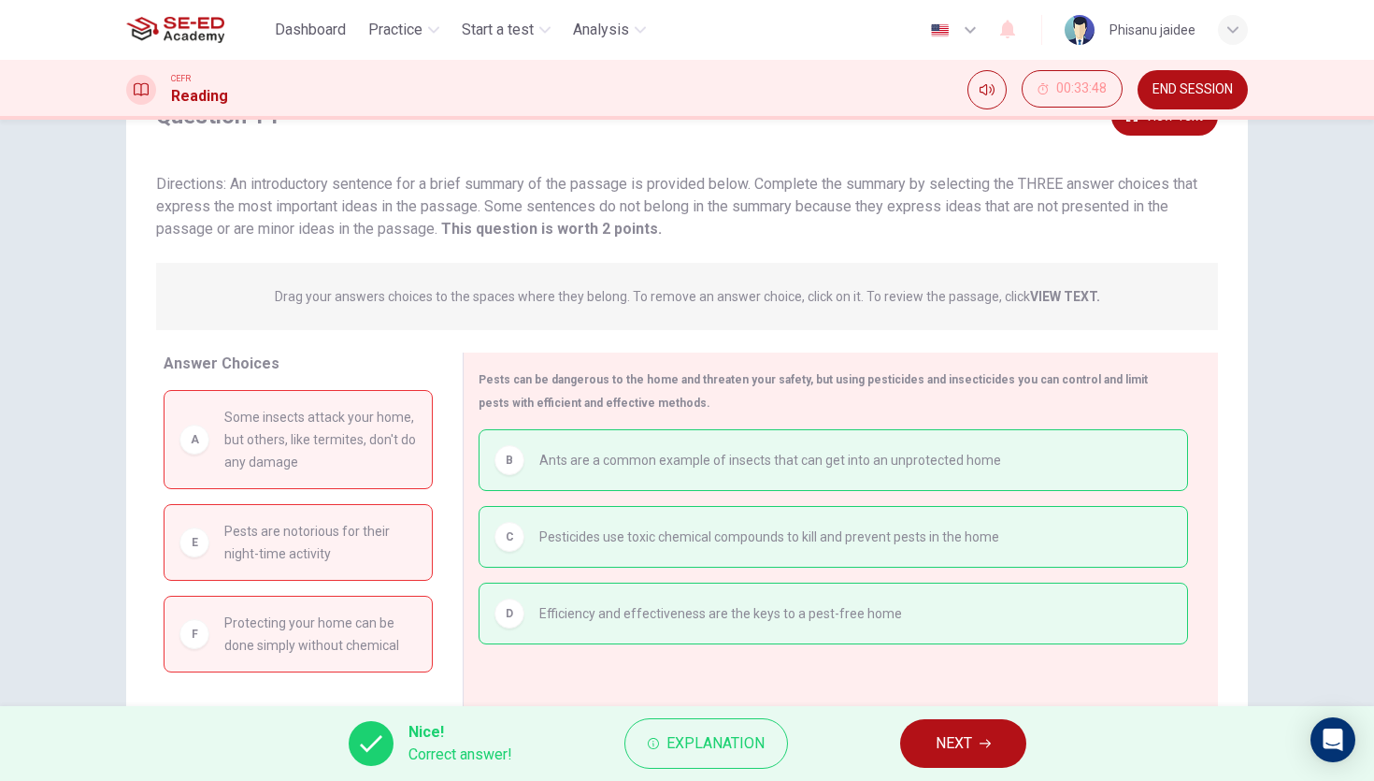
scroll to position [138, 0]
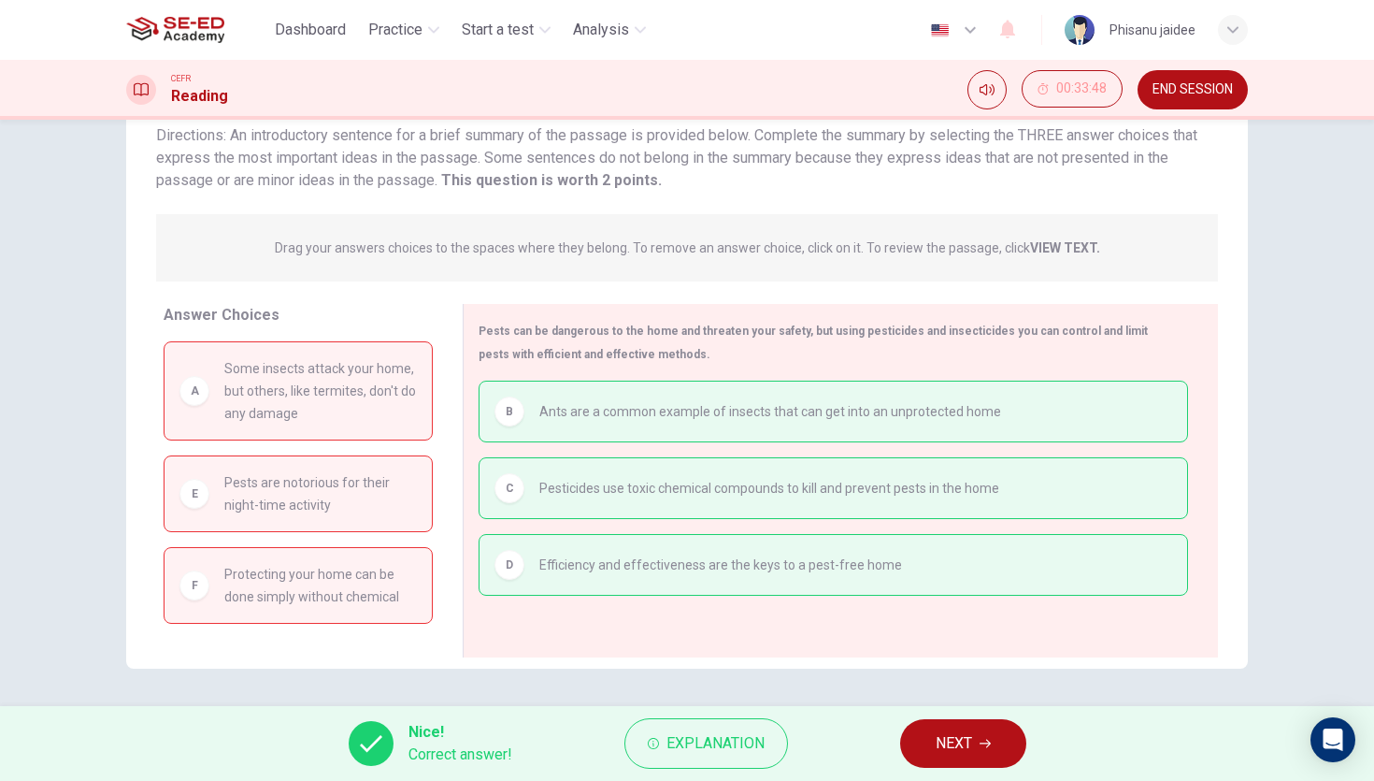
click at [941, 707] on button "NEXT" at bounding box center [963, 743] width 126 height 49
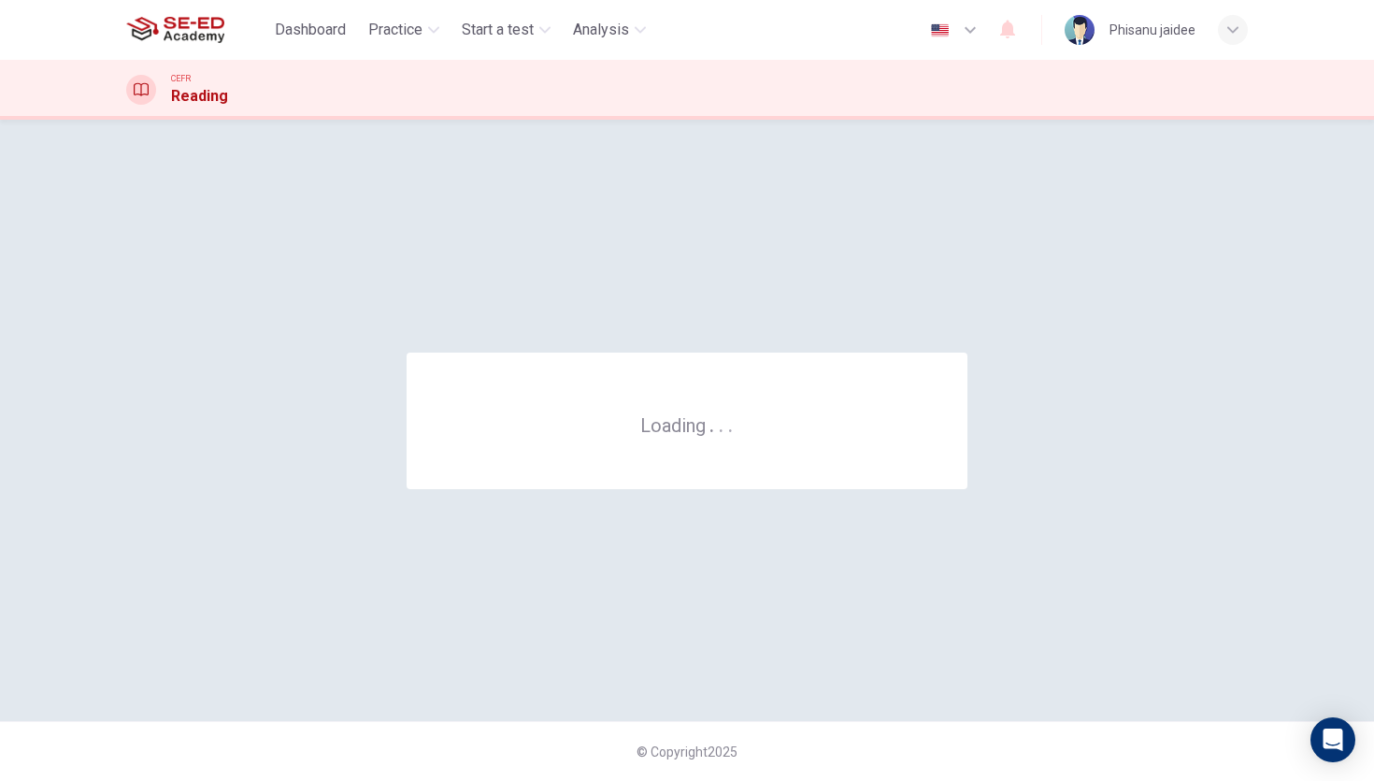
scroll to position [0, 0]
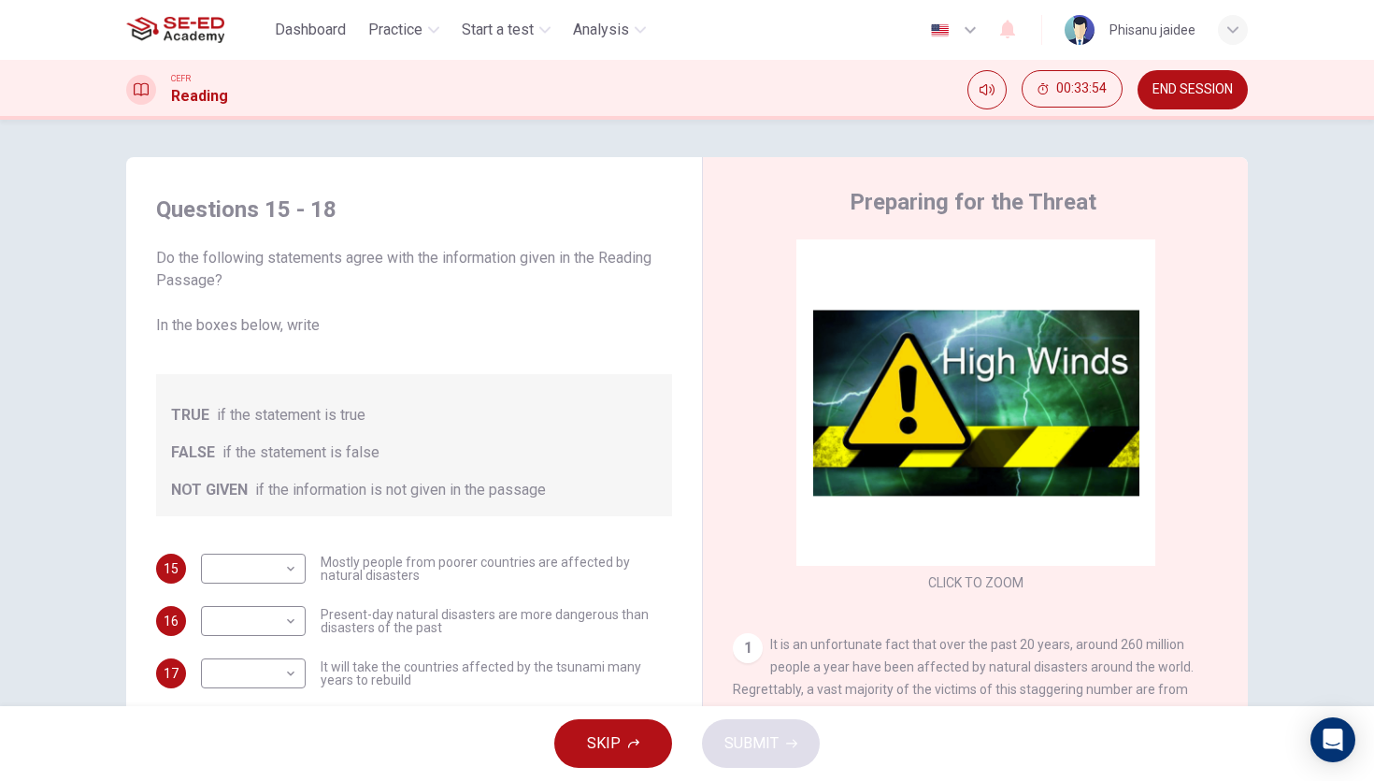
click at [1175, 91] on span "END SESSION" at bounding box center [1193, 89] width 80 height 15
